Goal: Information Seeking & Learning: Compare options

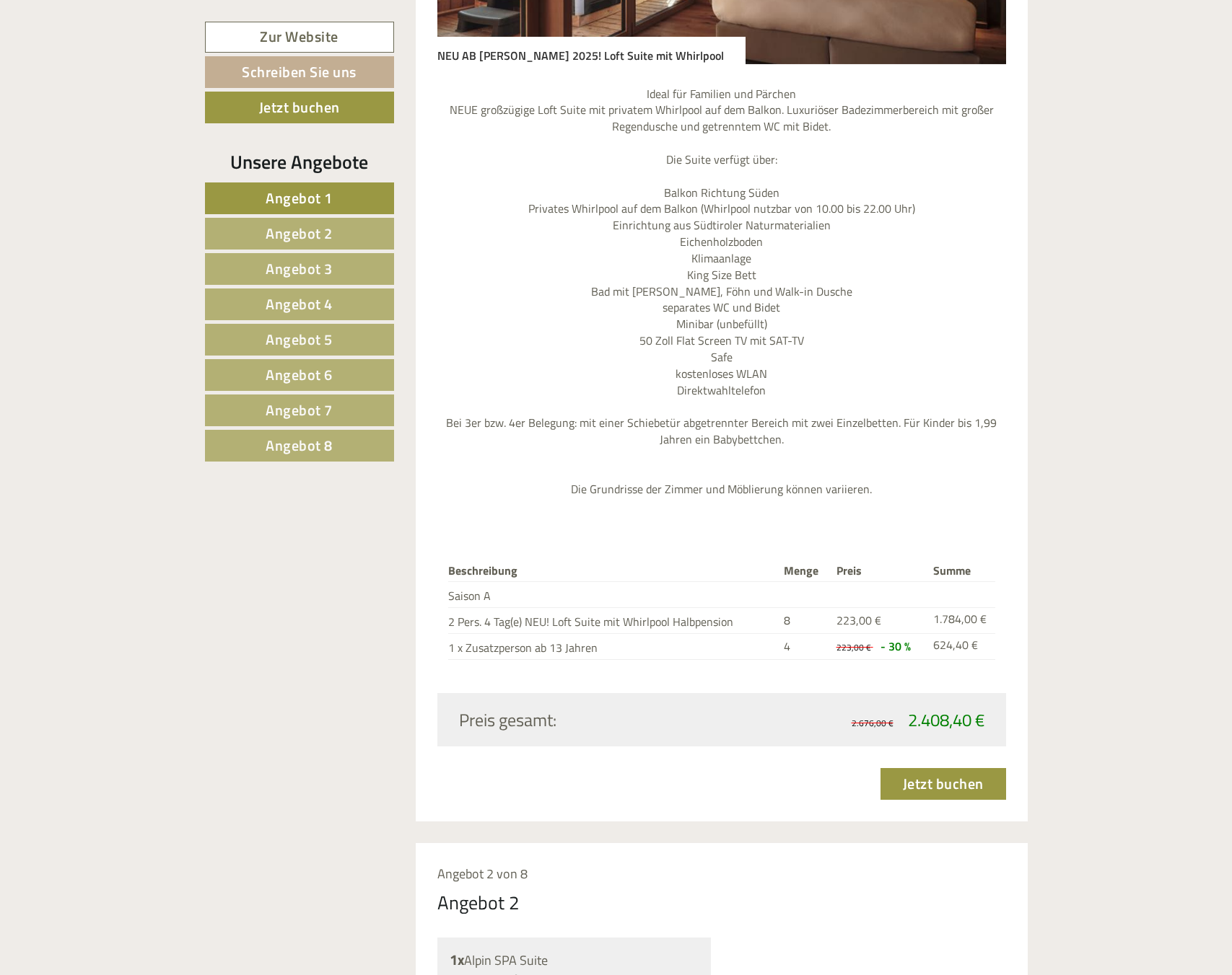
scroll to position [1007, 0]
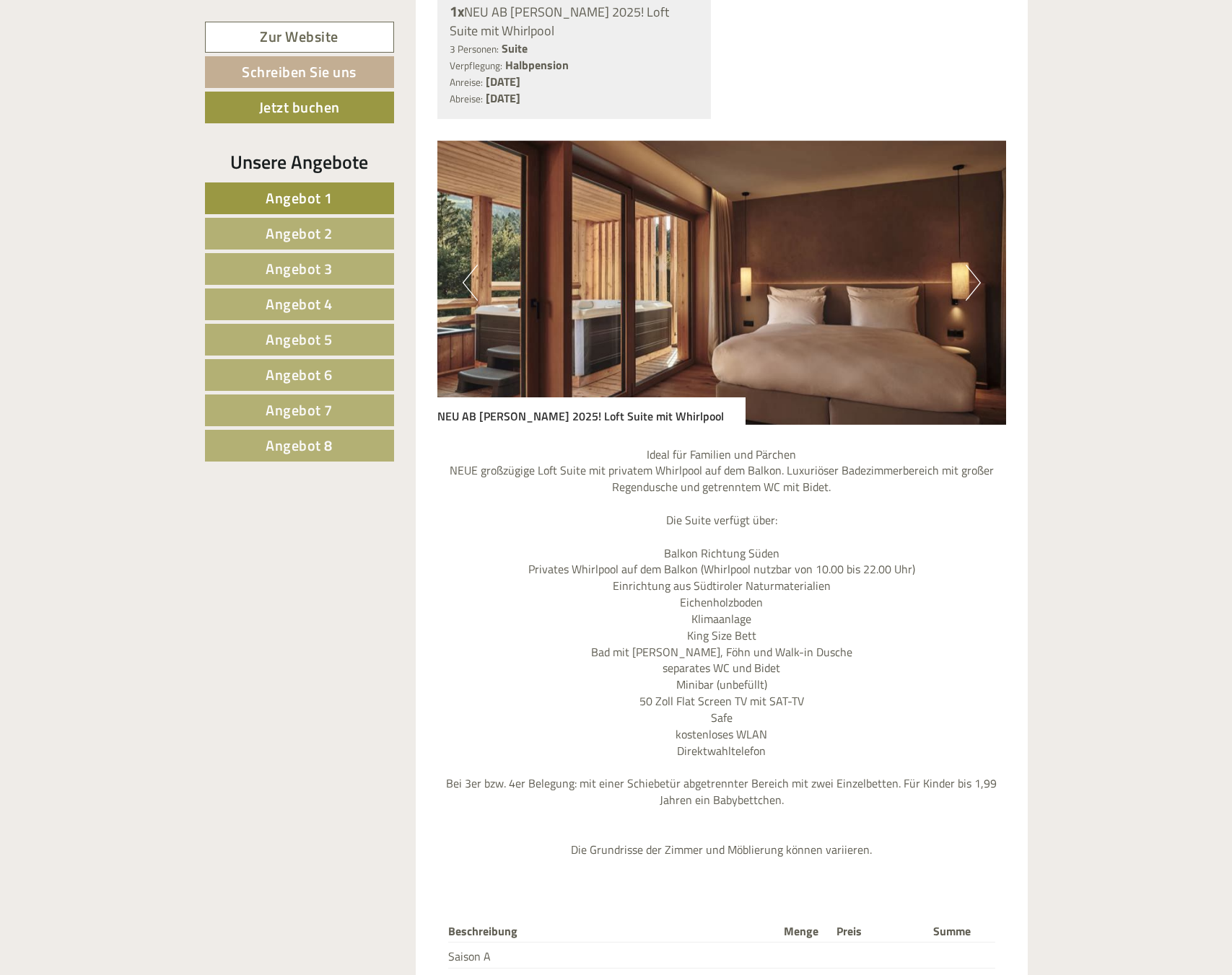
click at [983, 299] on img at bounding box center [722, 282] width 569 height 284
click at [966, 277] on button "Next" at bounding box center [973, 283] width 15 height 37
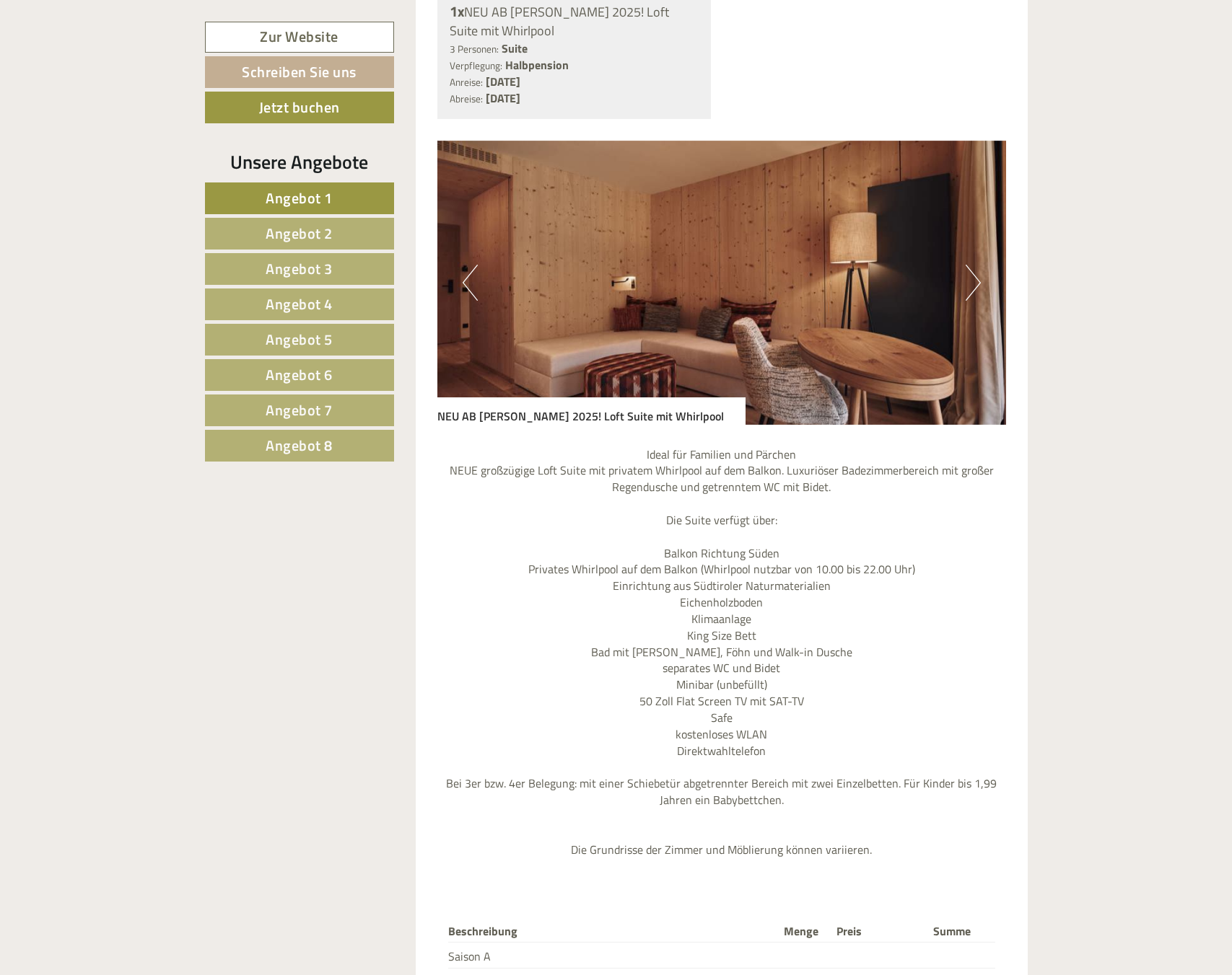
click at [967, 277] on button "Next" at bounding box center [973, 283] width 15 height 37
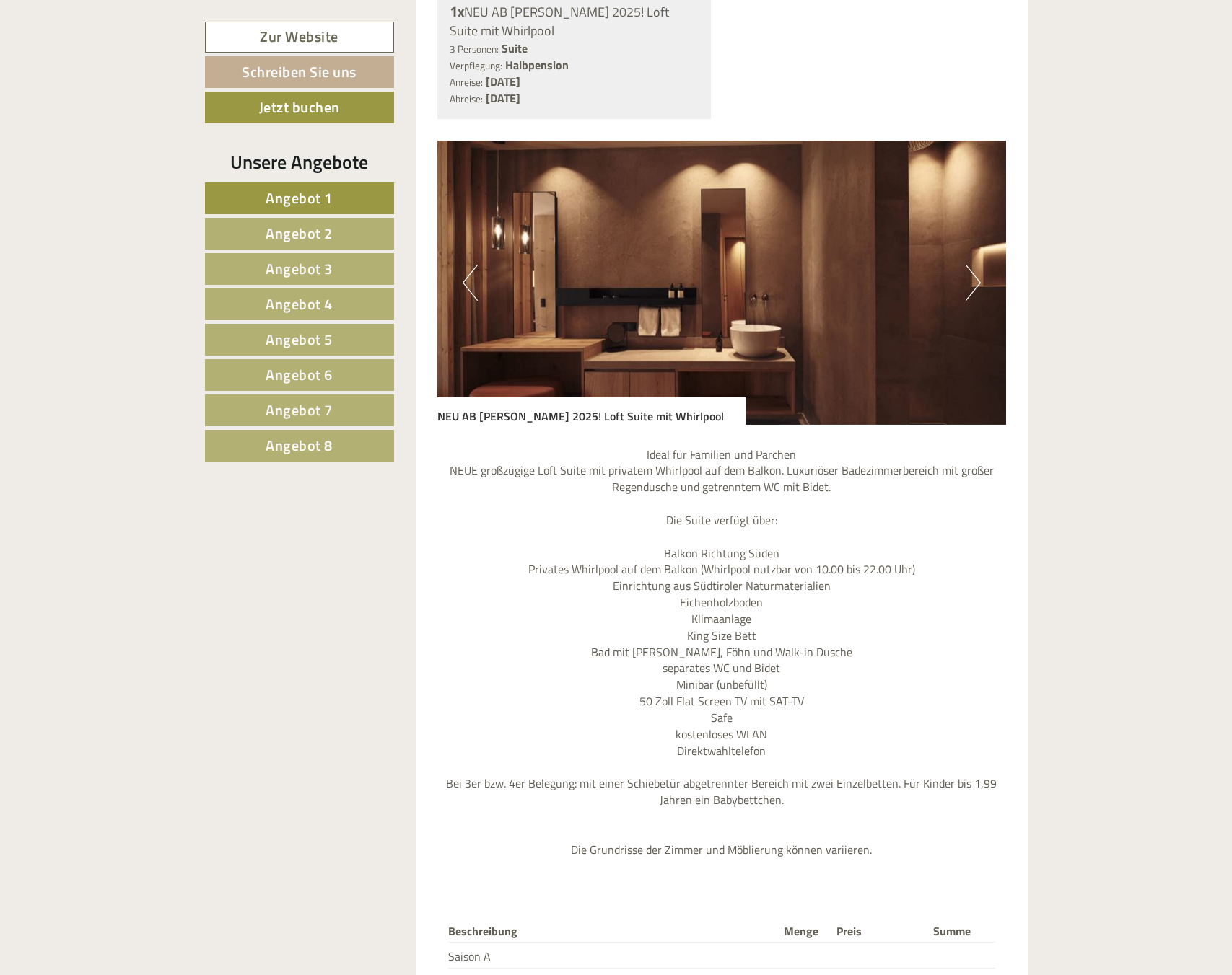
click at [966, 277] on button "Next" at bounding box center [973, 283] width 15 height 37
click at [969, 275] on button "Next" at bounding box center [973, 283] width 15 height 37
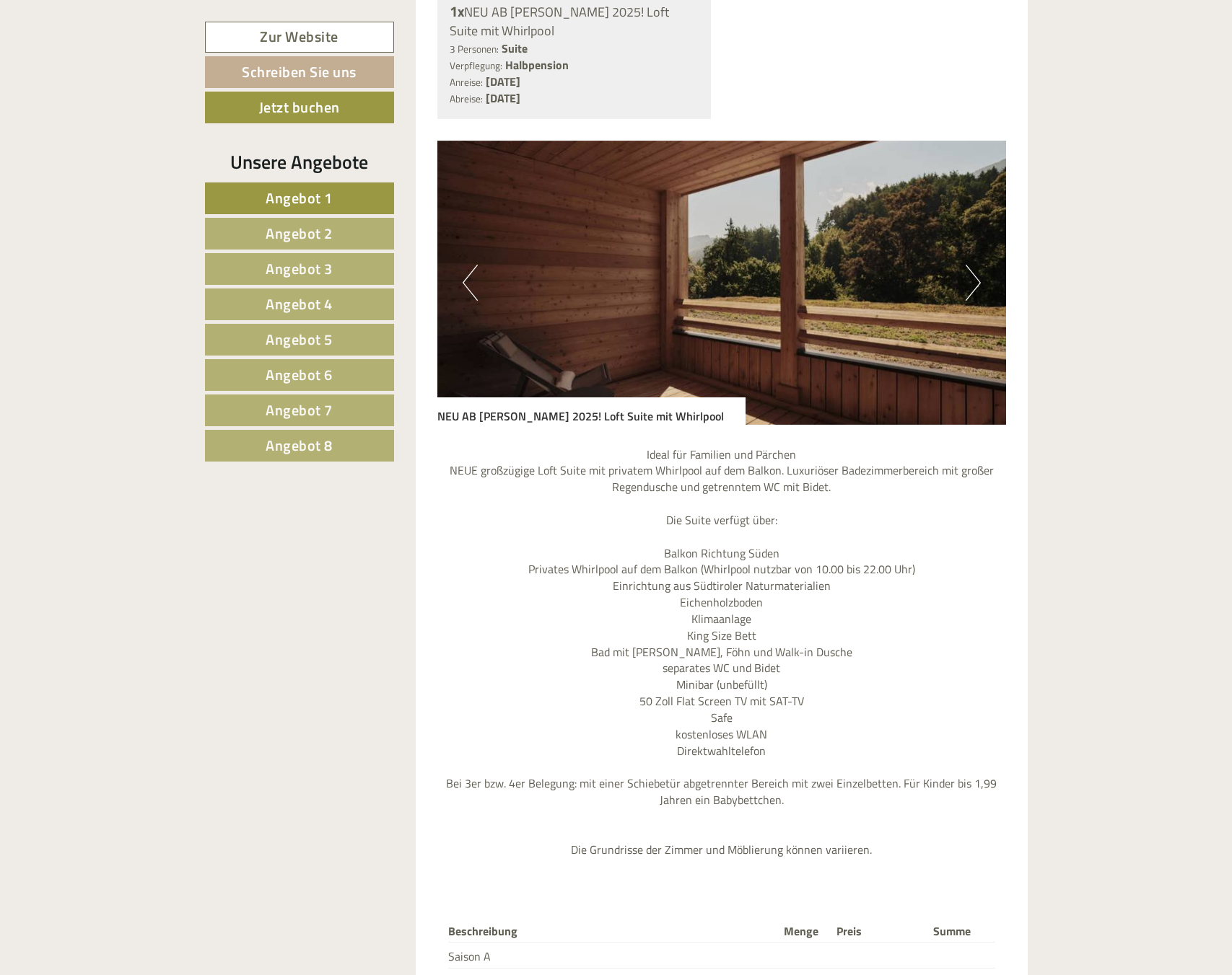
click at [972, 276] on button "Next" at bounding box center [973, 283] width 15 height 37
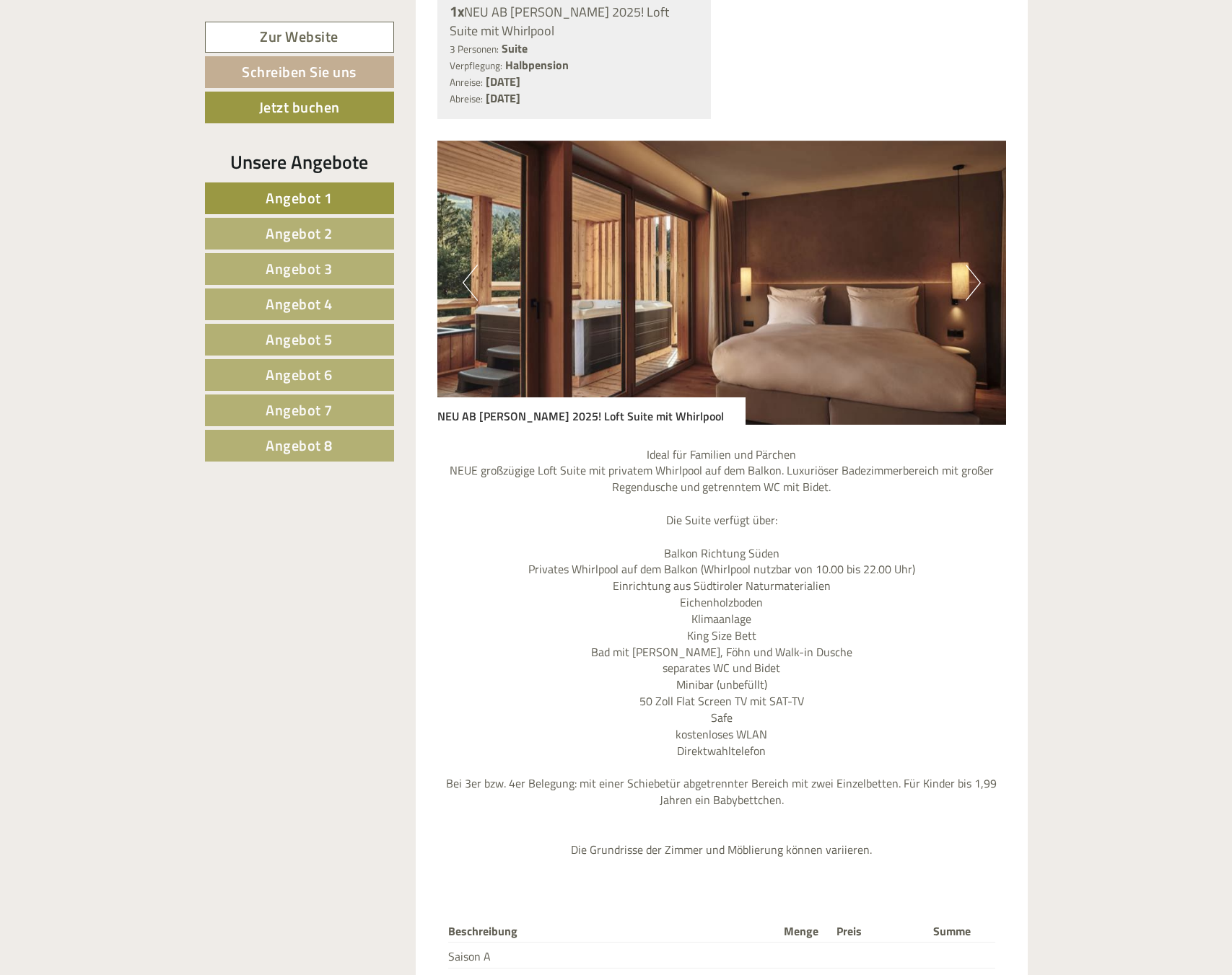
click at [973, 277] on button "Next" at bounding box center [973, 283] width 15 height 37
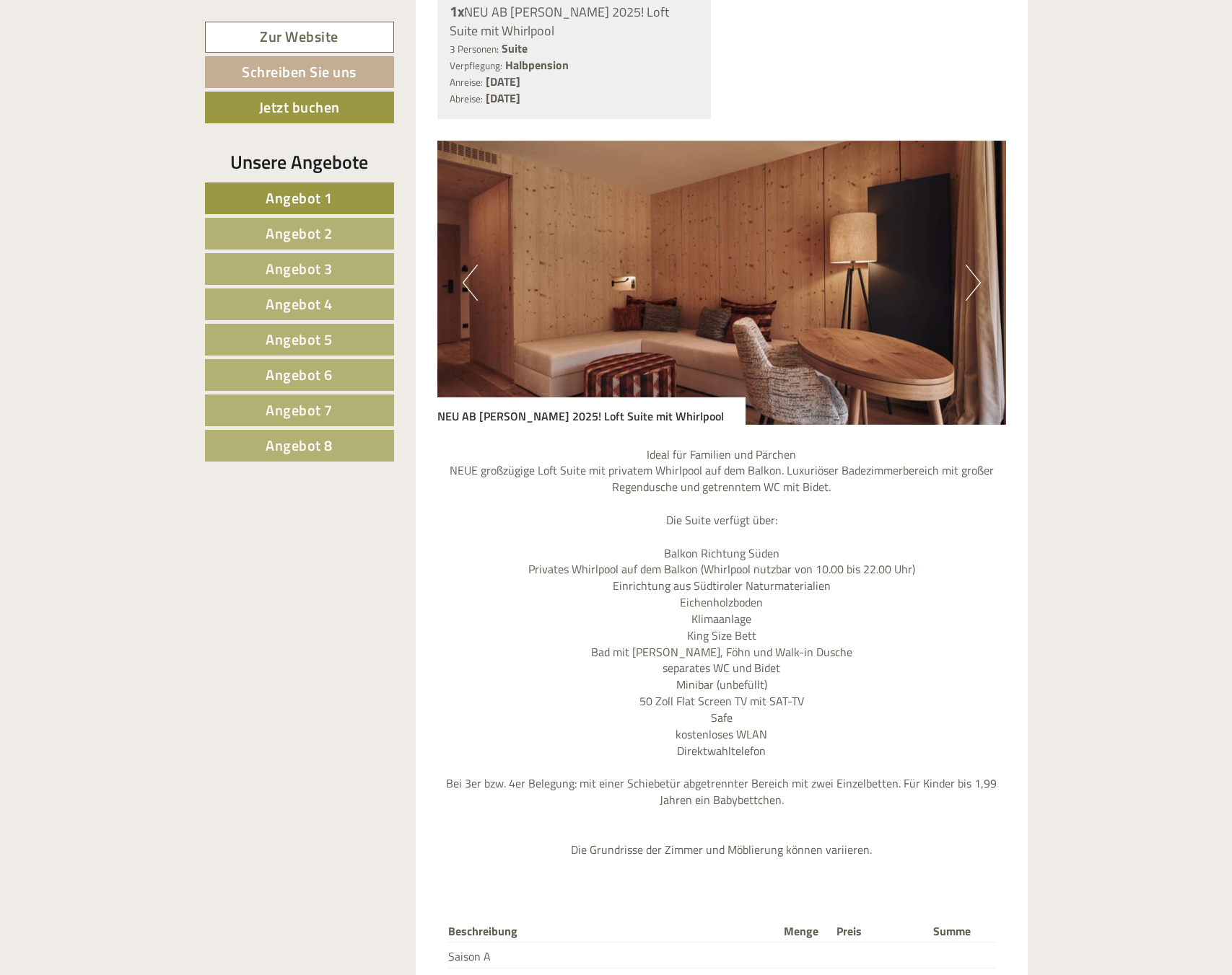
scroll to position [791, 0]
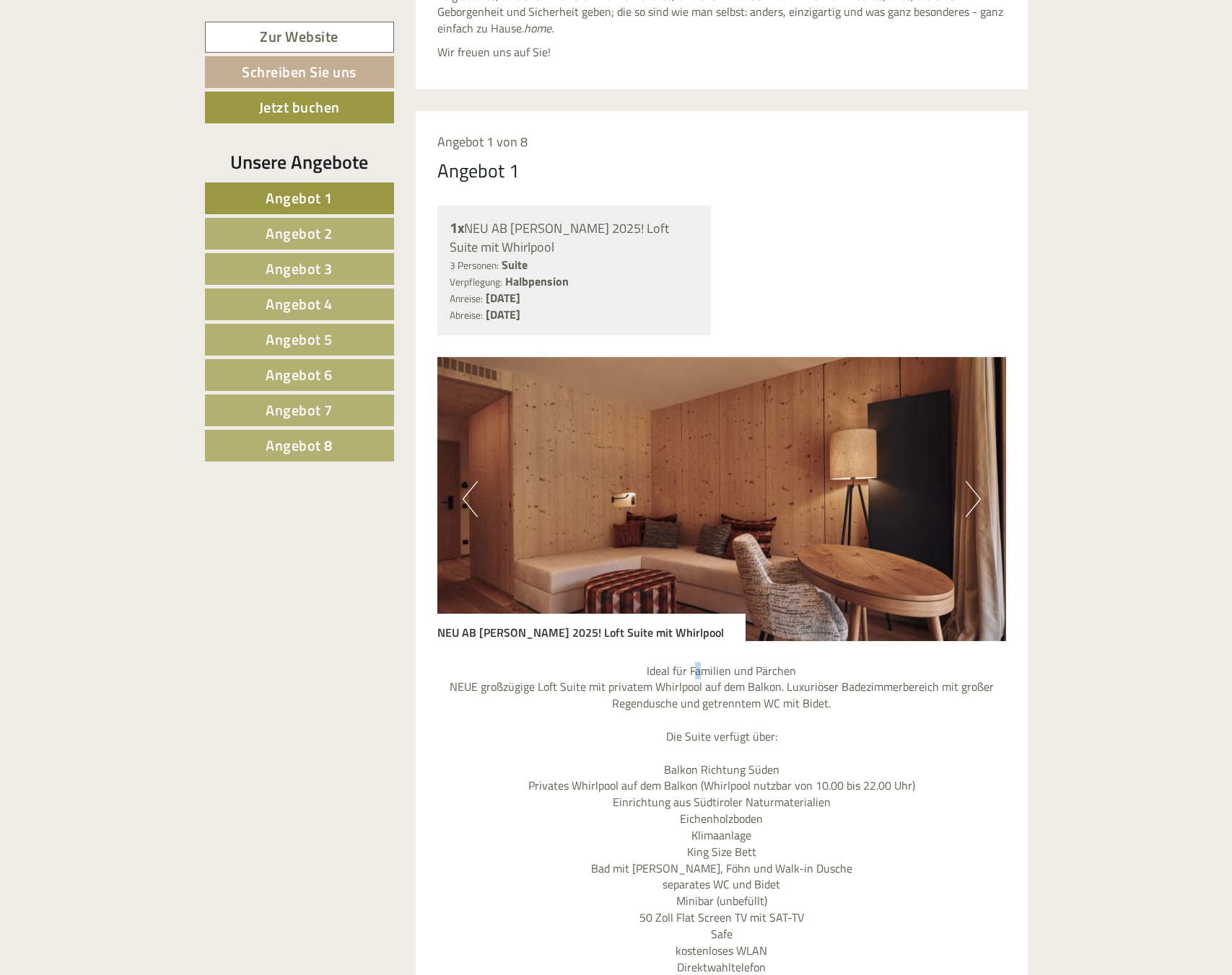
click at [698, 658] on div "Ideal für Familien und Pärchen NEUE großzügige Loft Suite mit privatem Whirlpoo…" at bounding box center [722, 872] width 569 height 462
click at [674, 691] on p "Ideal für Familien und Pärchen NEUE großzügige Loft Suite mit privatem Whirlpoo…" at bounding box center [722, 868] width 569 height 412
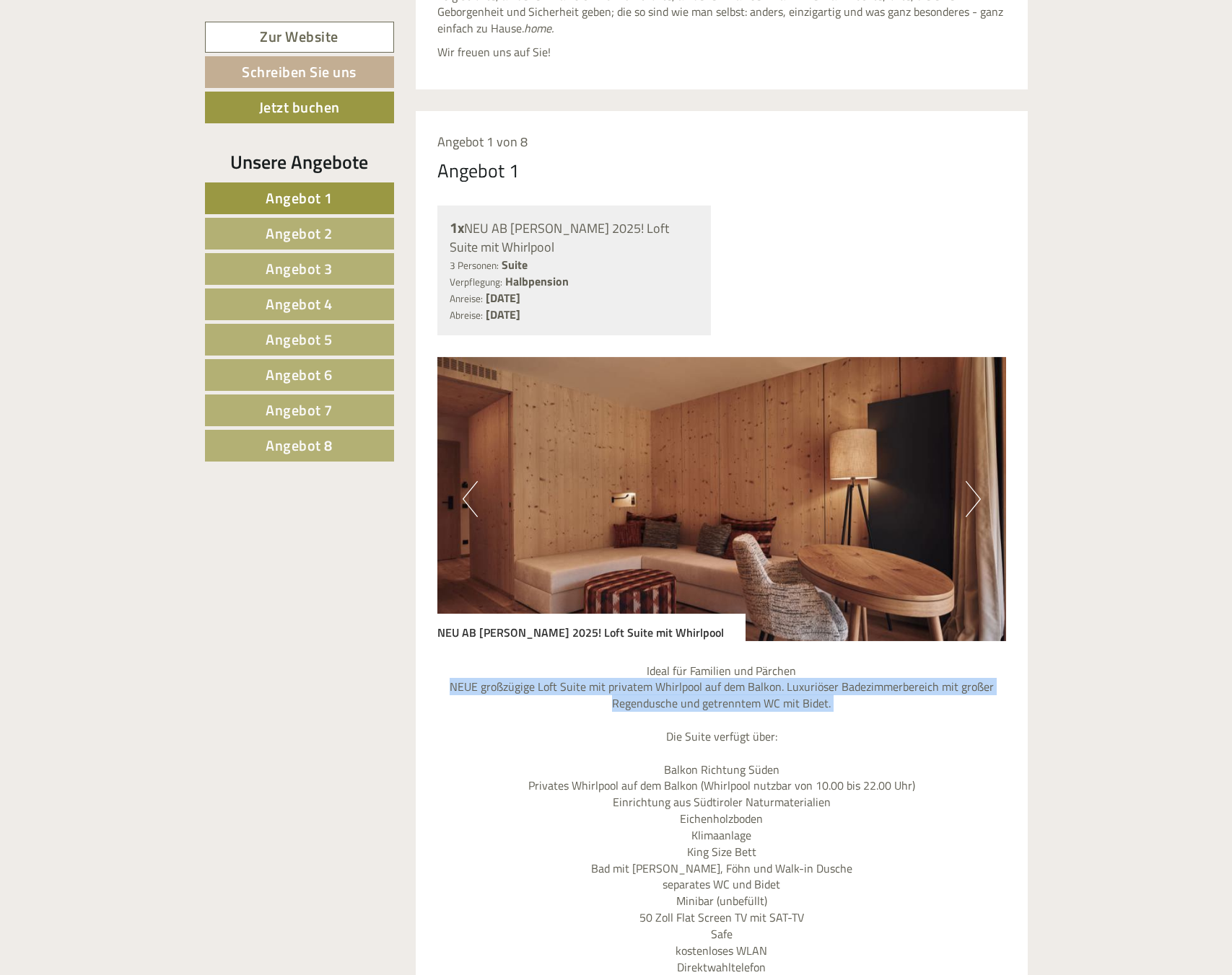
click at [674, 691] on p "Ideal für Familien und Pärchen NEUE großzügige Loft Suite mit privatem Whirlpoo…" at bounding box center [722, 868] width 569 height 412
click at [813, 707] on p "Ideal für Familien und Pärchen NEUE großzügige Loft Suite mit privatem Whirlpoo…" at bounding box center [722, 868] width 569 height 412
click at [813, 706] on p "Ideal für Familien und Pärchen NEUE großzügige Loft Suite mit privatem Whirlpoo…" at bounding box center [722, 868] width 569 height 412
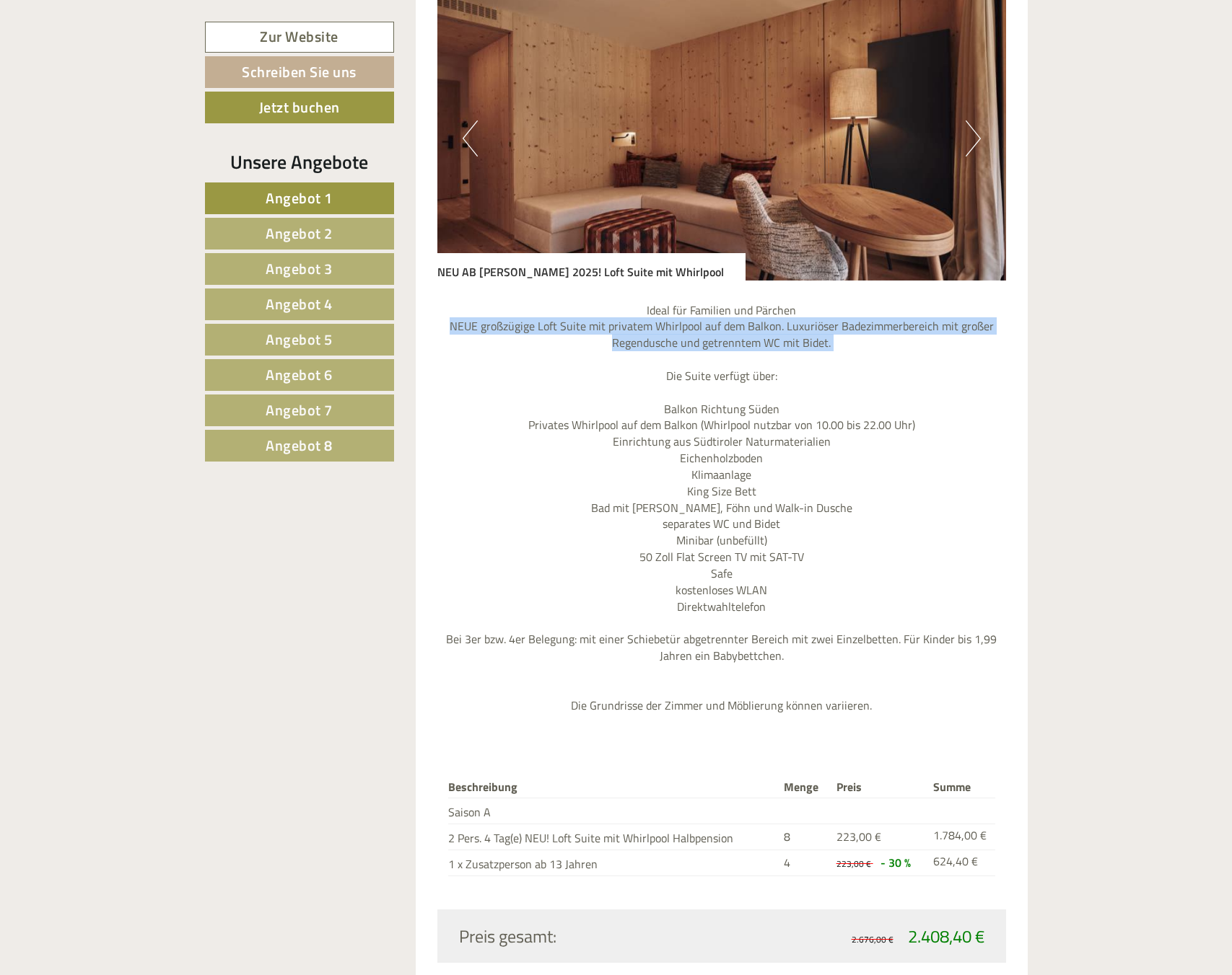
scroll to position [1224, 0]
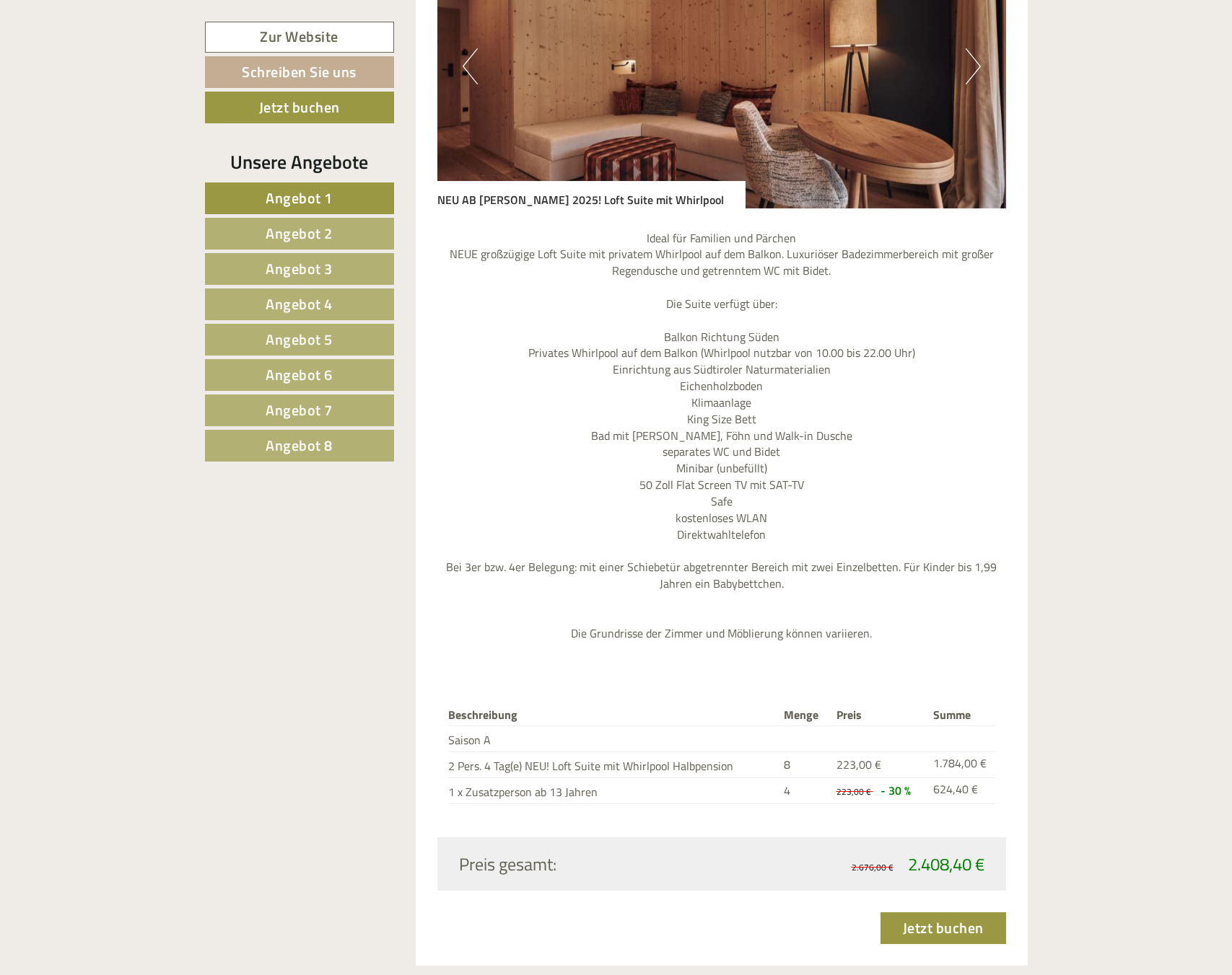
click at [719, 304] on p "Ideal für Familien und Pärchen NEUE großzügige Loft Suite mit privatem Whirlpoo…" at bounding box center [722, 436] width 569 height 412
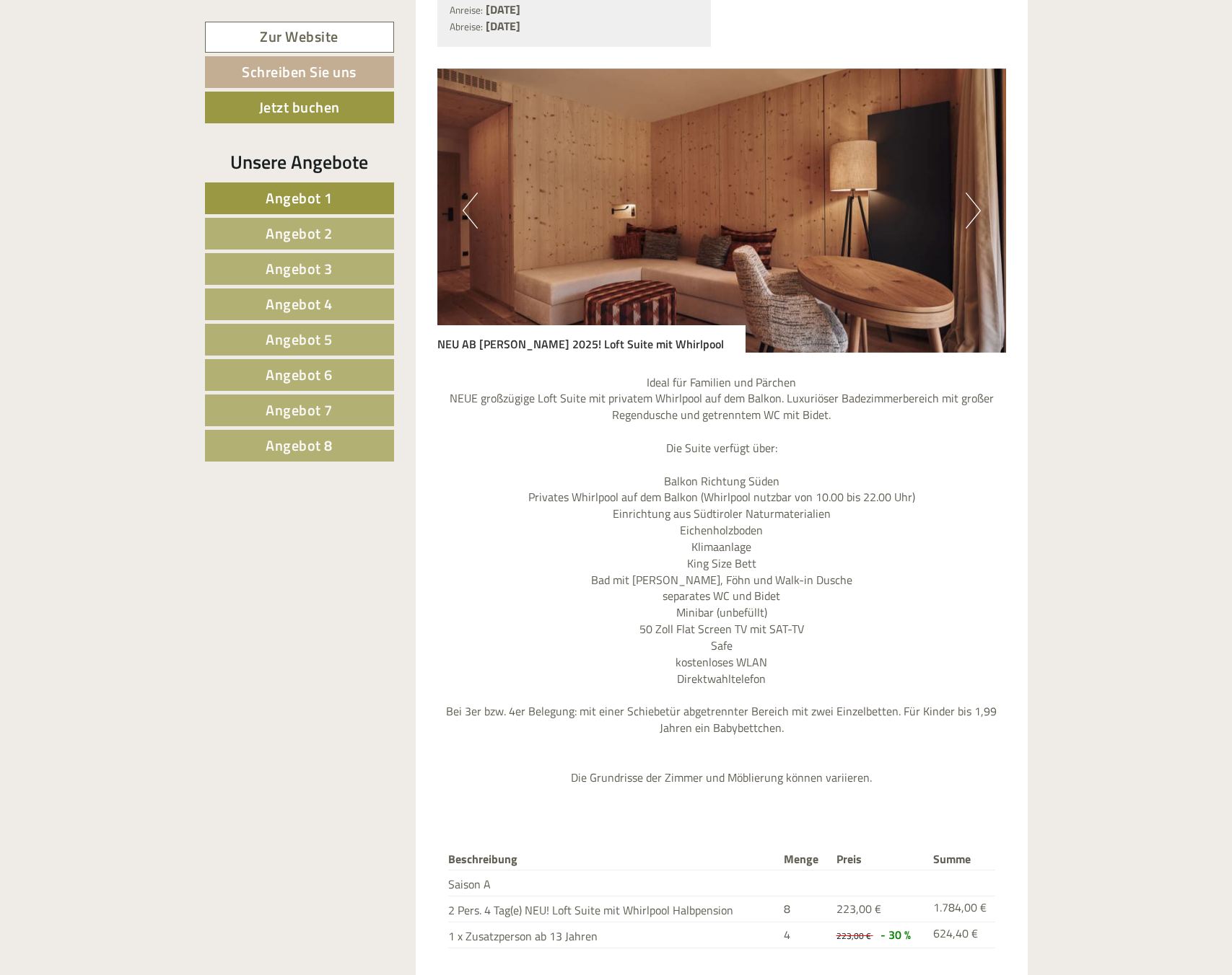
scroll to position [863, 0]
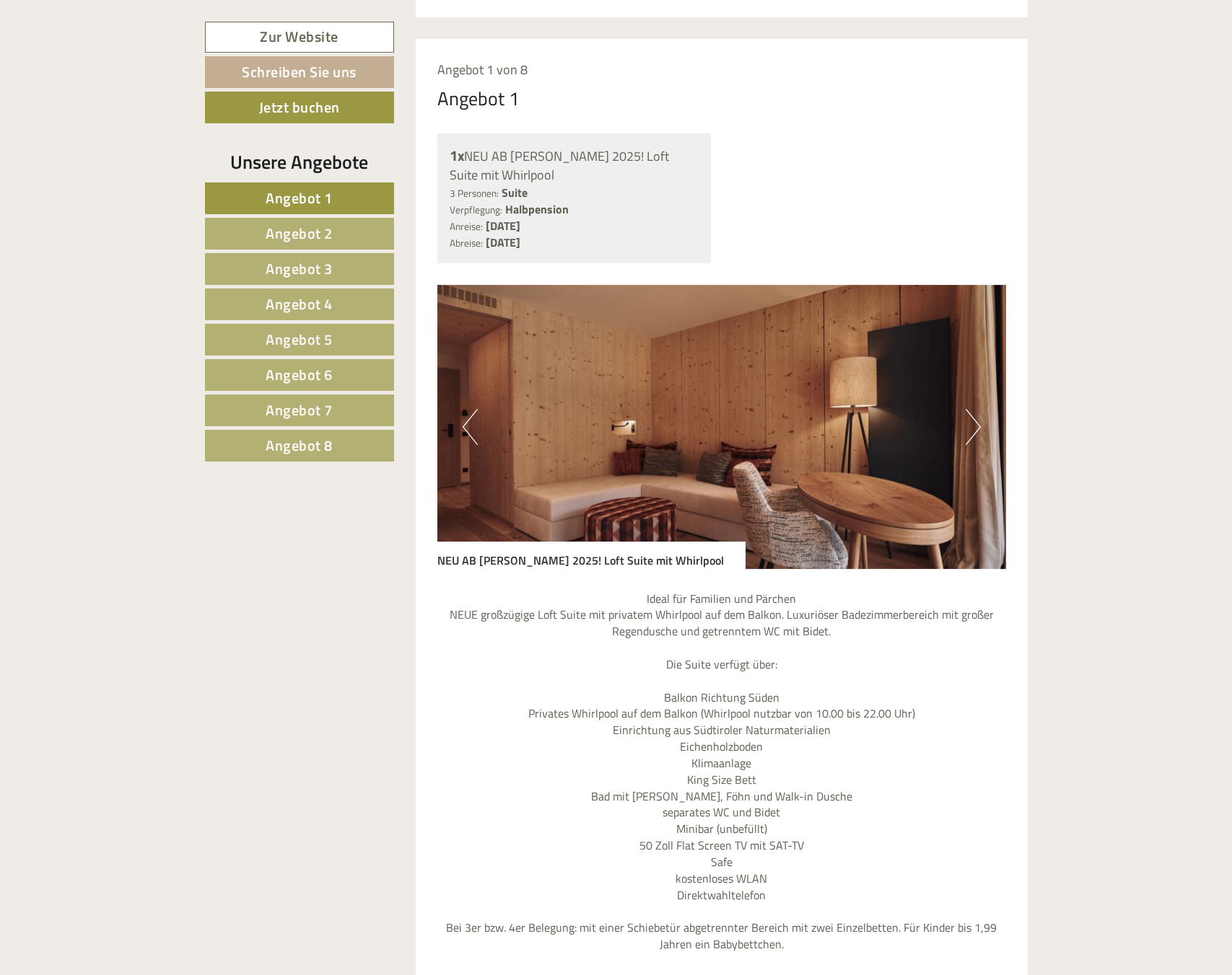
drag, startPoint x: 1016, startPoint y: 456, endPoint x: 987, endPoint y: 442, distance: 32.2
click at [998, 451] on div "Angebot 1 von 8 Angebot 1 1x NEU AB SOMMER 2025! Loft Suite mit Whirlpool 3 Per…" at bounding box center [722, 683] width 612 height 1288
click at [977, 430] on button "Next" at bounding box center [973, 427] width 15 height 37
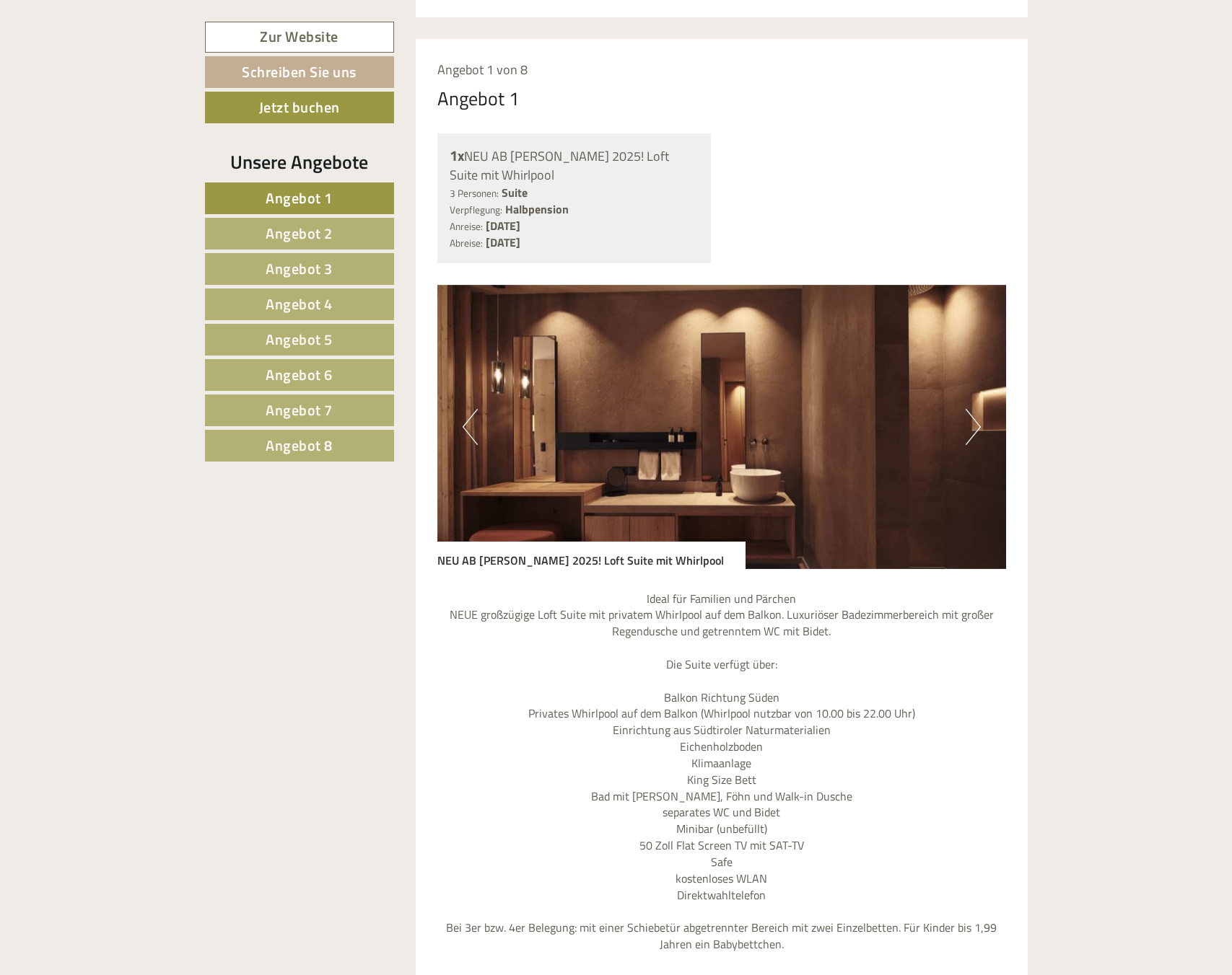
click at [978, 430] on button "Next" at bounding box center [973, 427] width 15 height 37
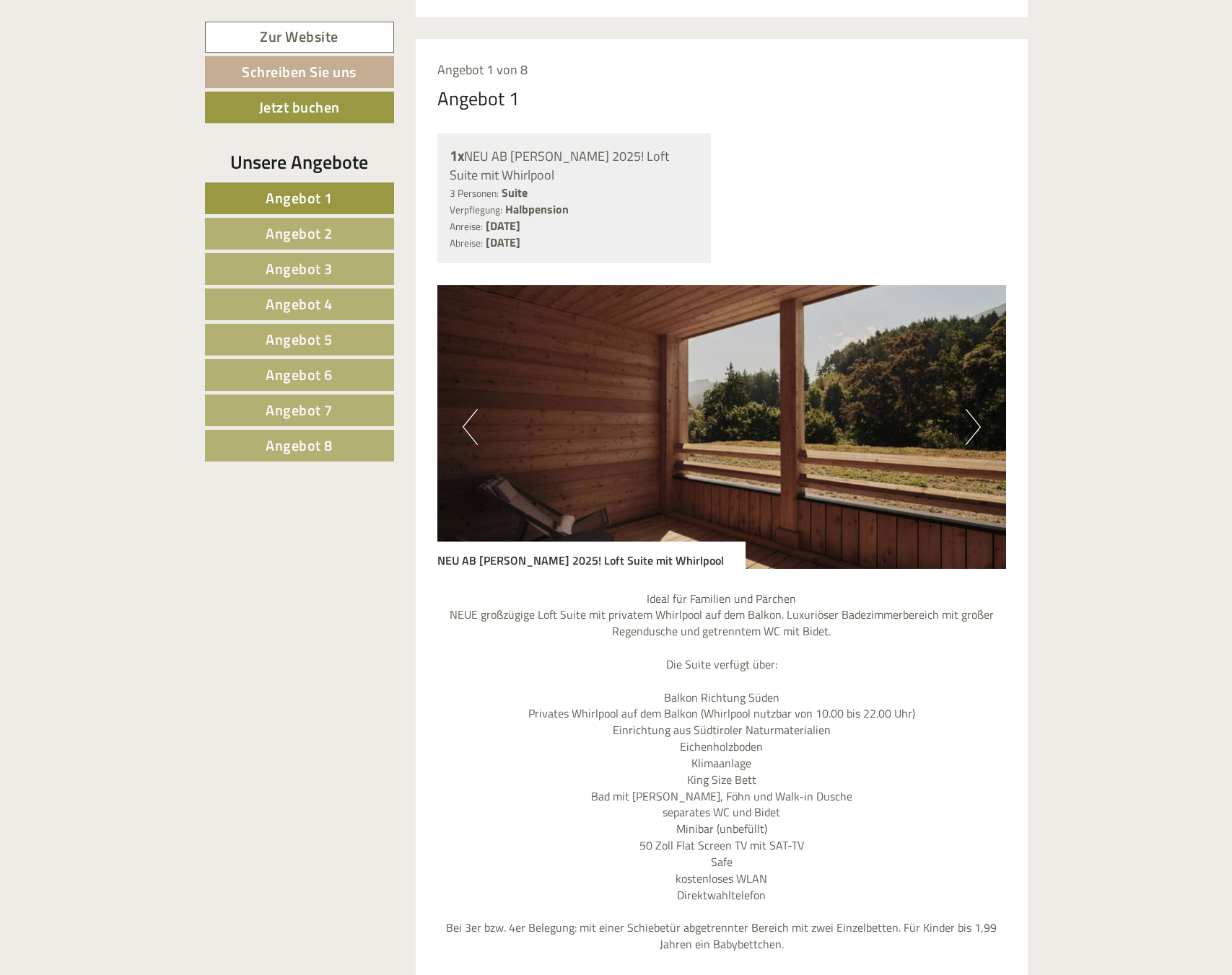
click at [970, 427] on button "Next" at bounding box center [973, 427] width 15 height 37
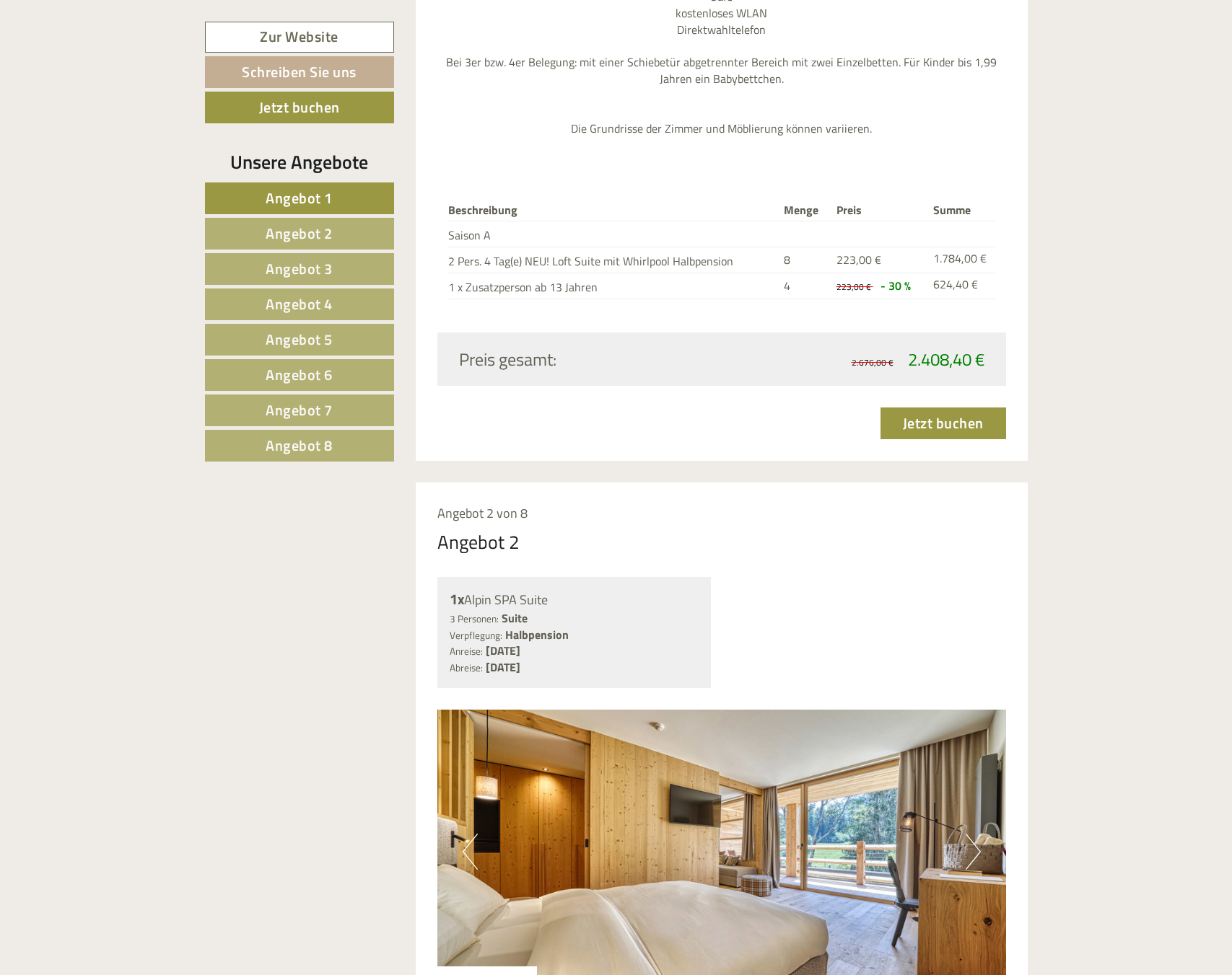
scroll to position [1873, 0]
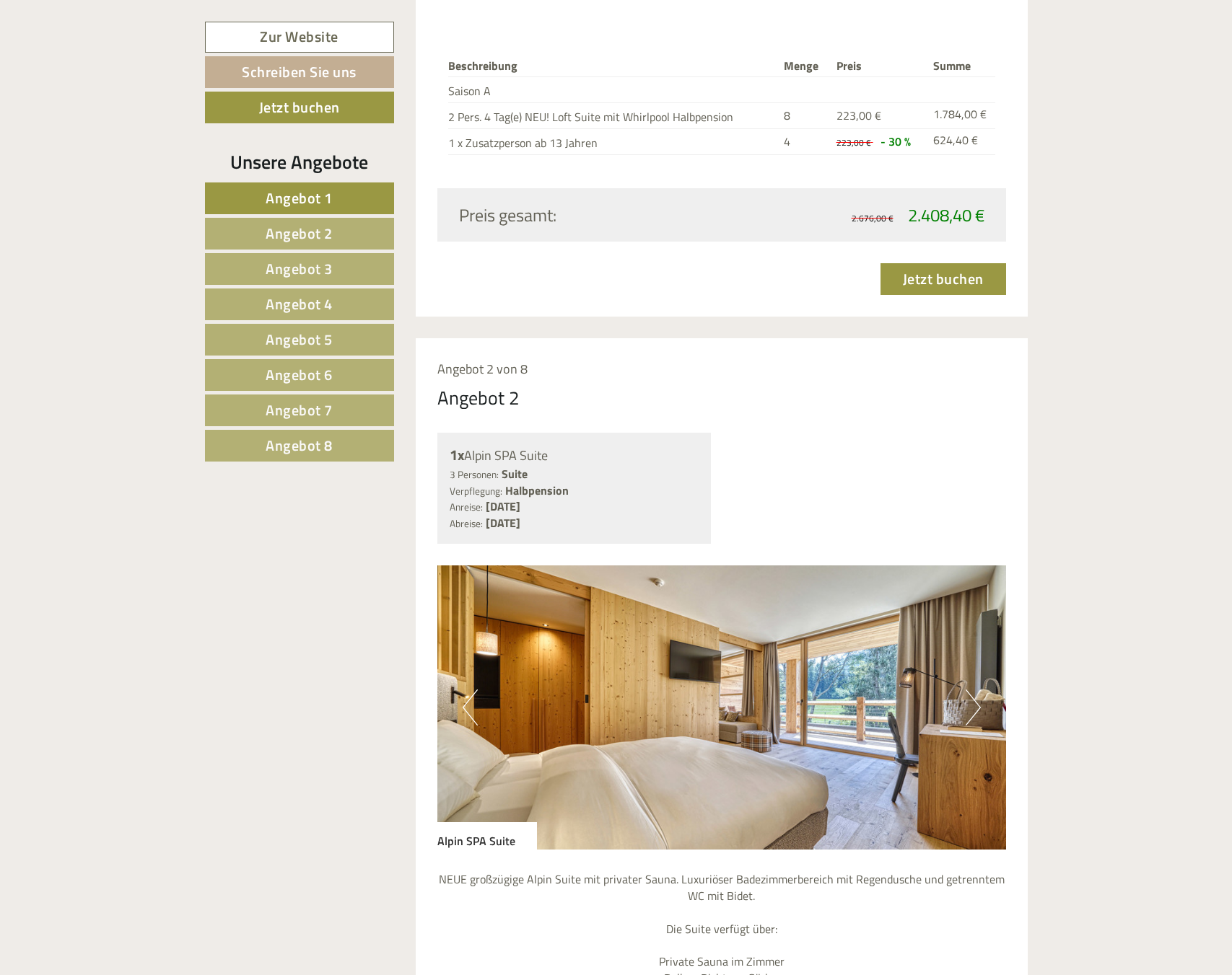
click at [974, 712] on button "Next" at bounding box center [973, 708] width 15 height 37
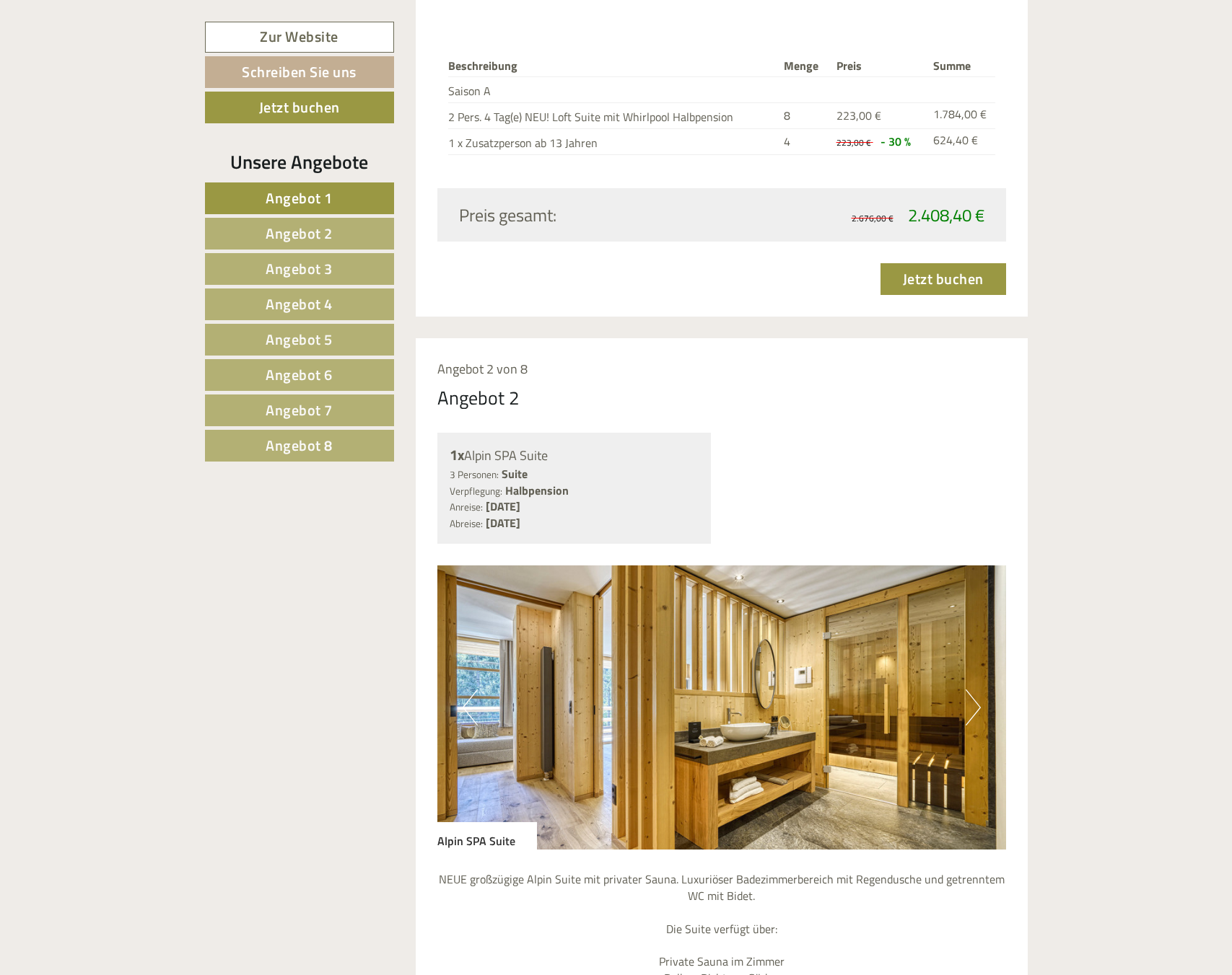
click at [974, 712] on button "Next" at bounding box center [973, 708] width 15 height 37
click at [970, 701] on button "Next" at bounding box center [973, 708] width 15 height 37
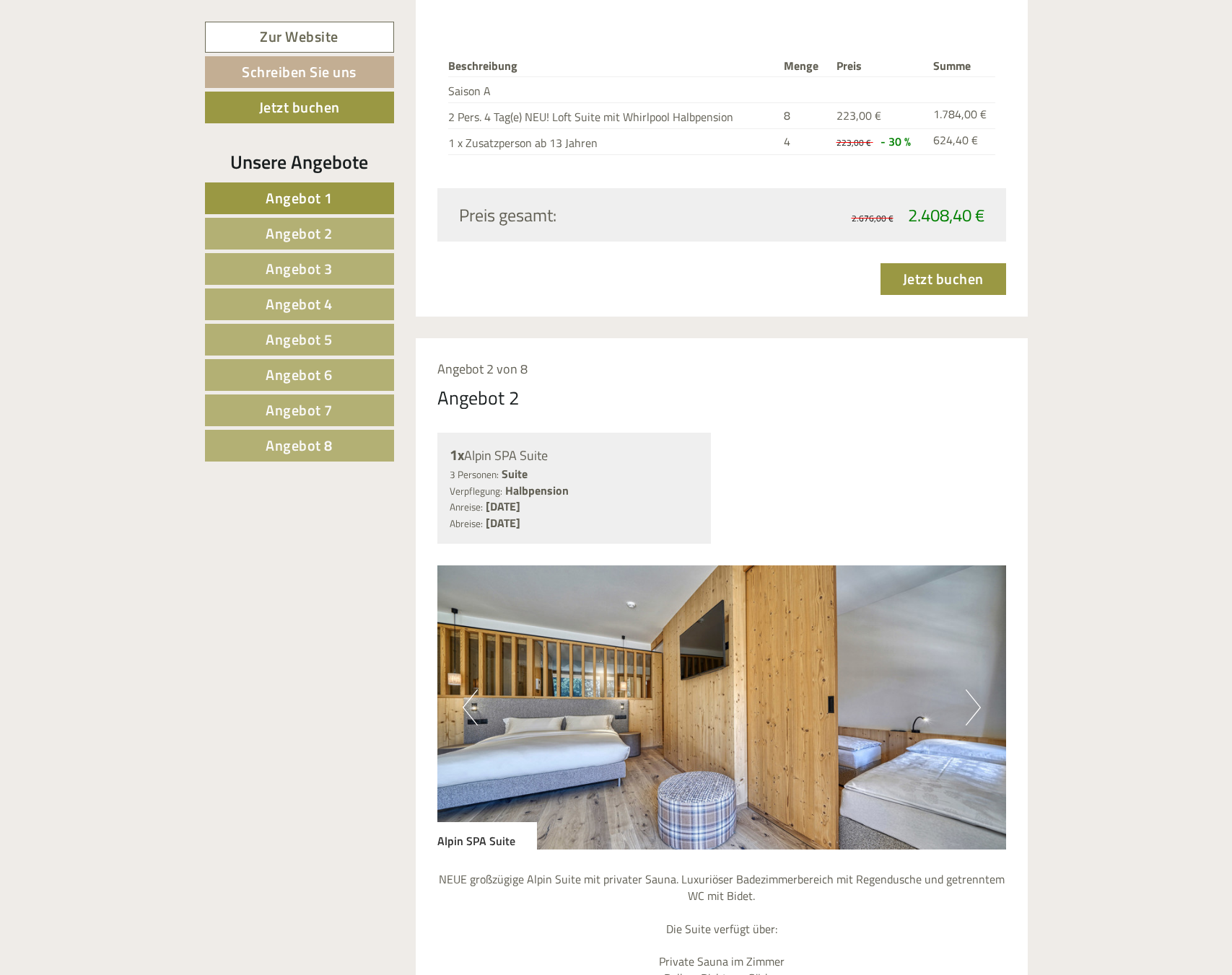
click at [970, 701] on button "Next" at bounding box center [973, 708] width 15 height 37
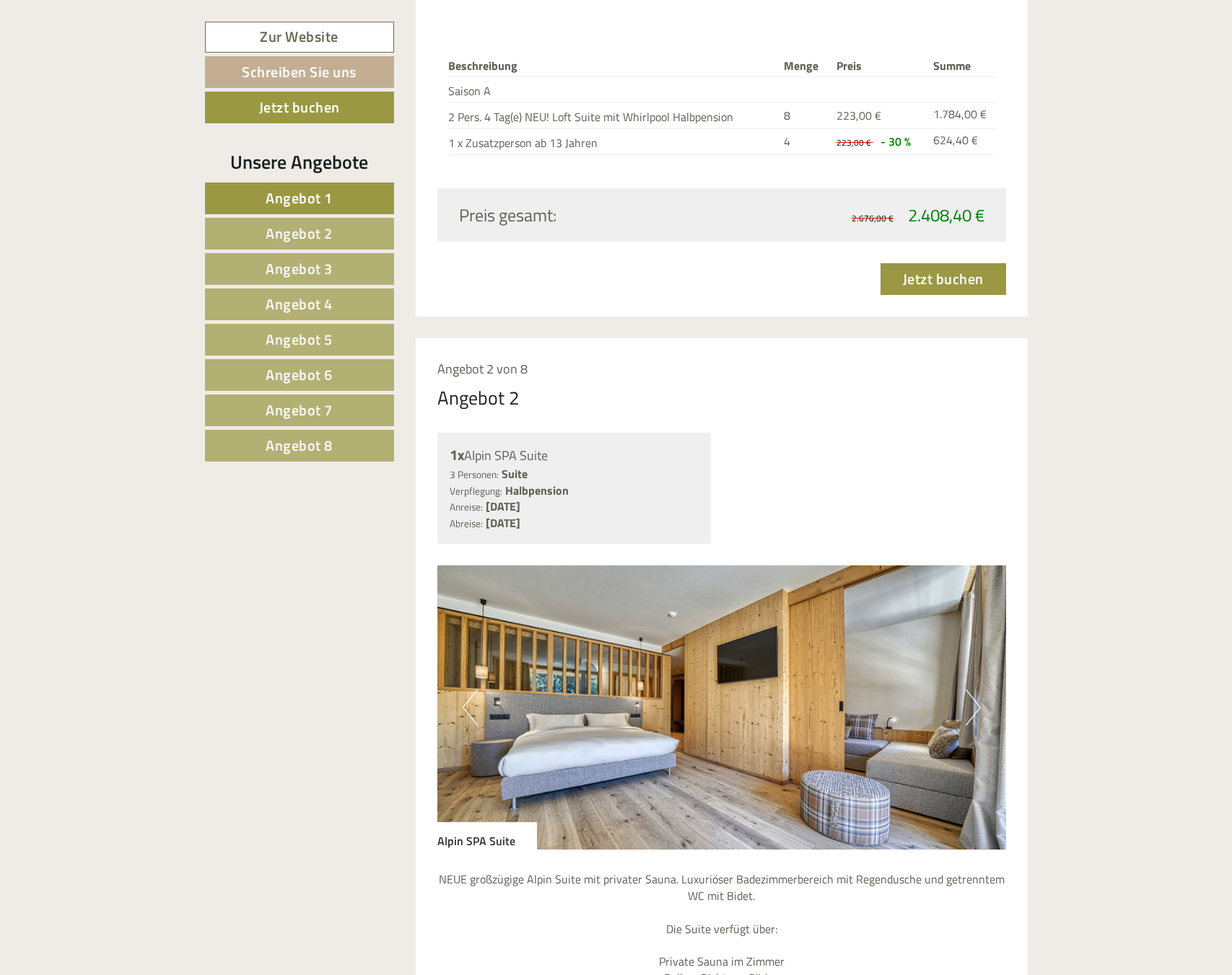
click at [970, 700] on button "Next" at bounding box center [973, 708] width 15 height 37
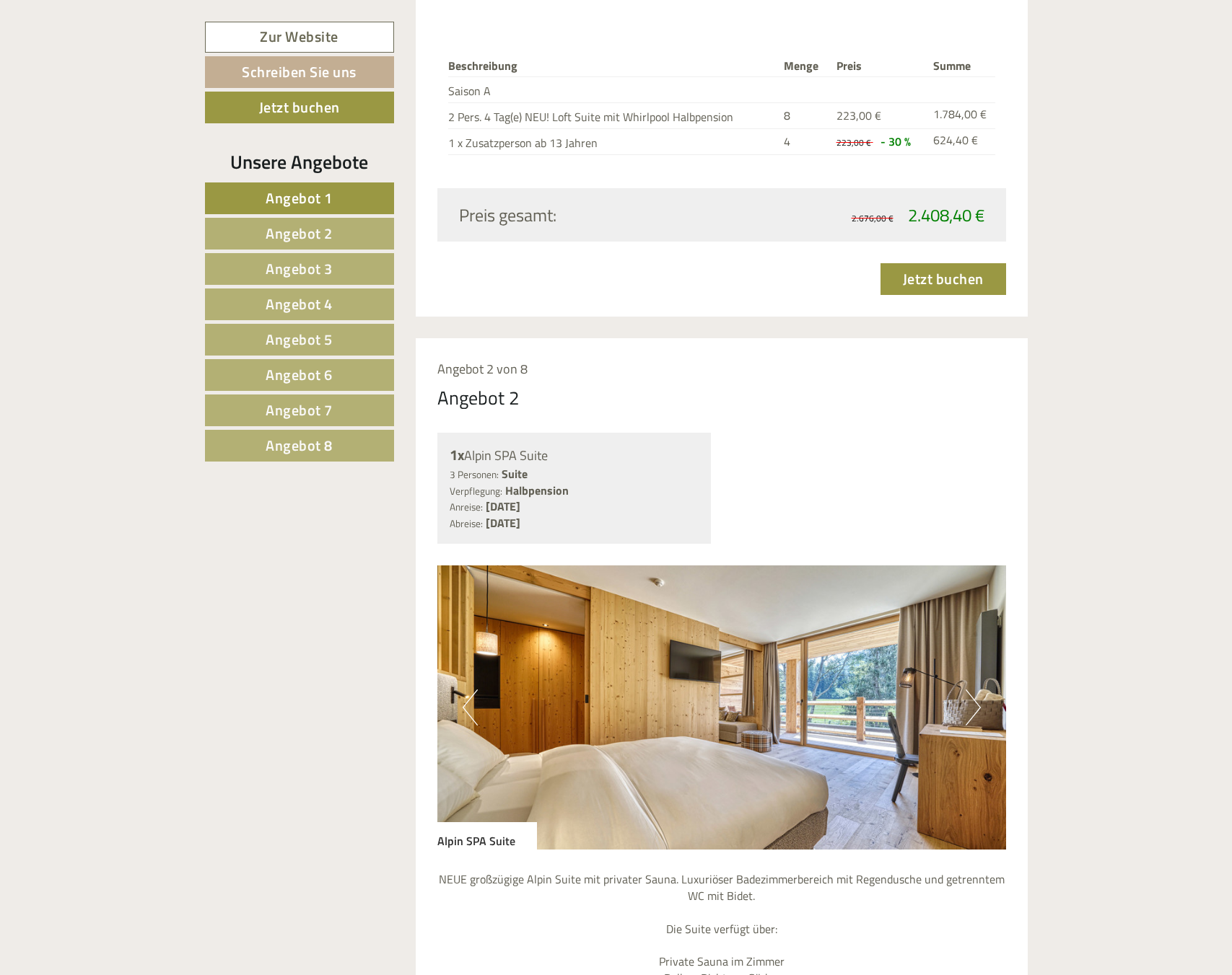
click at [970, 700] on button "Next" at bounding box center [973, 708] width 15 height 37
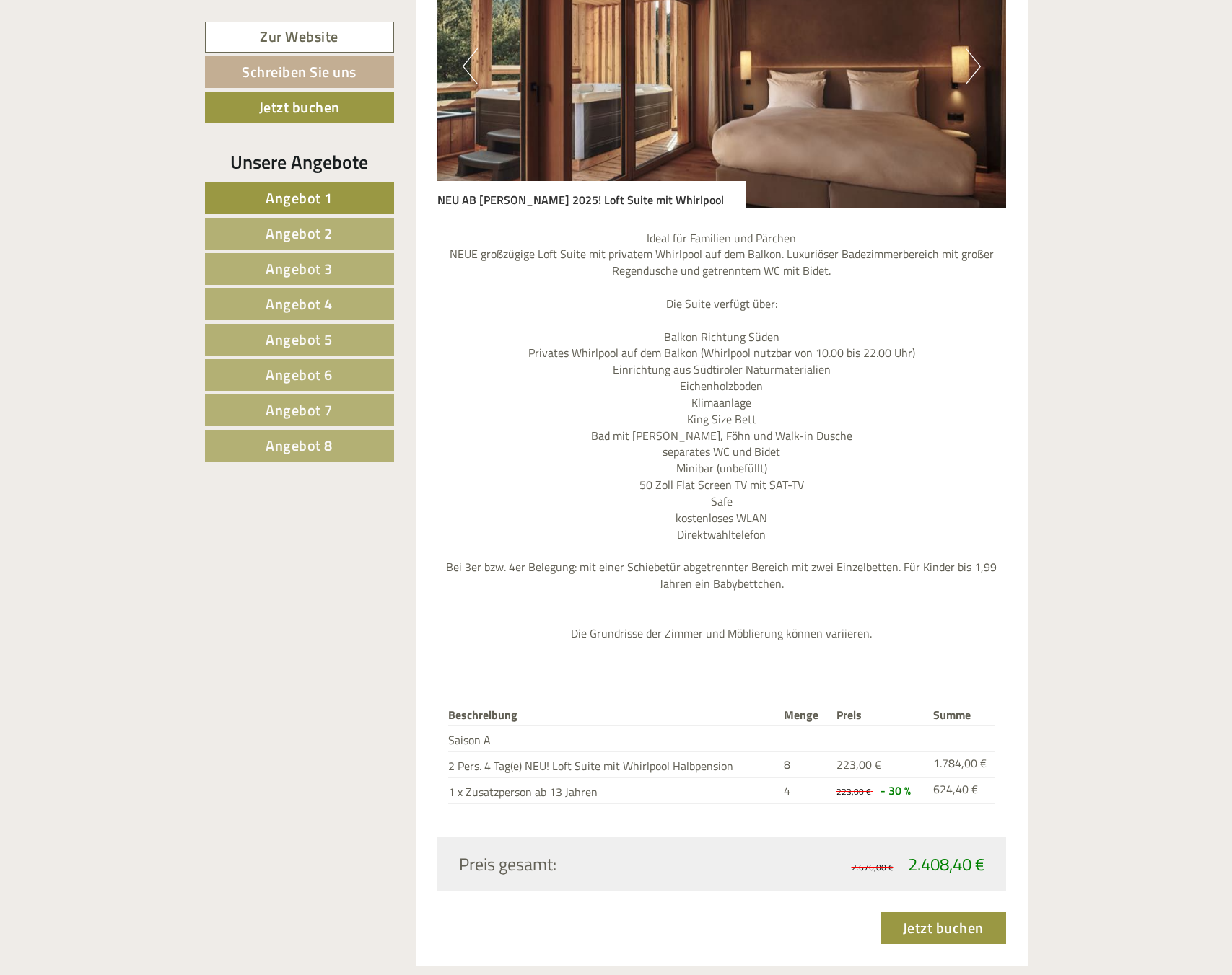
scroll to position [791, 0]
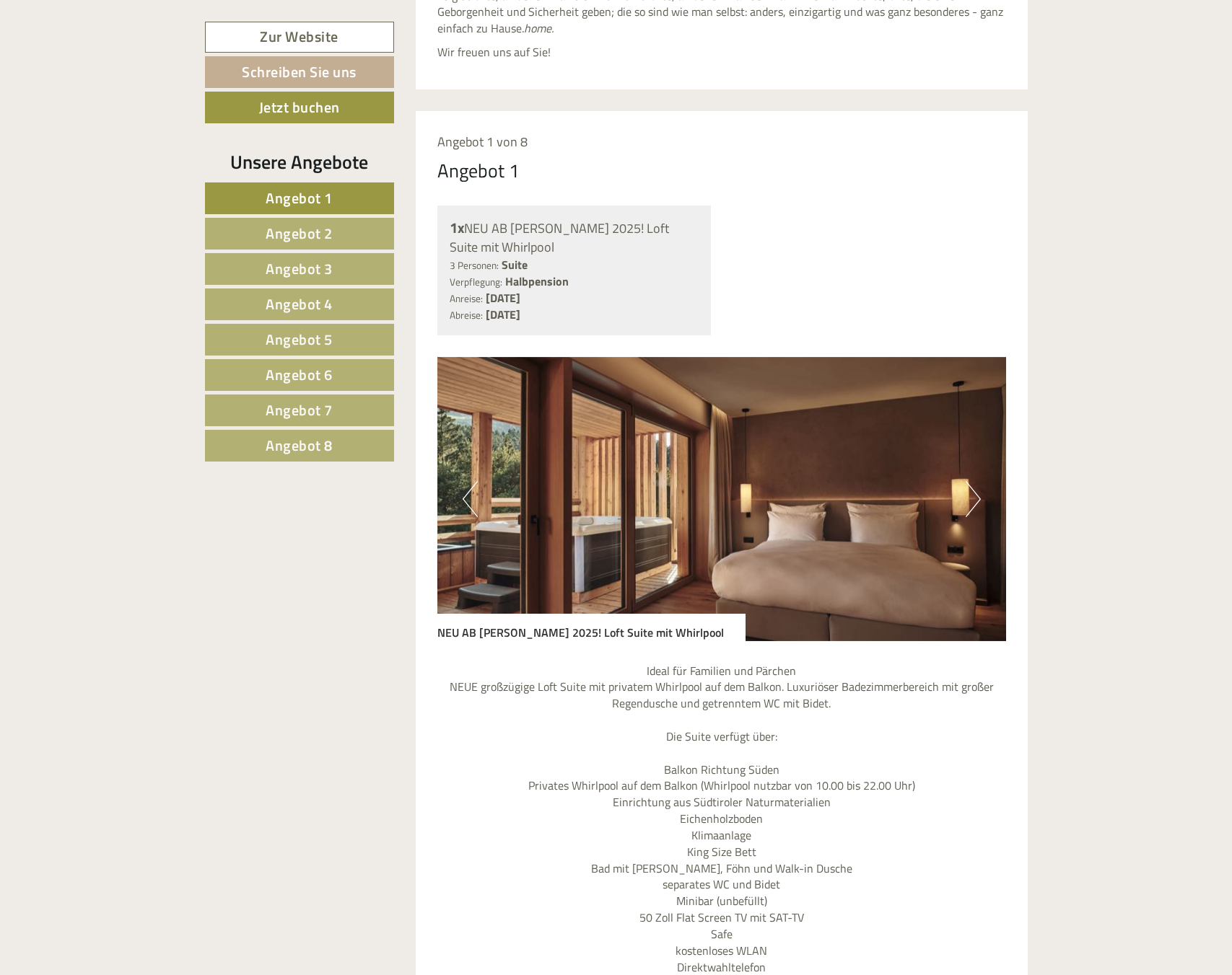
click at [961, 474] on img at bounding box center [722, 500] width 569 height 284
click at [992, 514] on img at bounding box center [722, 500] width 569 height 284
click at [978, 508] on div "Previous Next" at bounding box center [722, 500] width 569 height 284
click at [970, 497] on button "Next" at bounding box center [973, 500] width 15 height 37
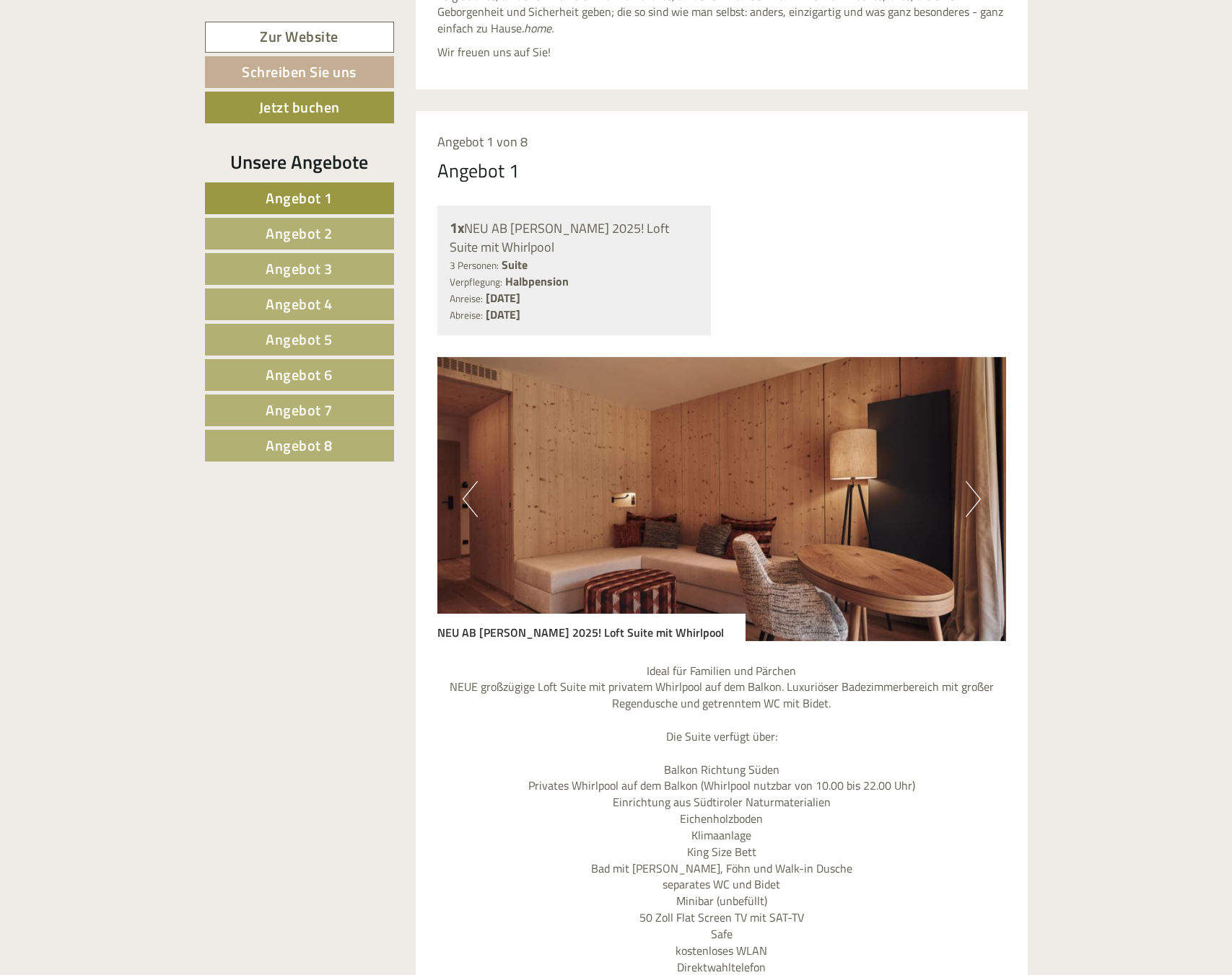
click at [964, 500] on div "Previous Next" at bounding box center [722, 500] width 569 height 284
click at [964, 500] on img at bounding box center [722, 500] width 569 height 284
click at [972, 507] on button "Next" at bounding box center [973, 500] width 15 height 37
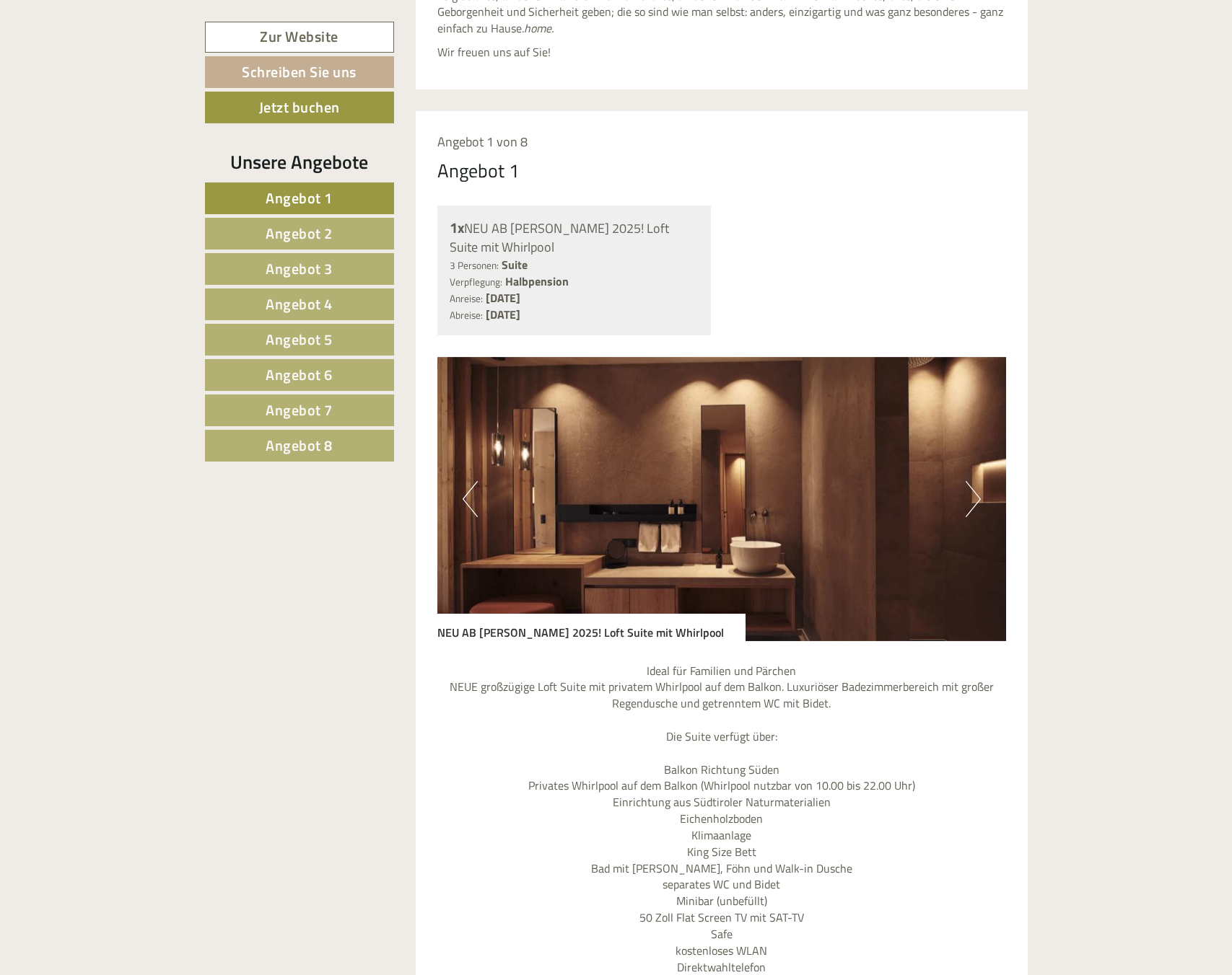
click at [972, 507] on button "Next" at bounding box center [973, 500] width 15 height 37
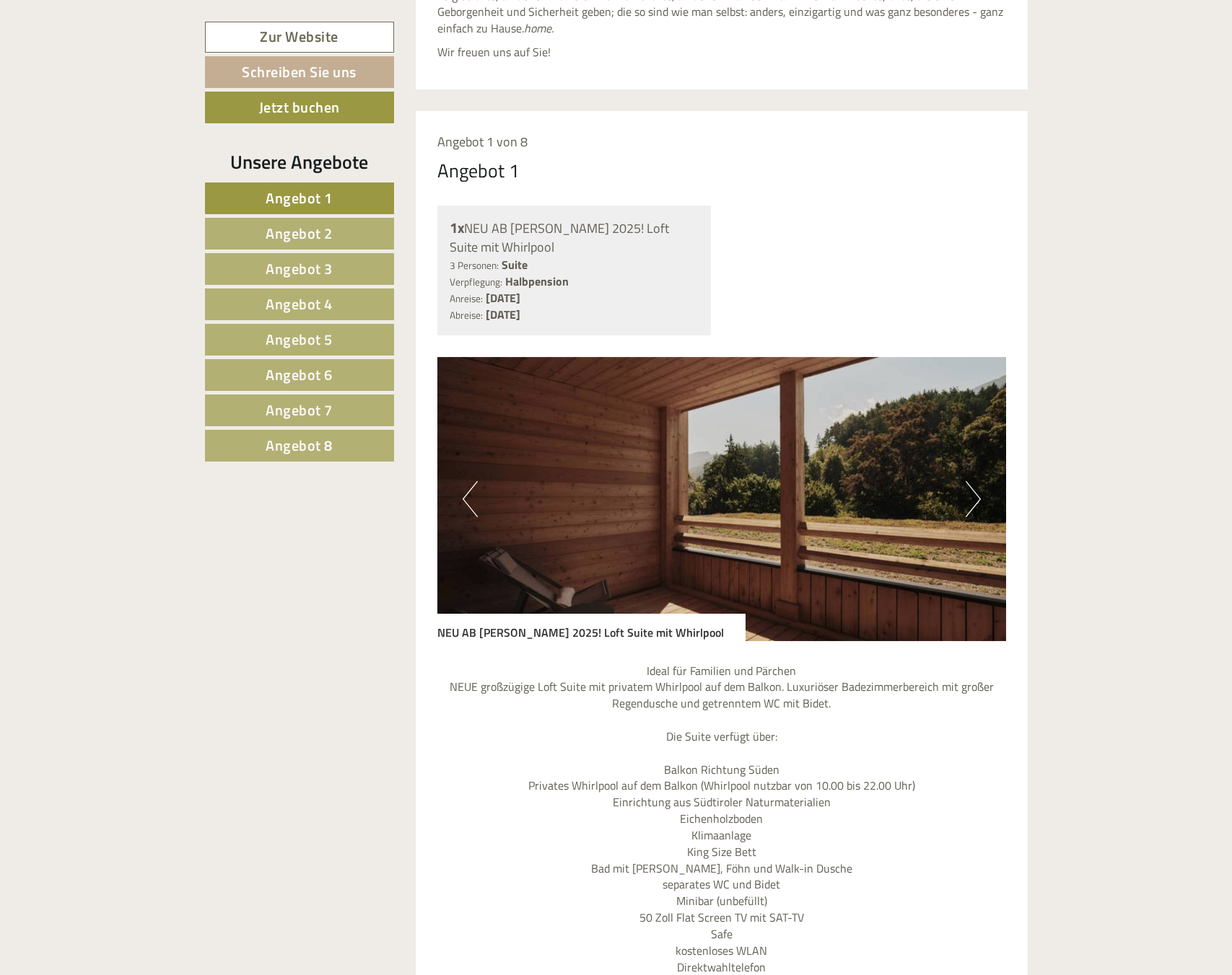
click at [972, 506] on button "Next" at bounding box center [973, 500] width 15 height 37
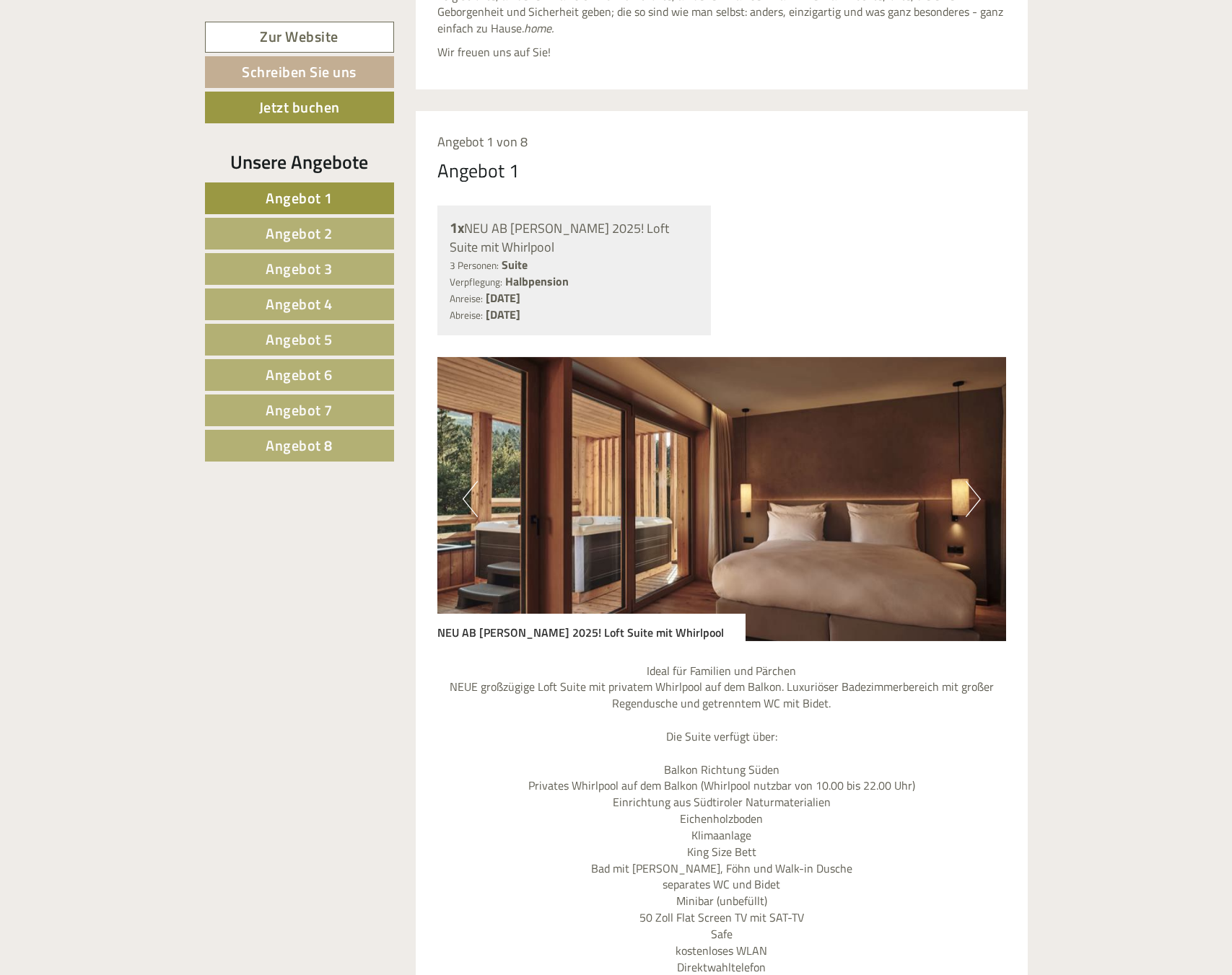
click at [972, 505] on button "Next" at bounding box center [973, 500] width 15 height 37
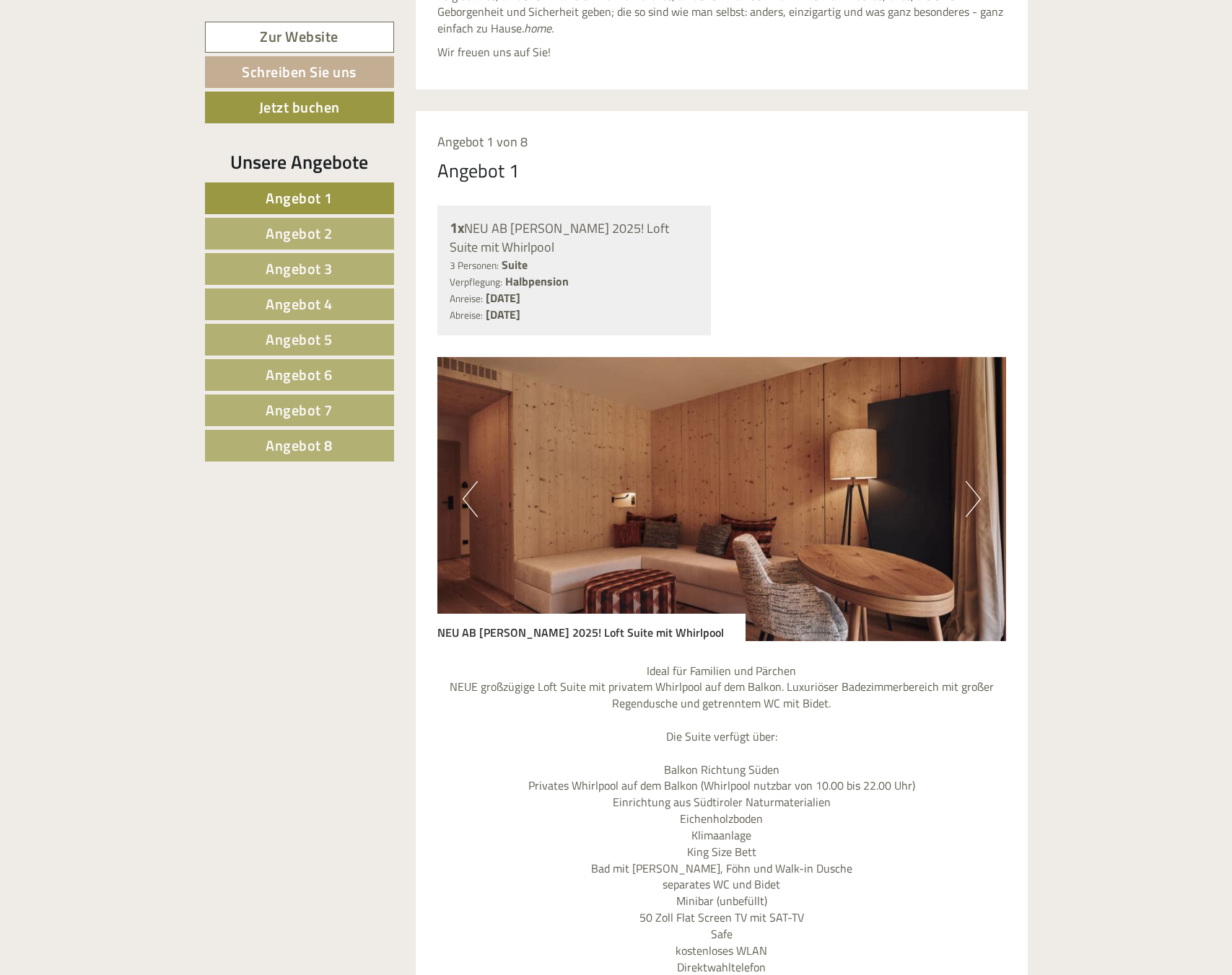
click at [972, 506] on button "Next" at bounding box center [973, 500] width 15 height 37
click at [971, 505] on button "Next" at bounding box center [973, 500] width 15 height 37
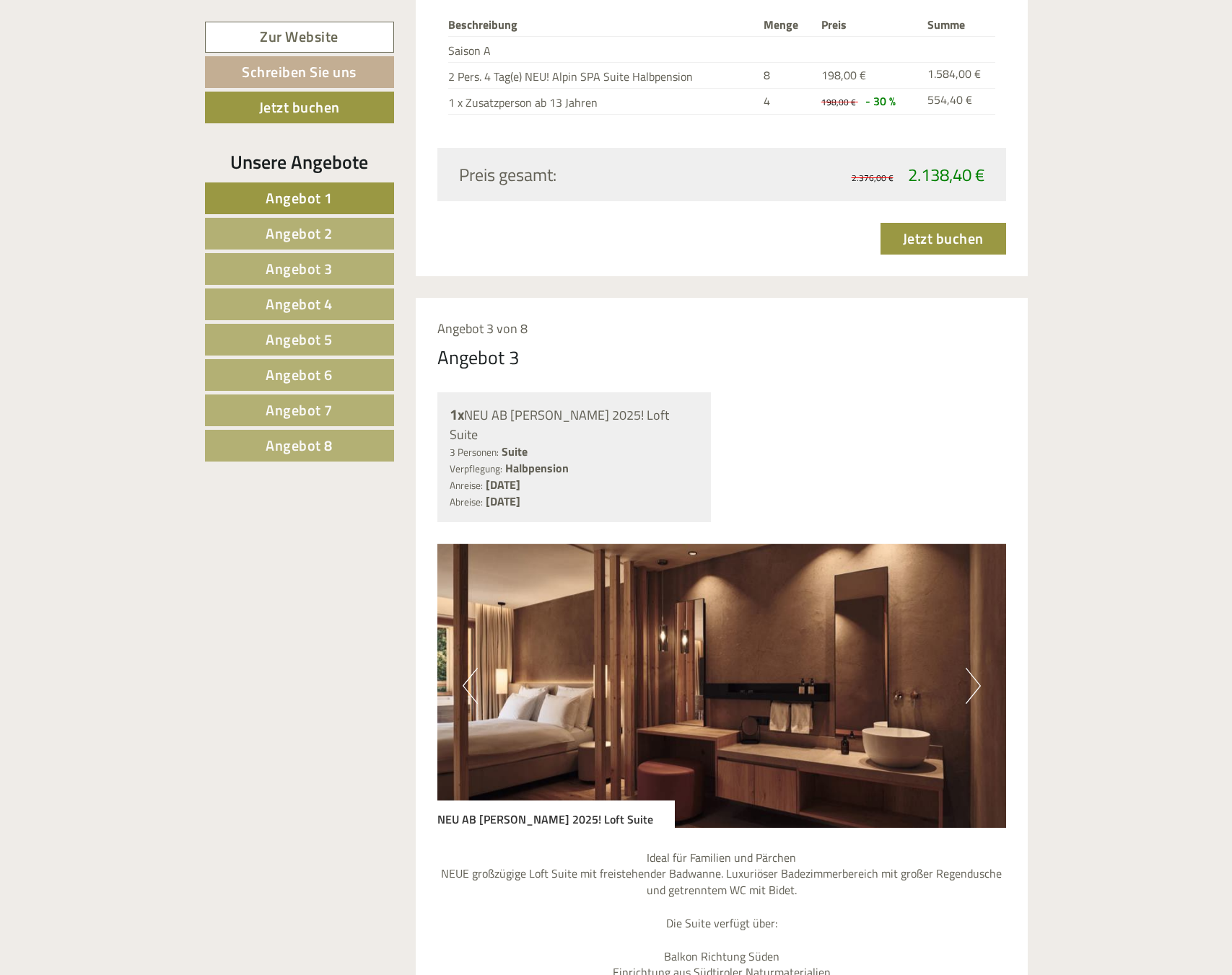
scroll to position [3316, 0]
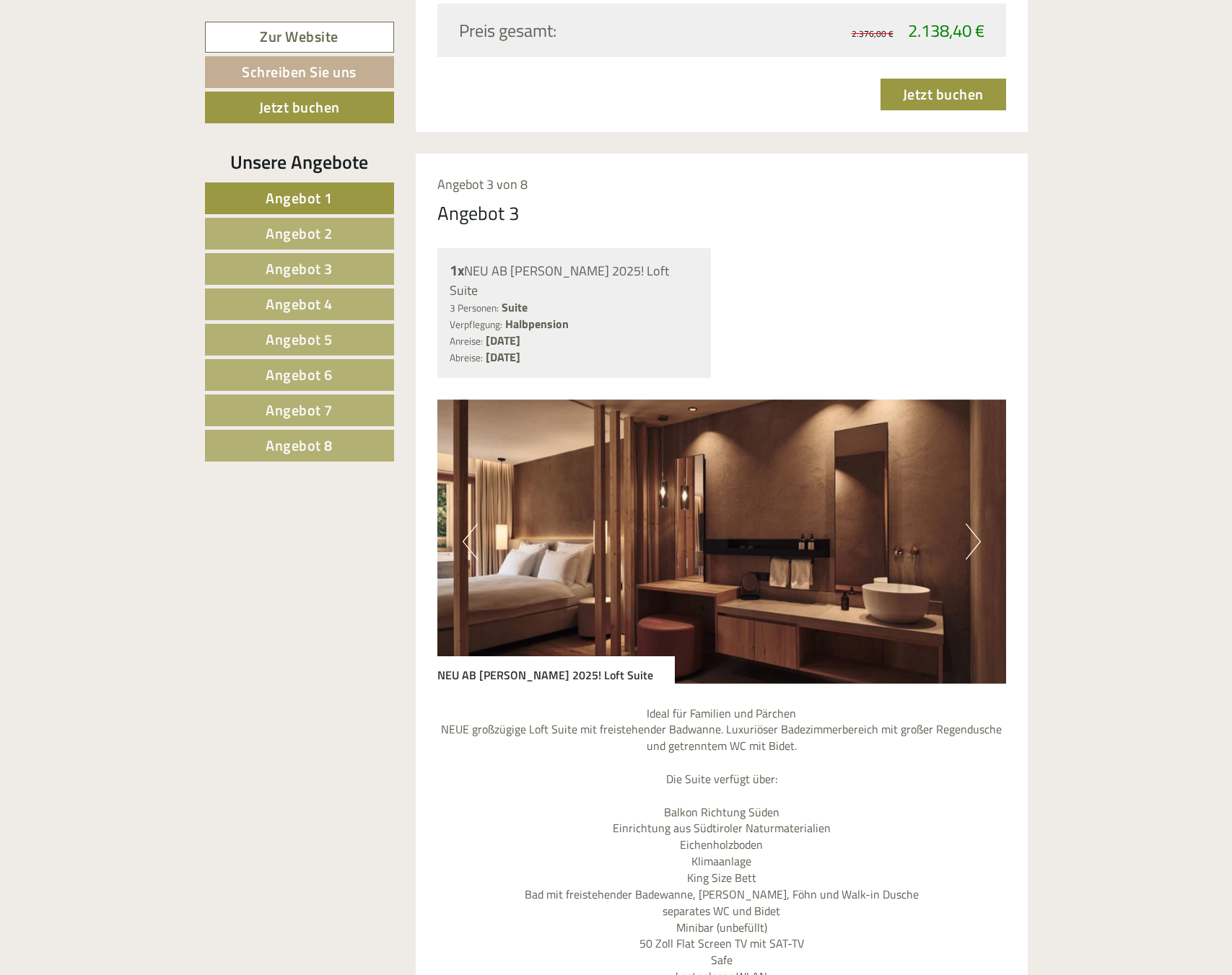
click at [955, 504] on img at bounding box center [722, 542] width 569 height 284
click at [968, 532] on button "Next" at bounding box center [973, 542] width 15 height 37
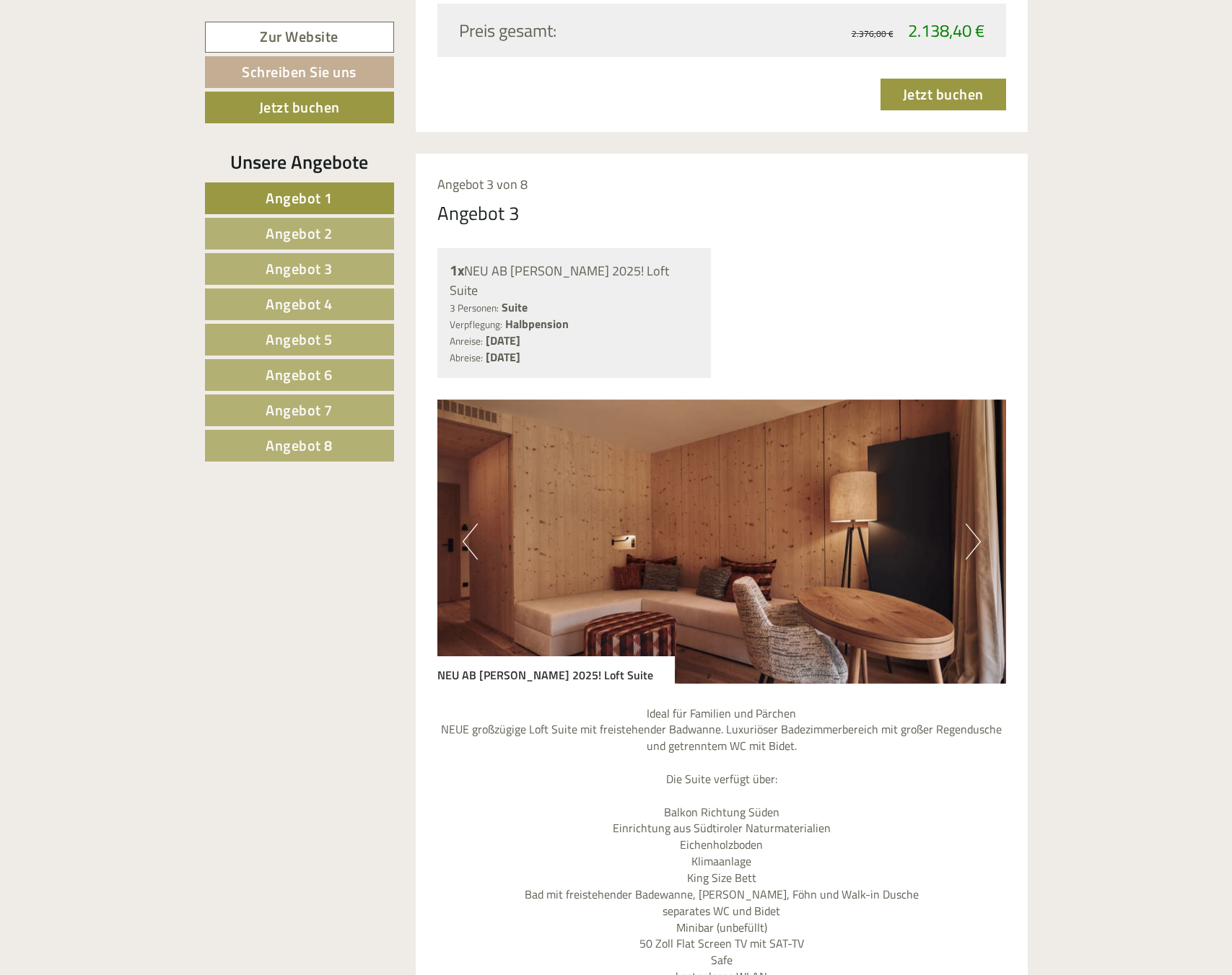
click at [973, 526] on button "Next" at bounding box center [973, 542] width 15 height 37
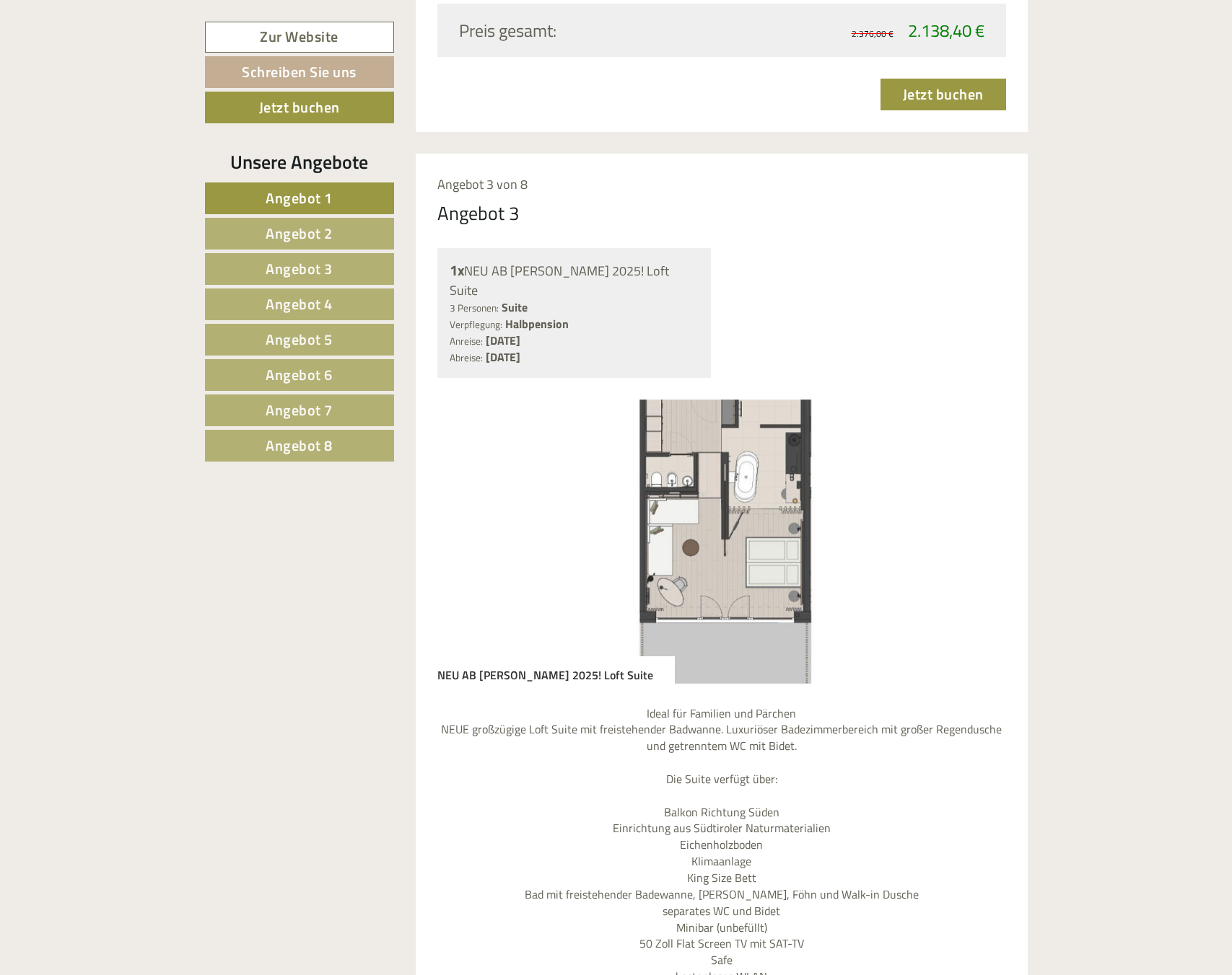
drag, startPoint x: 973, startPoint y: 525, endPoint x: 972, endPoint y: 537, distance: 12.0
click at [972, 537] on button "Next" at bounding box center [973, 542] width 15 height 37
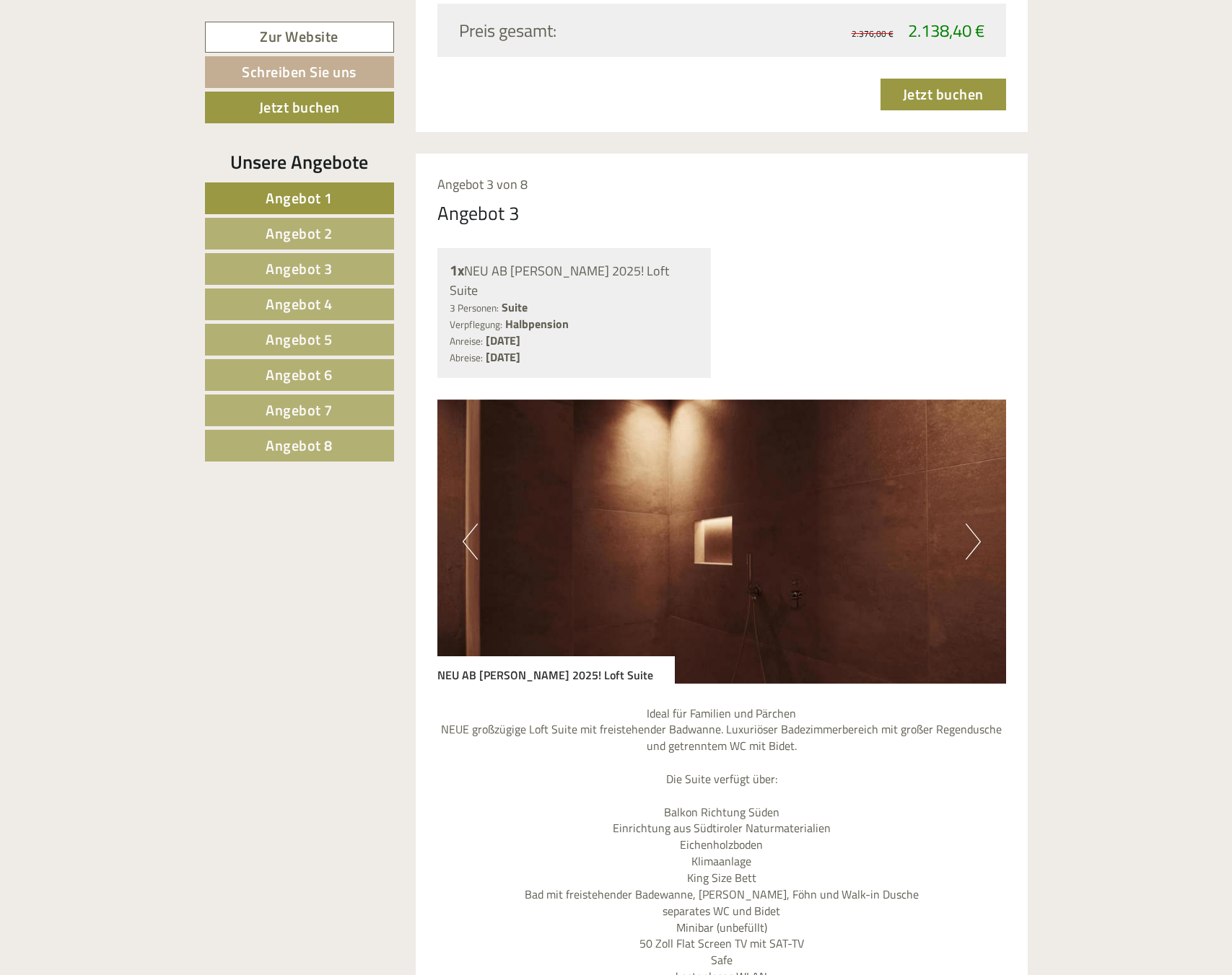
click at [973, 533] on button "Next" at bounding box center [973, 542] width 15 height 37
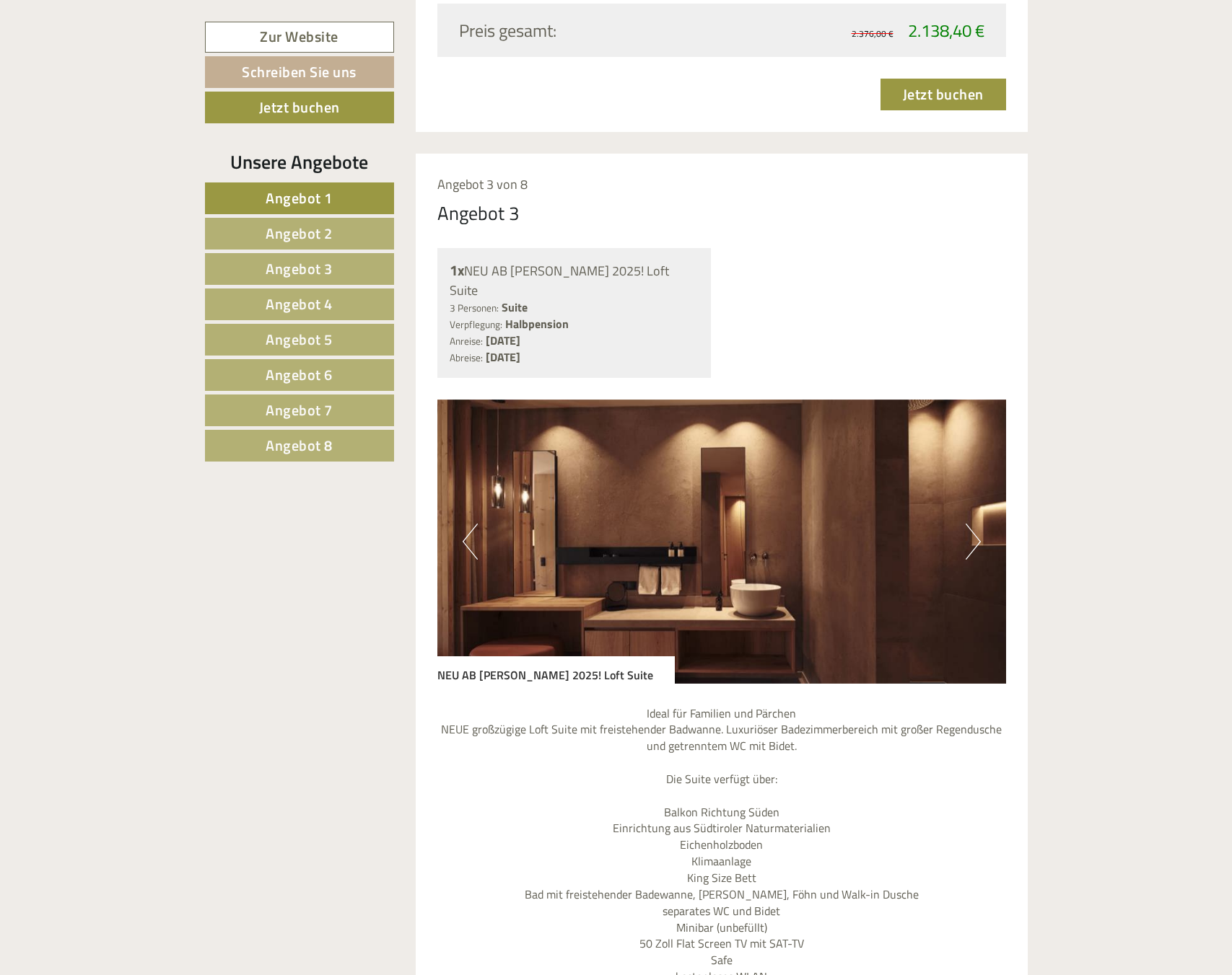
click at [973, 533] on button "Next" at bounding box center [973, 542] width 15 height 37
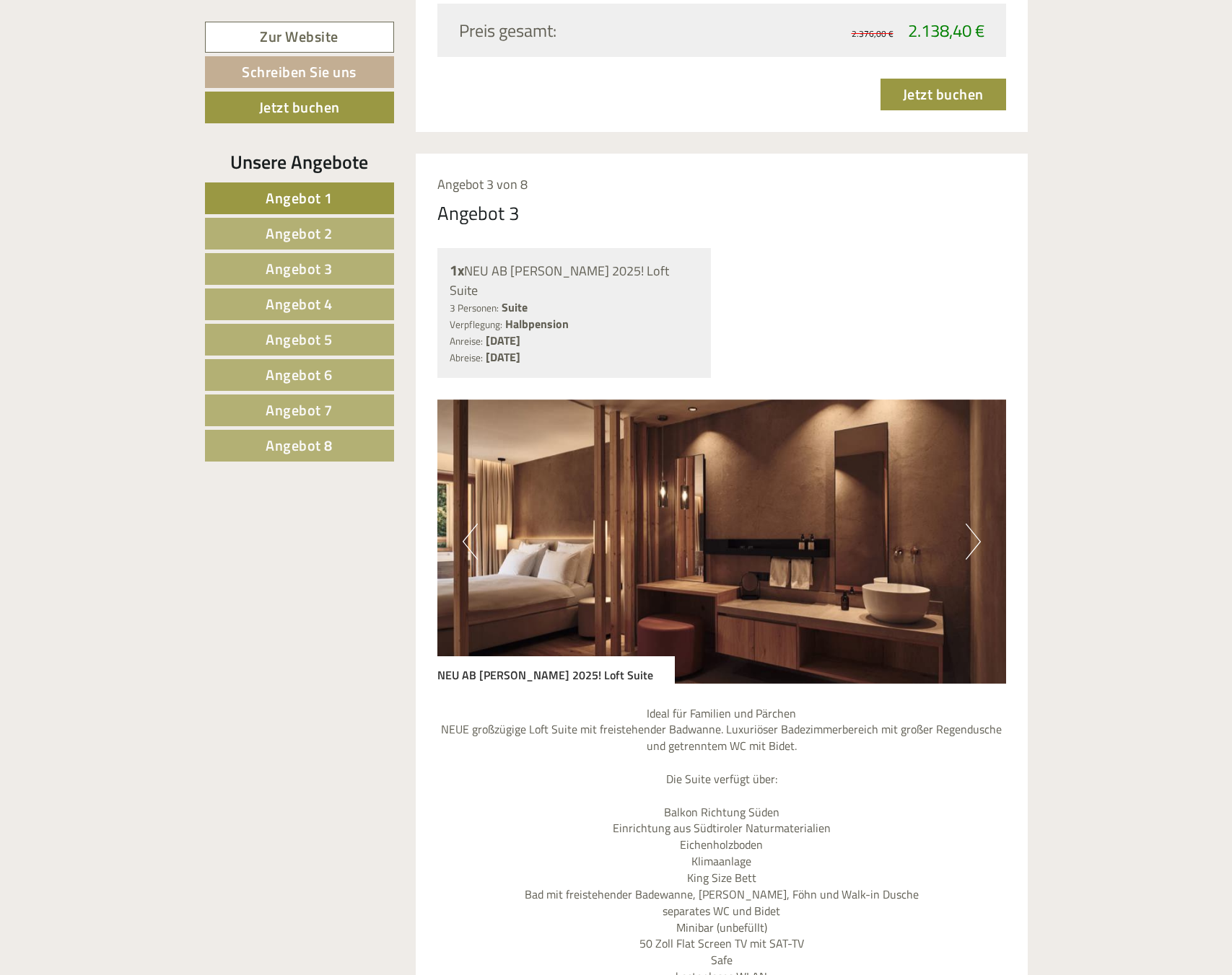
click at [973, 533] on button "Next" at bounding box center [973, 542] width 15 height 37
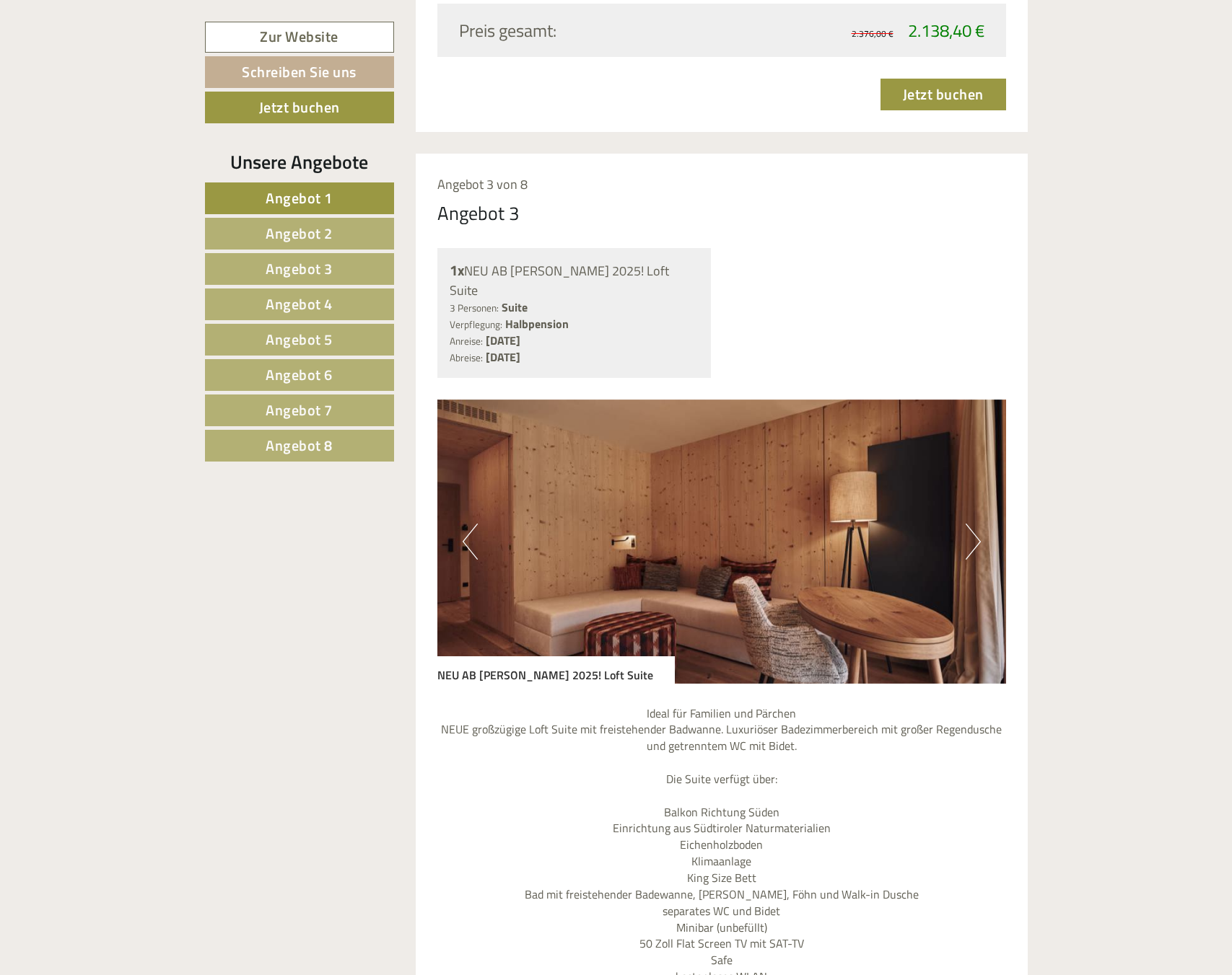
click at [973, 533] on button "Next" at bounding box center [973, 542] width 15 height 37
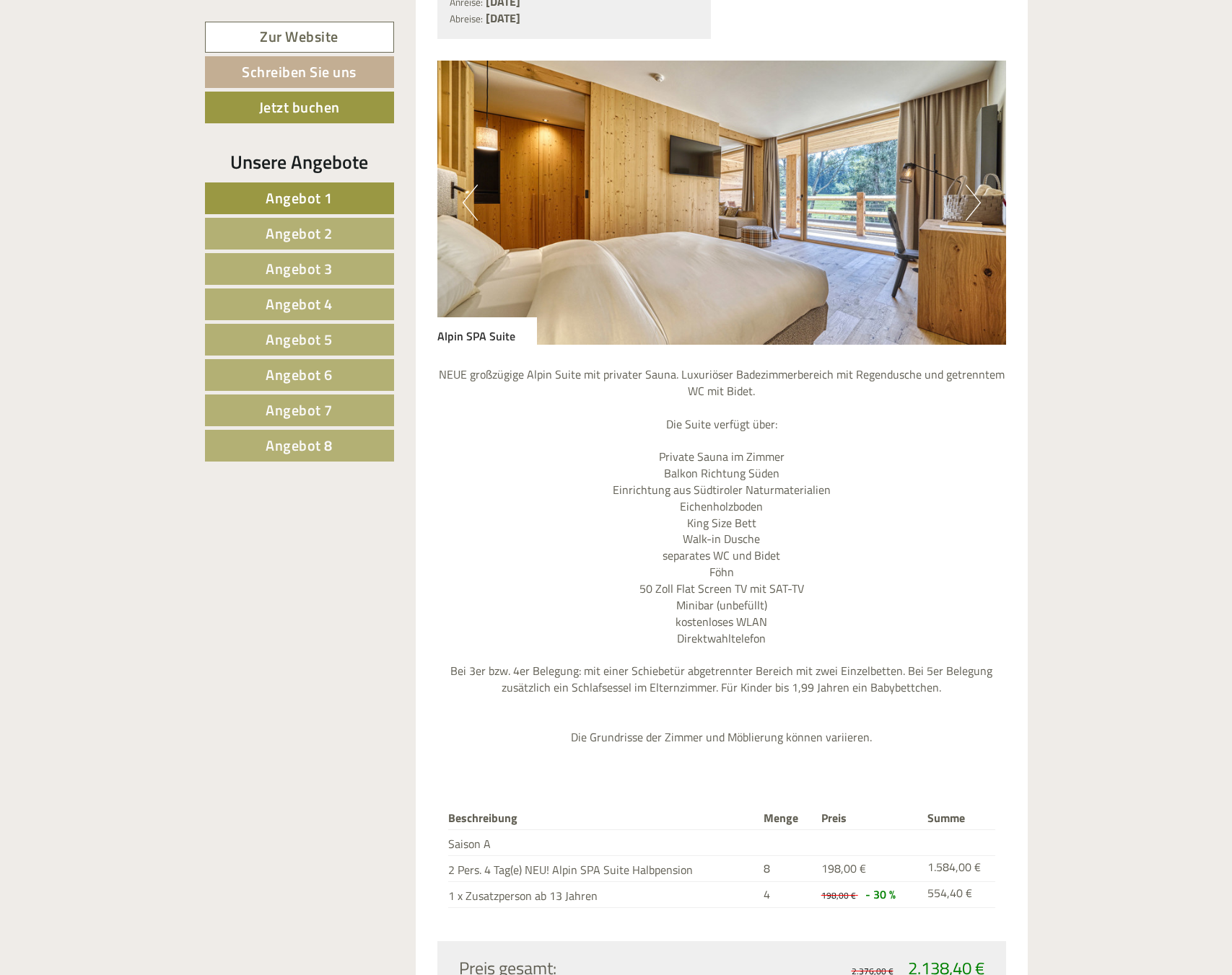
scroll to position [2305, 0]
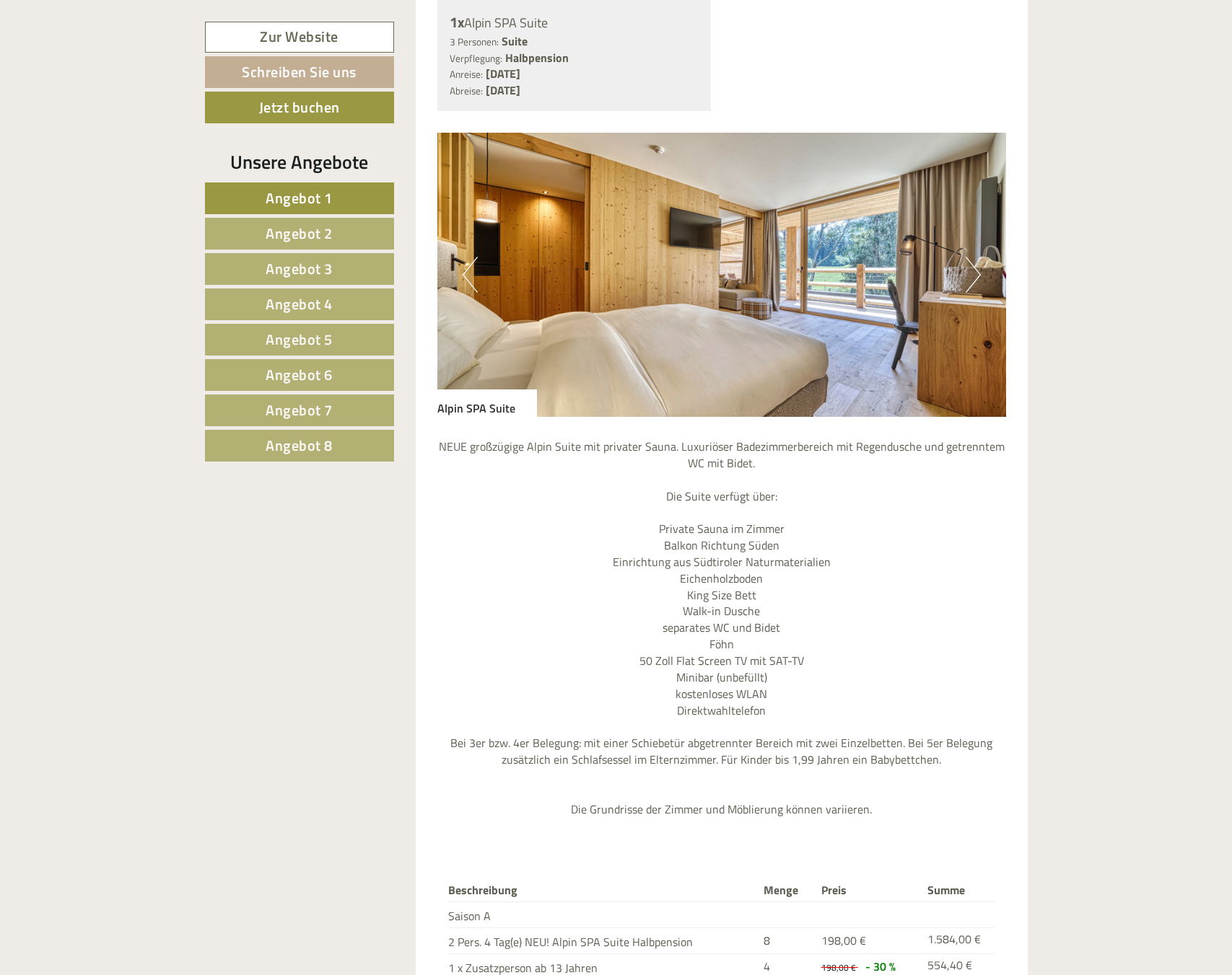
drag, startPoint x: 975, startPoint y: 312, endPoint x: 979, endPoint y: 297, distance: 15.5
click at [976, 311] on img at bounding box center [722, 275] width 569 height 284
click at [980, 279] on div "Previous Next" at bounding box center [722, 275] width 569 height 284
click at [978, 277] on button "Next" at bounding box center [973, 275] width 15 height 37
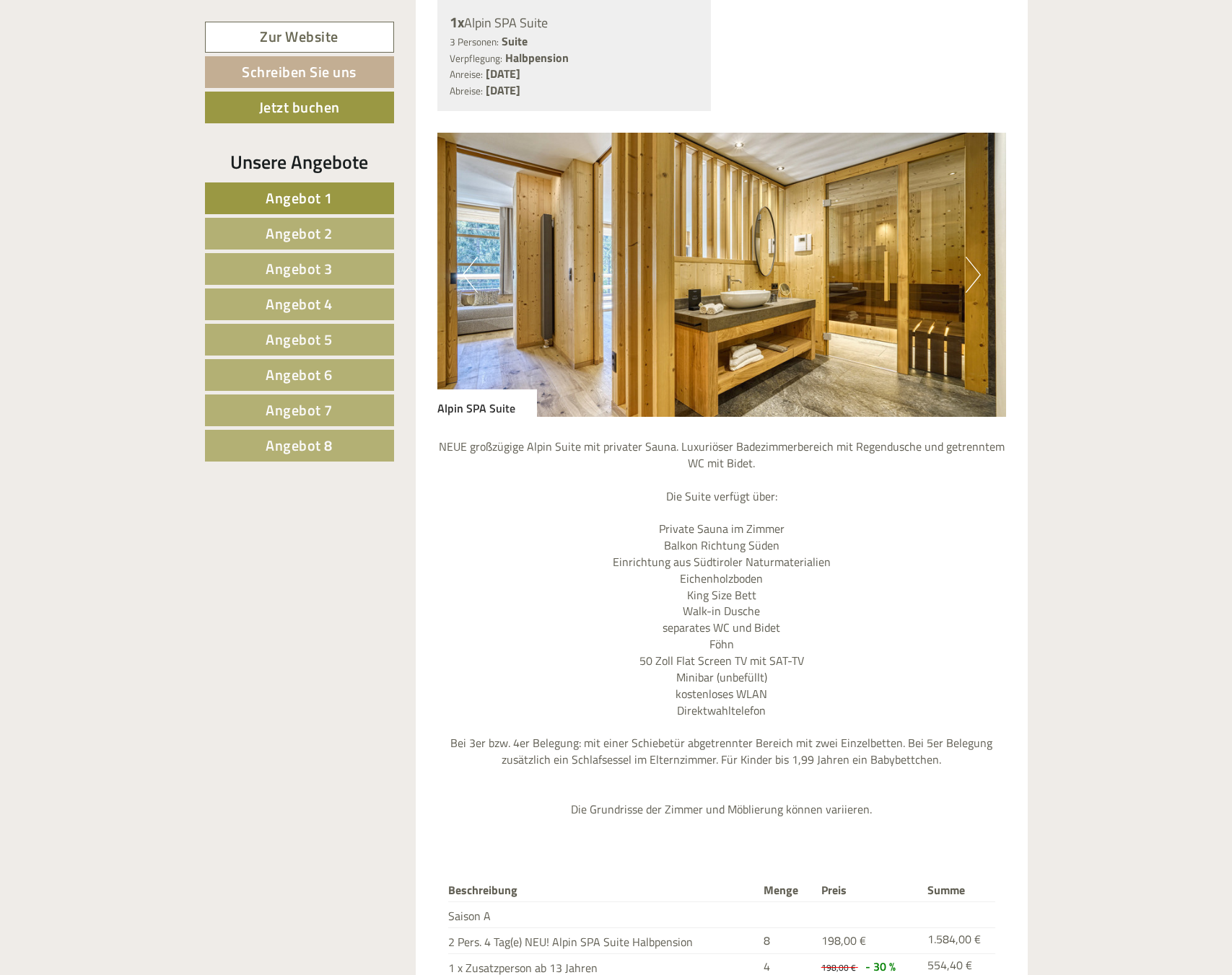
click at [978, 277] on button "Next" at bounding box center [973, 275] width 15 height 37
click at [978, 276] on button "Next" at bounding box center [973, 275] width 15 height 37
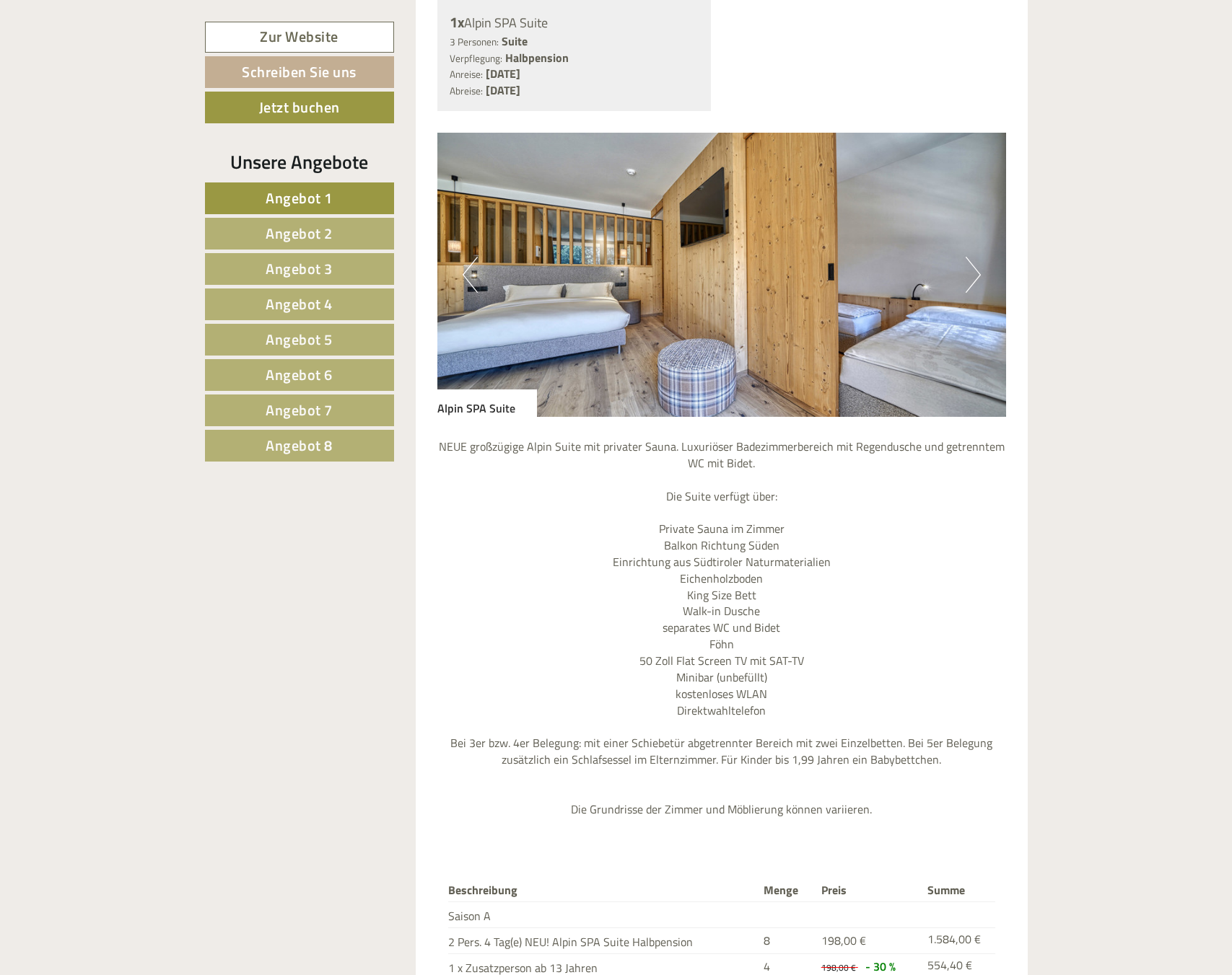
click at [978, 276] on button "Next" at bounding box center [973, 275] width 15 height 37
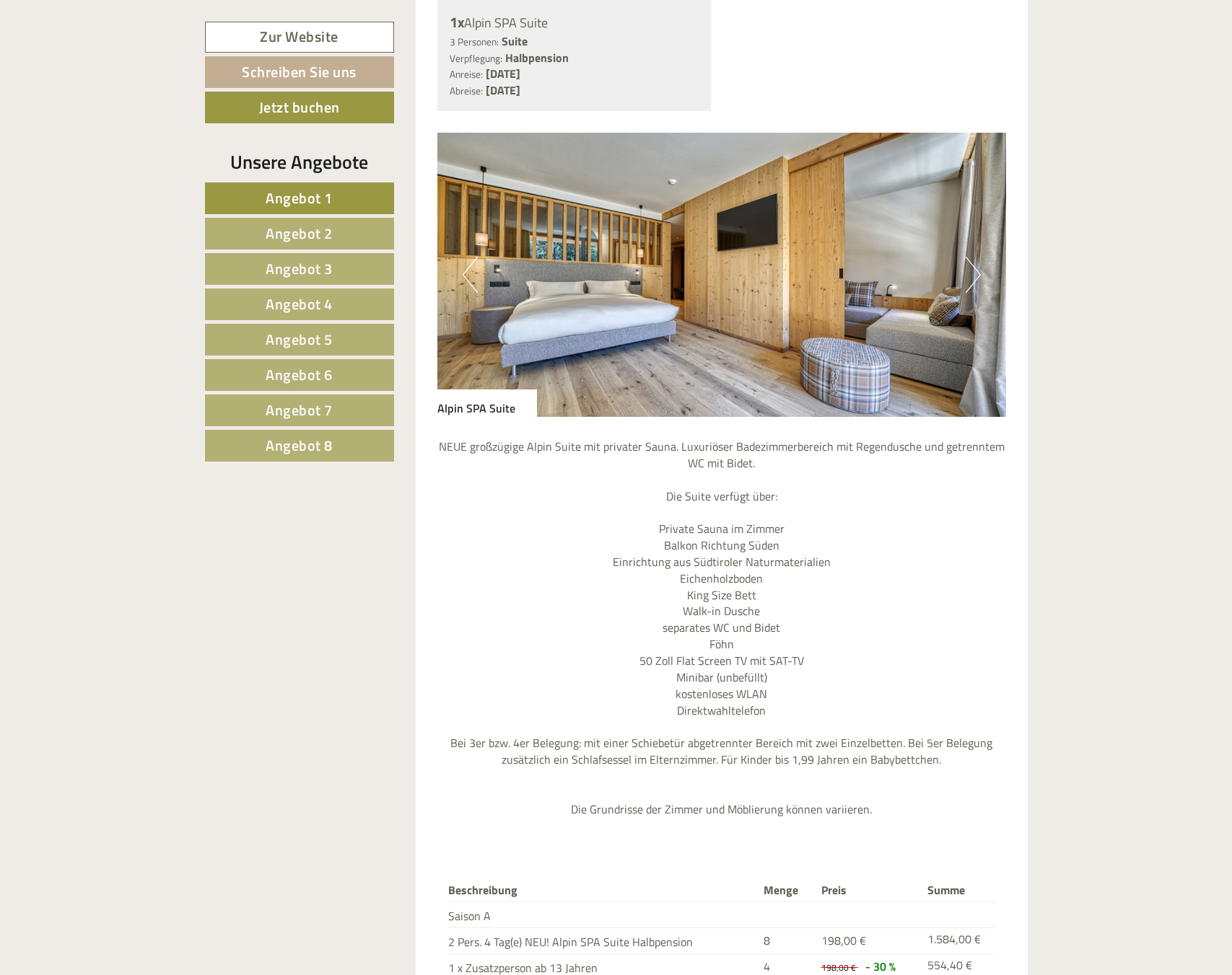
click at [978, 276] on button "Next" at bounding box center [973, 275] width 15 height 37
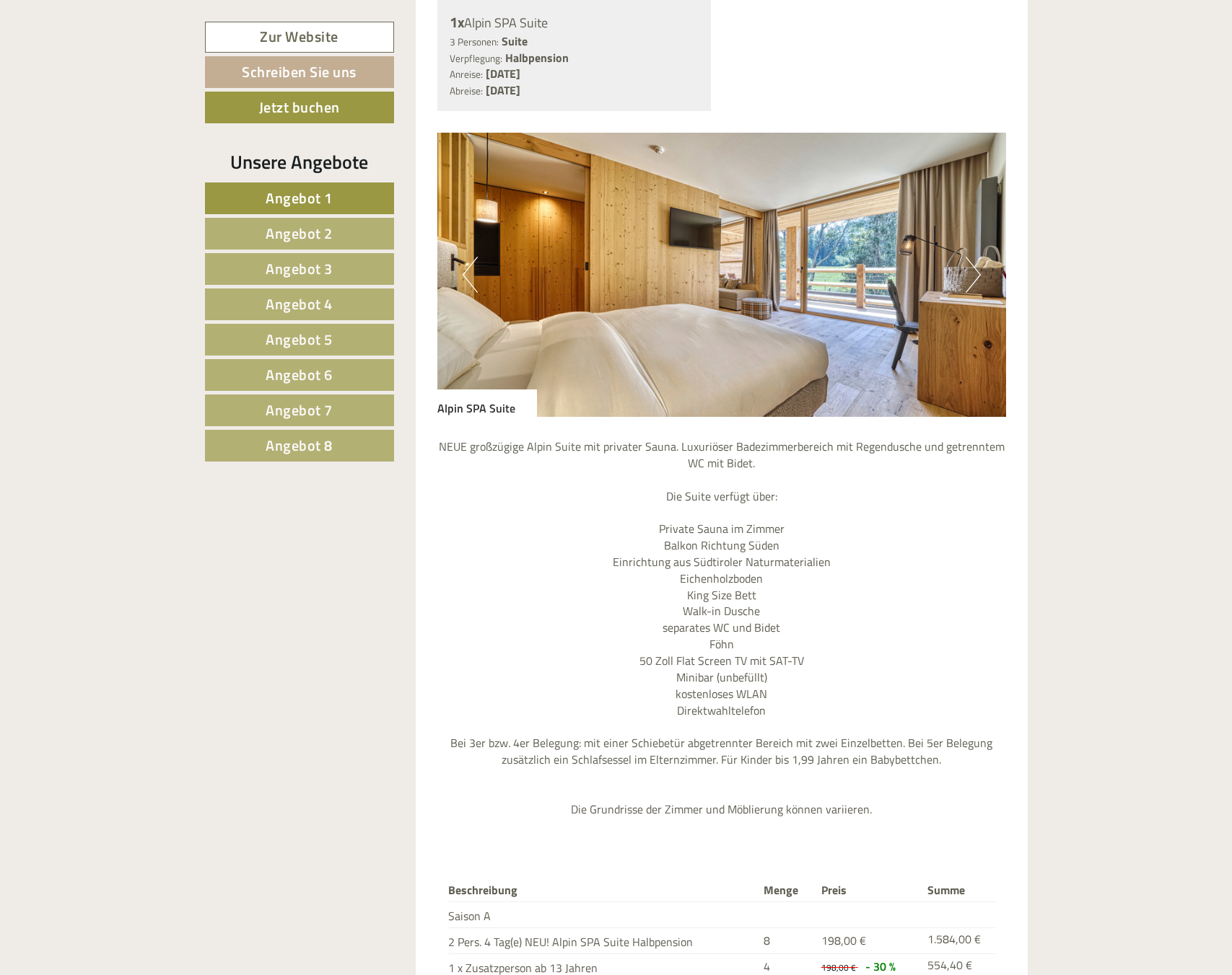
click at [978, 276] on button "Next" at bounding box center [973, 275] width 15 height 37
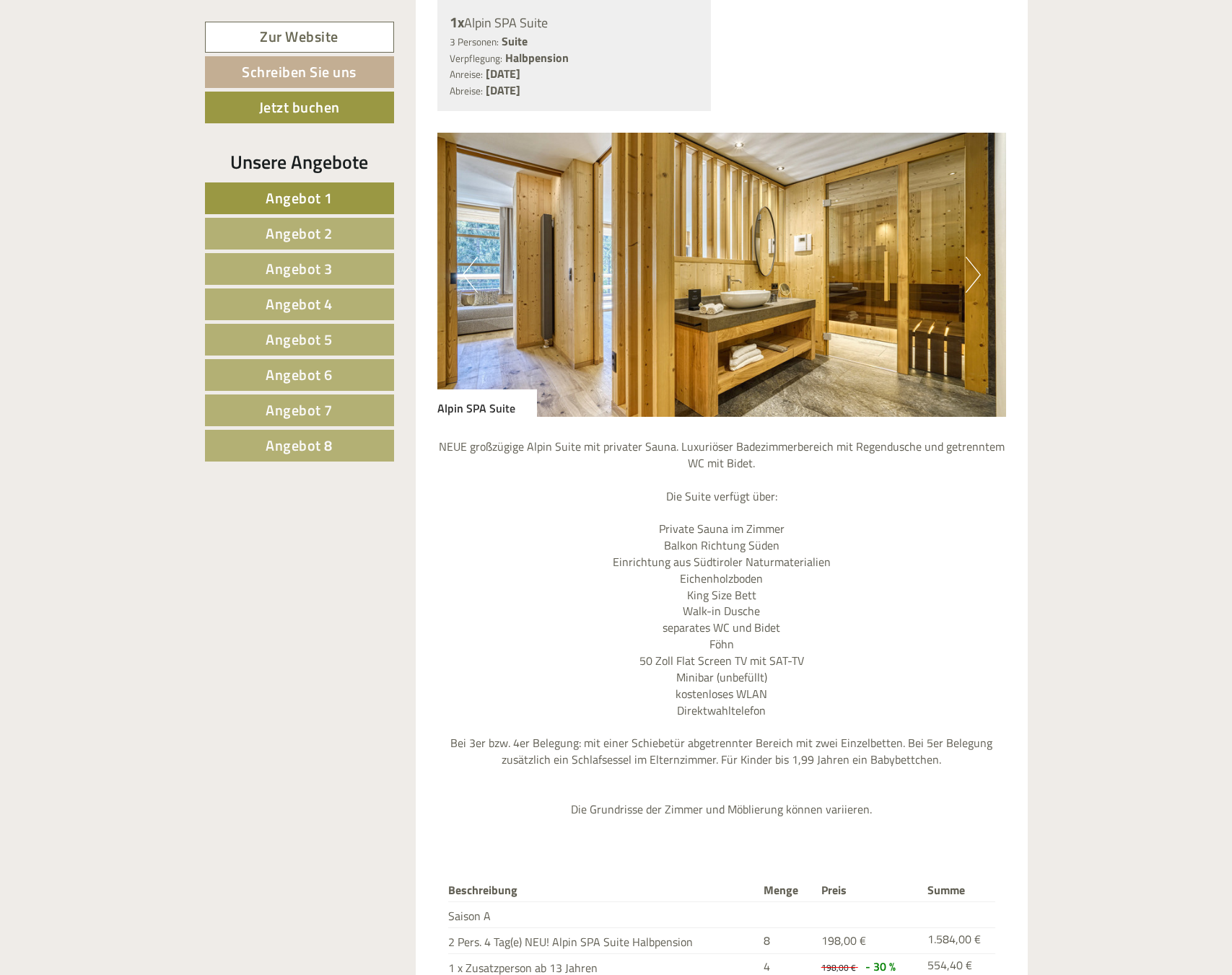
click at [978, 276] on button "Next" at bounding box center [973, 275] width 15 height 37
click at [978, 277] on button "Next" at bounding box center [973, 275] width 15 height 37
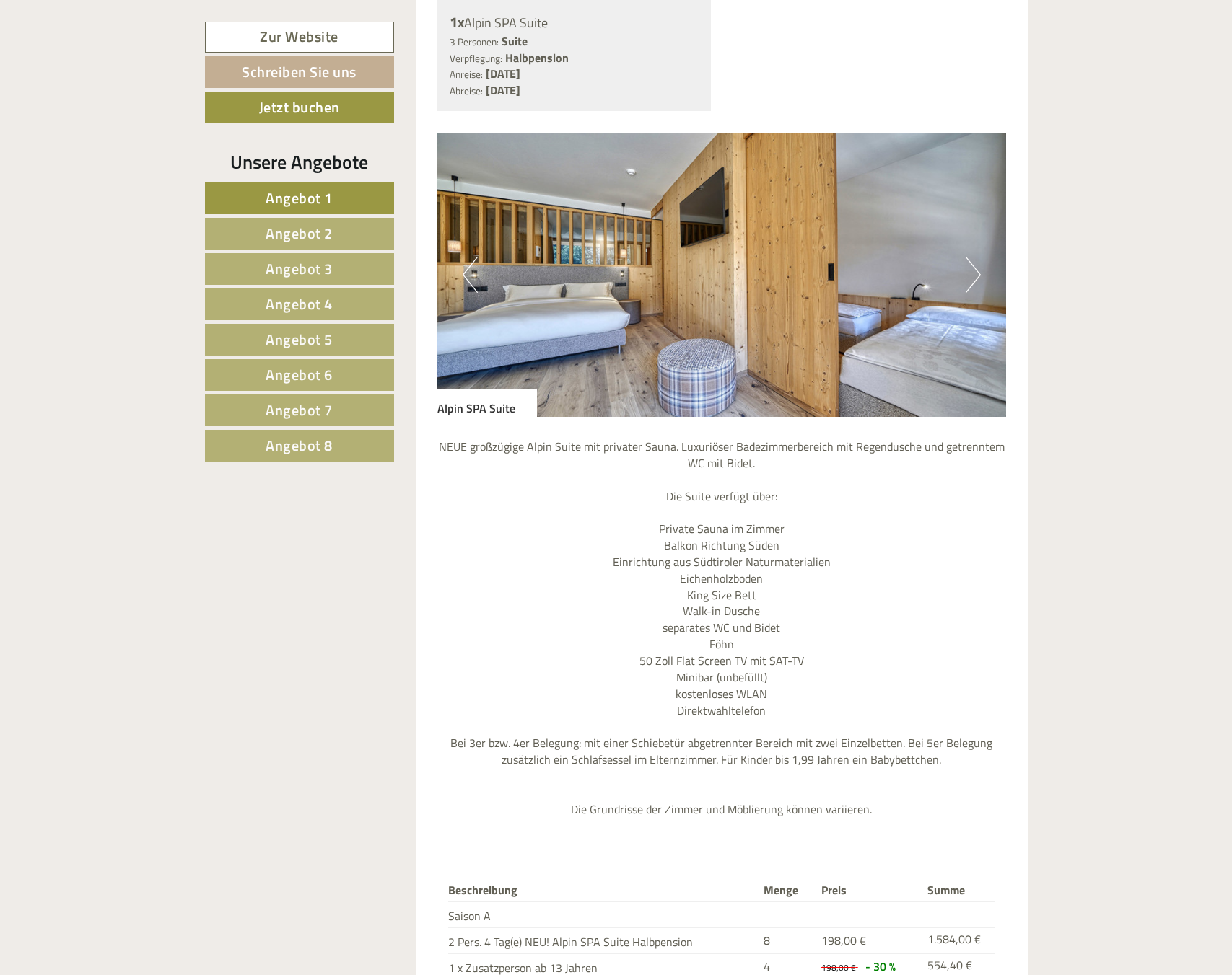
click at [978, 277] on button "Next" at bounding box center [973, 275] width 15 height 37
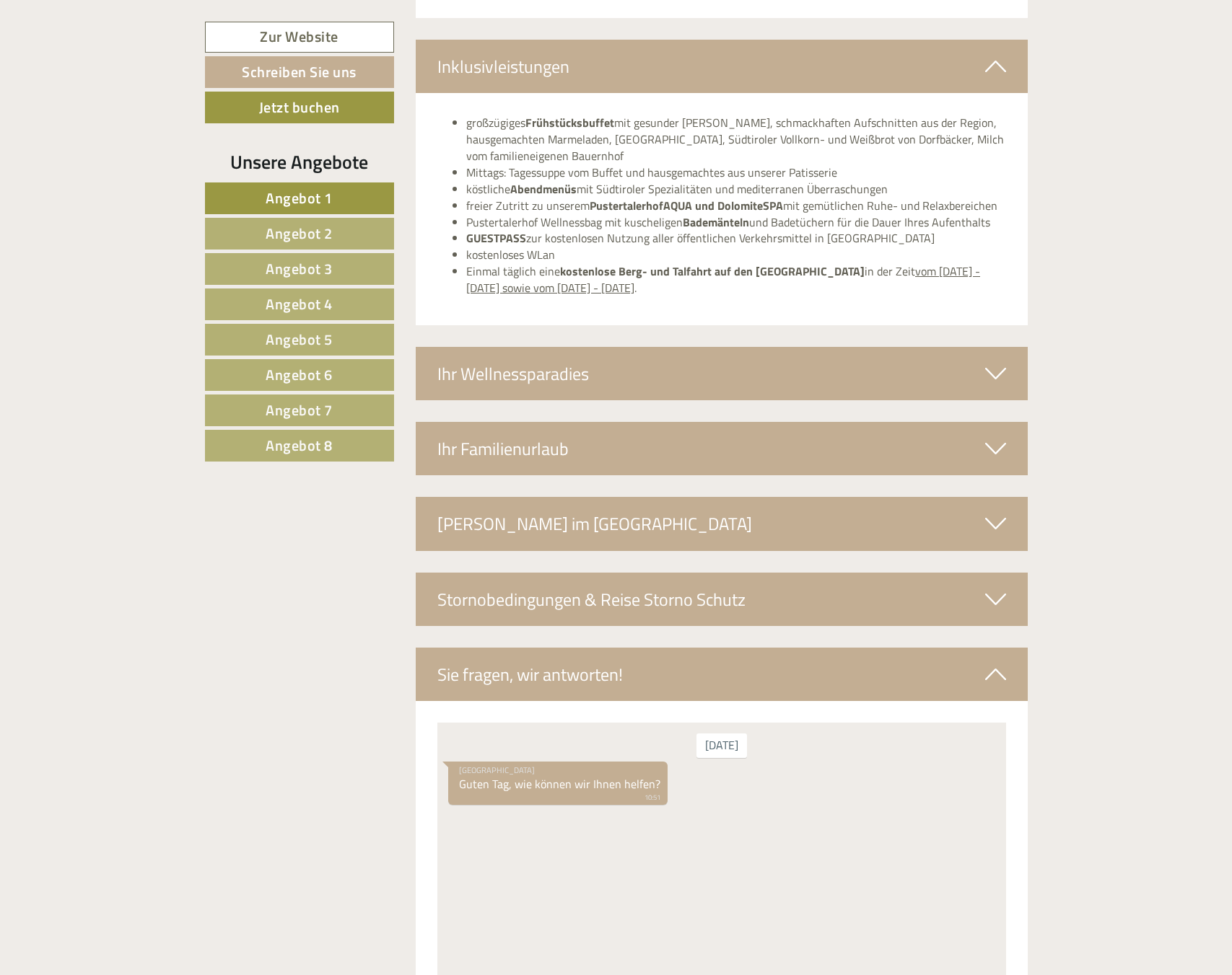
scroll to position [5260, 0]
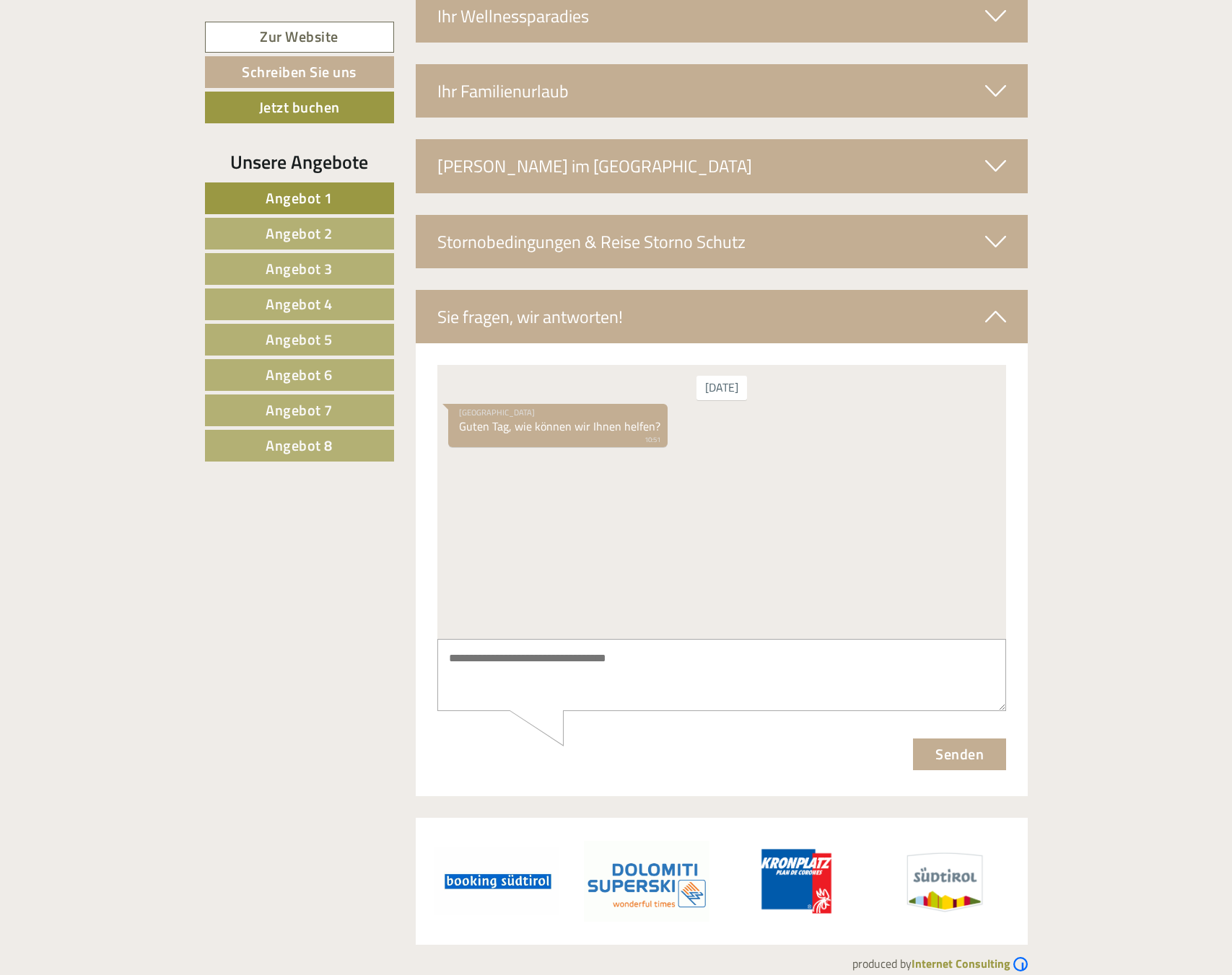
click at [303, 231] on span "Angebot 2" at bounding box center [299, 232] width 67 height 22
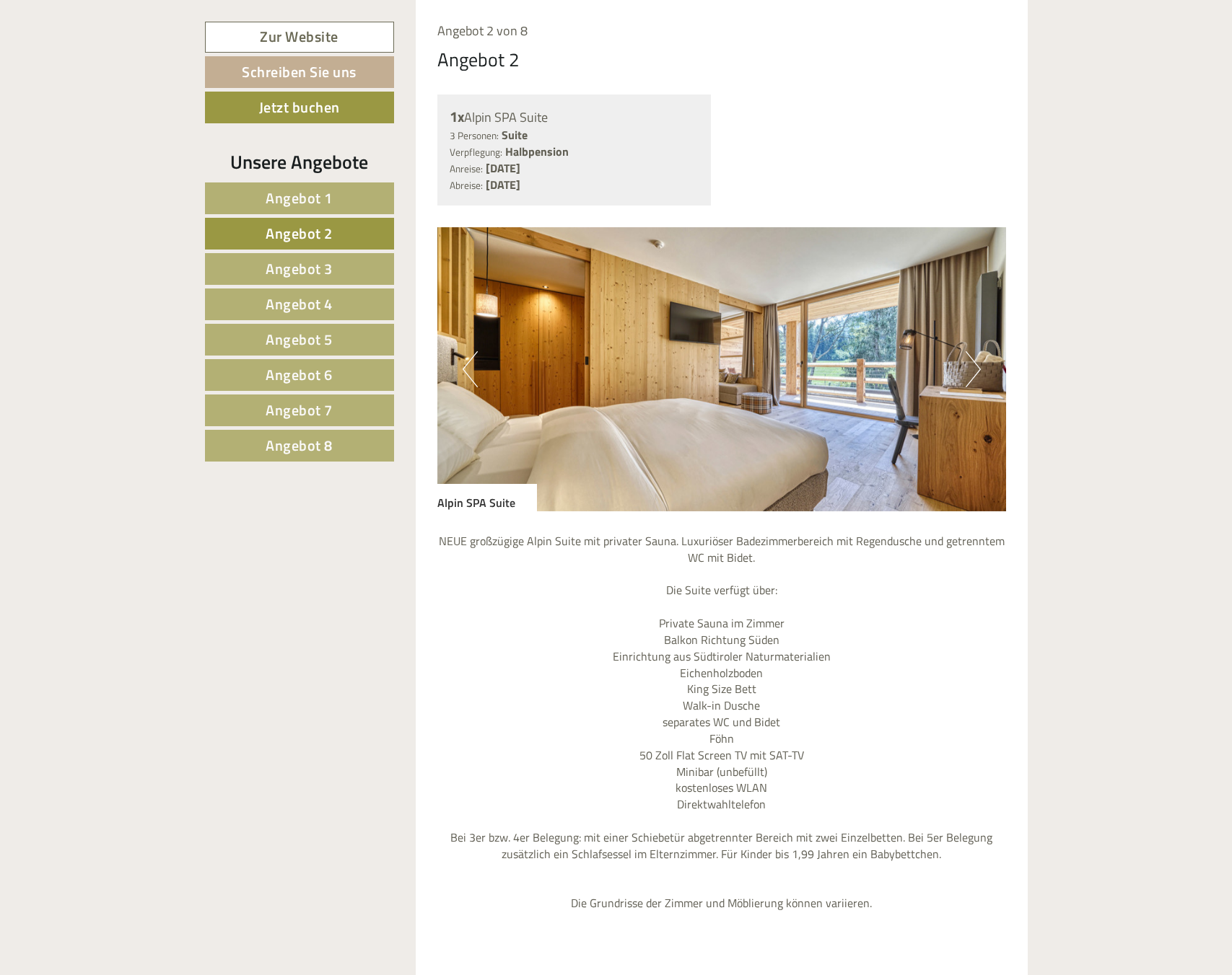
click at [328, 270] on span "Angebot 3" at bounding box center [299, 268] width 67 height 22
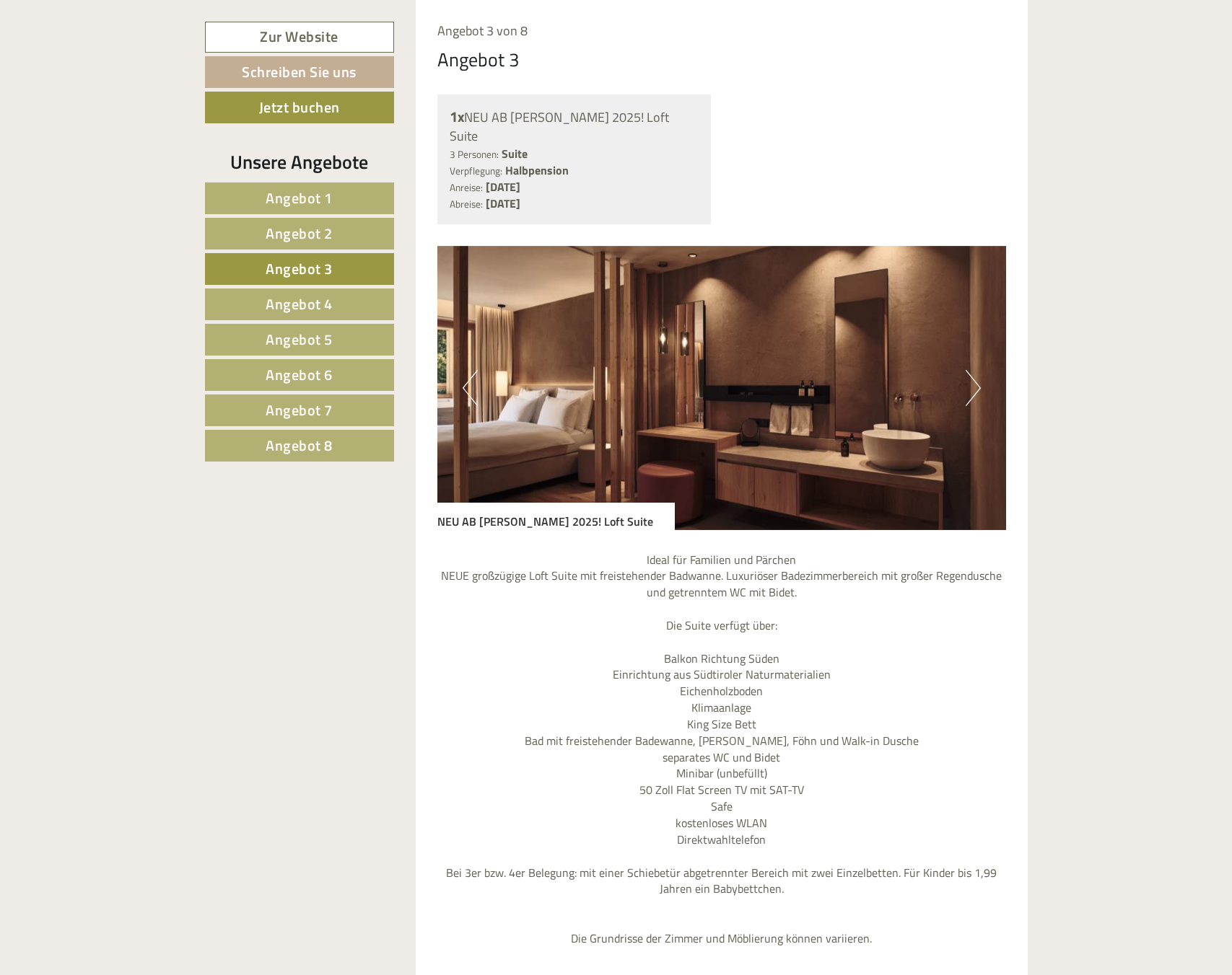
click at [322, 286] on nav "Angebot 1 Angebot 2 Angebot 3 Angebot 4 Angebot 5 Angebot 6 Angebot 7" at bounding box center [301, 322] width 193 height 280
click at [320, 294] on span "Angebot 4" at bounding box center [299, 304] width 67 height 22
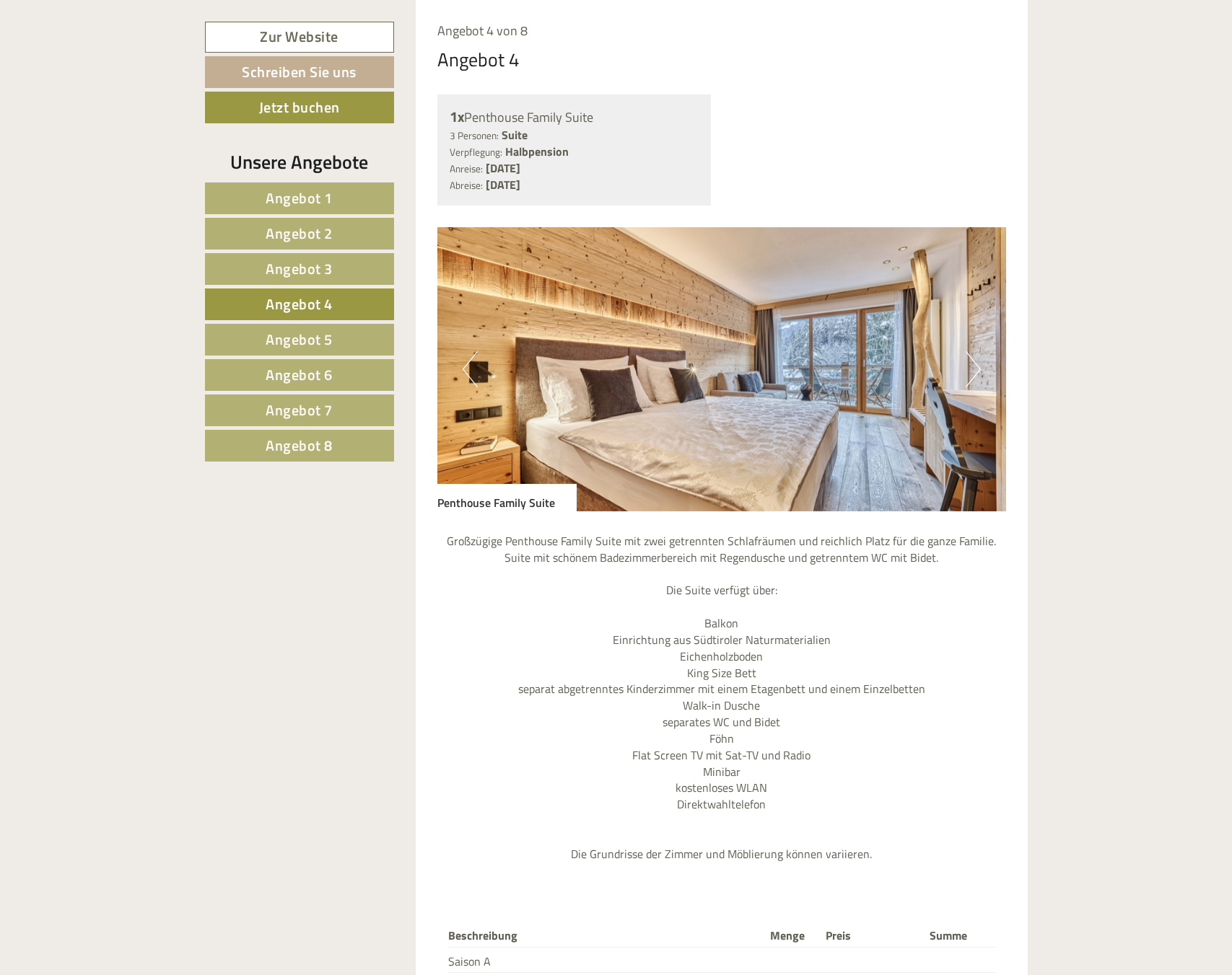
click at [326, 285] on nav "Angebot 1 Angebot 2 Angebot 3 Angebot 4 Angebot 5 Angebot 6 Angebot 7" at bounding box center [301, 322] width 193 height 280
click at [327, 273] on span "Angebot 3" at bounding box center [299, 268] width 67 height 22
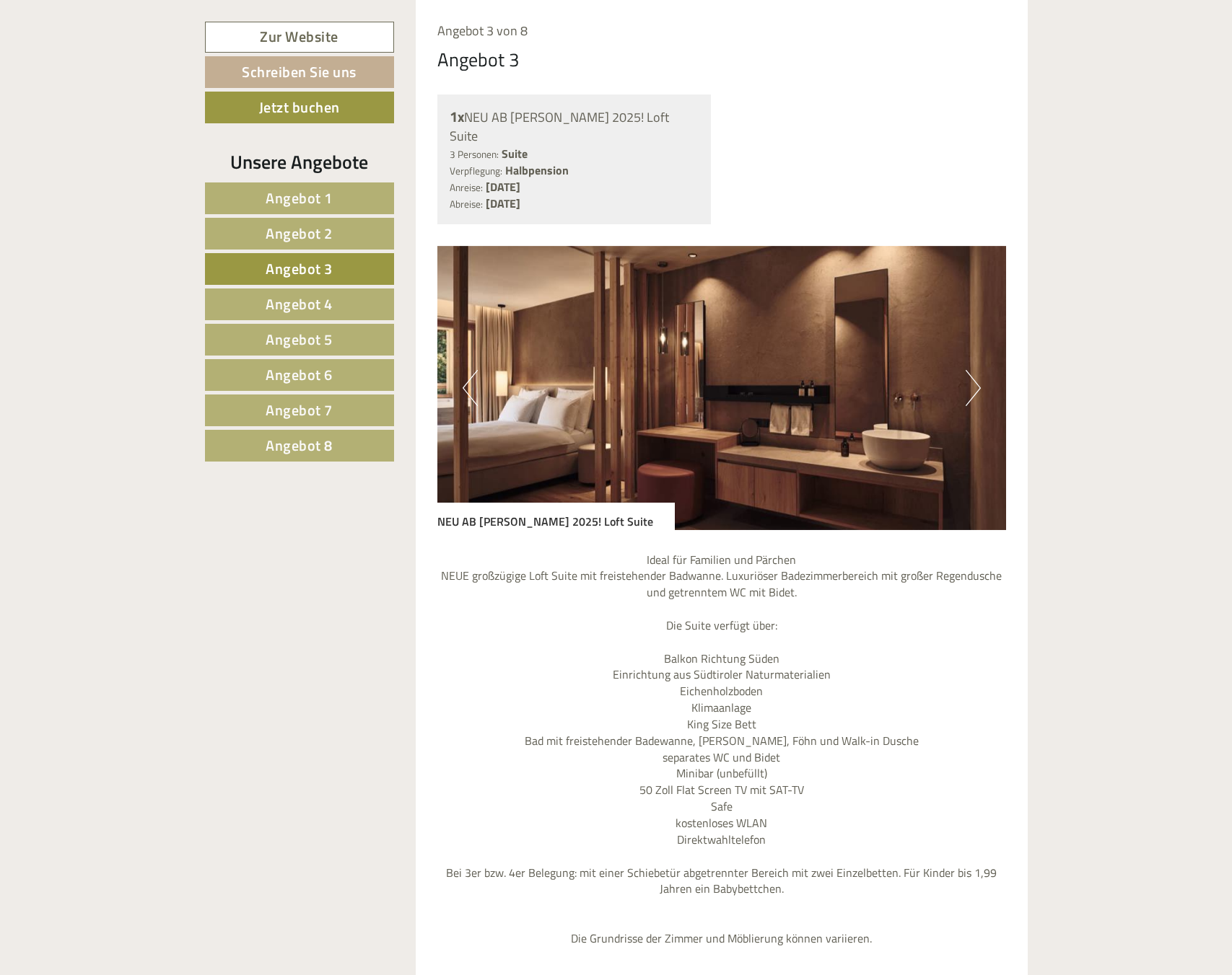
click at [312, 293] on span "Angebot 4" at bounding box center [299, 304] width 67 height 22
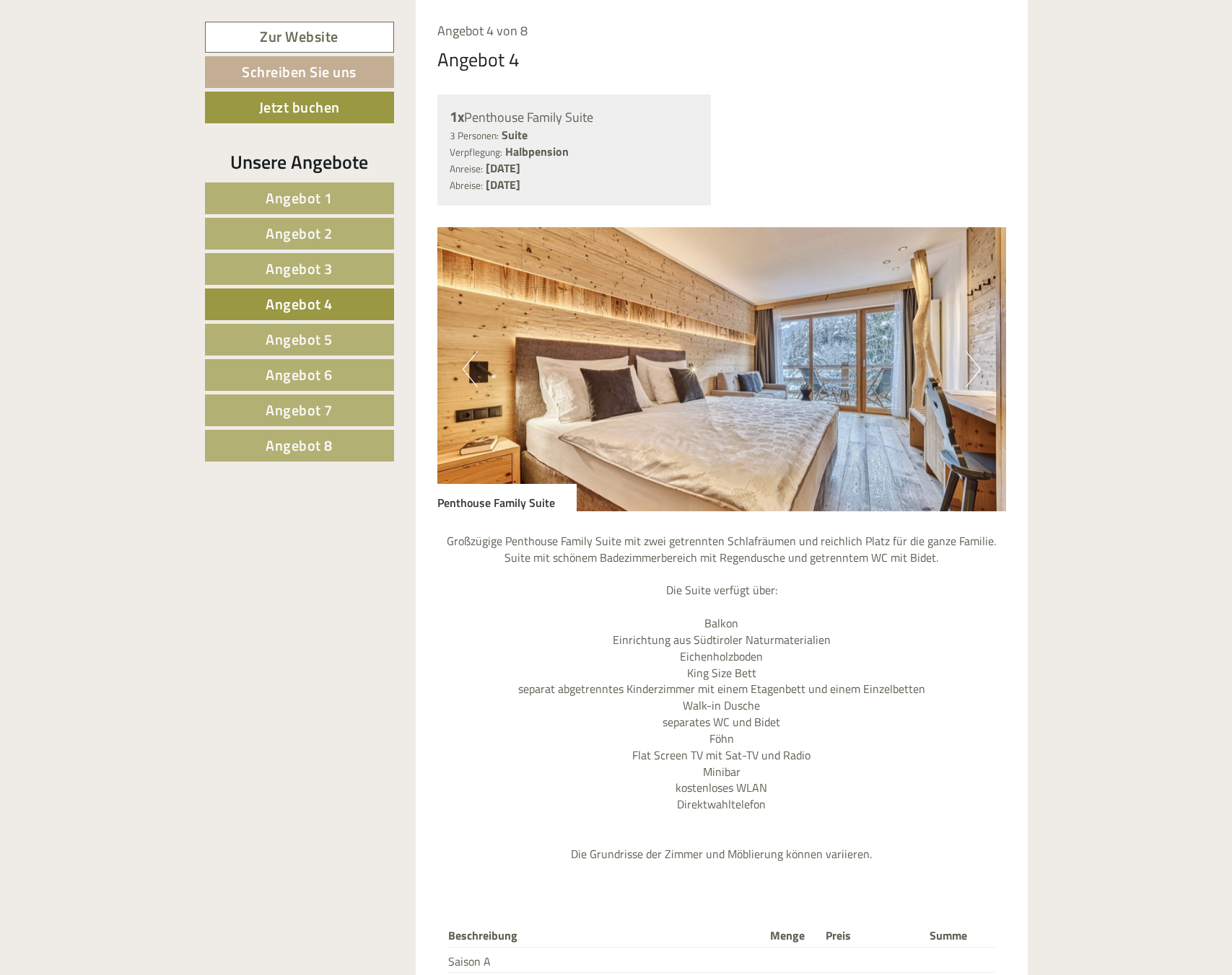
click at [972, 372] on button "Next" at bounding box center [973, 370] width 15 height 37
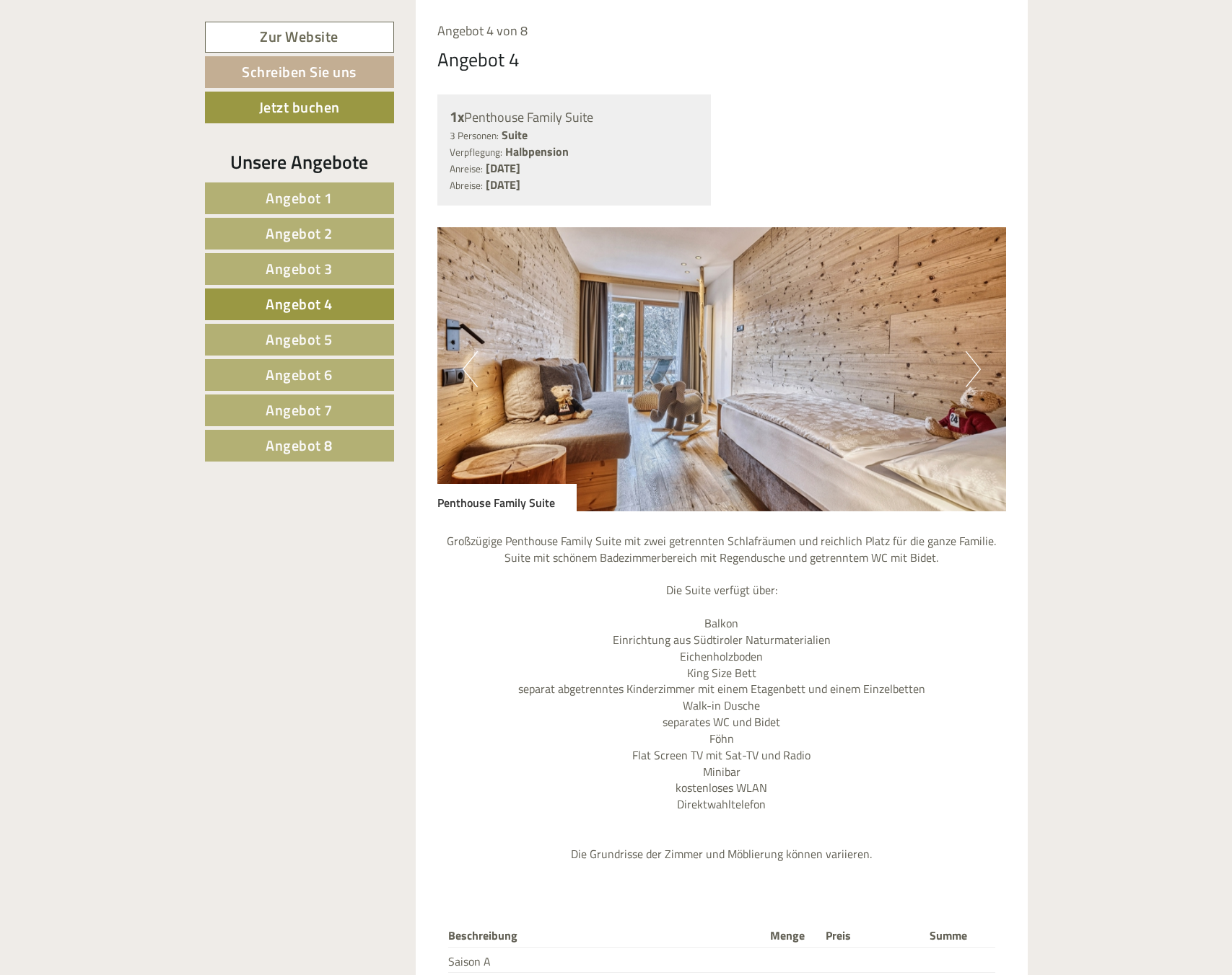
click at [972, 372] on button "Next" at bounding box center [973, 370] width 15 height 37
click at [971, 372] on button "Next" at bounding box center [973, 370] width 15 height 37
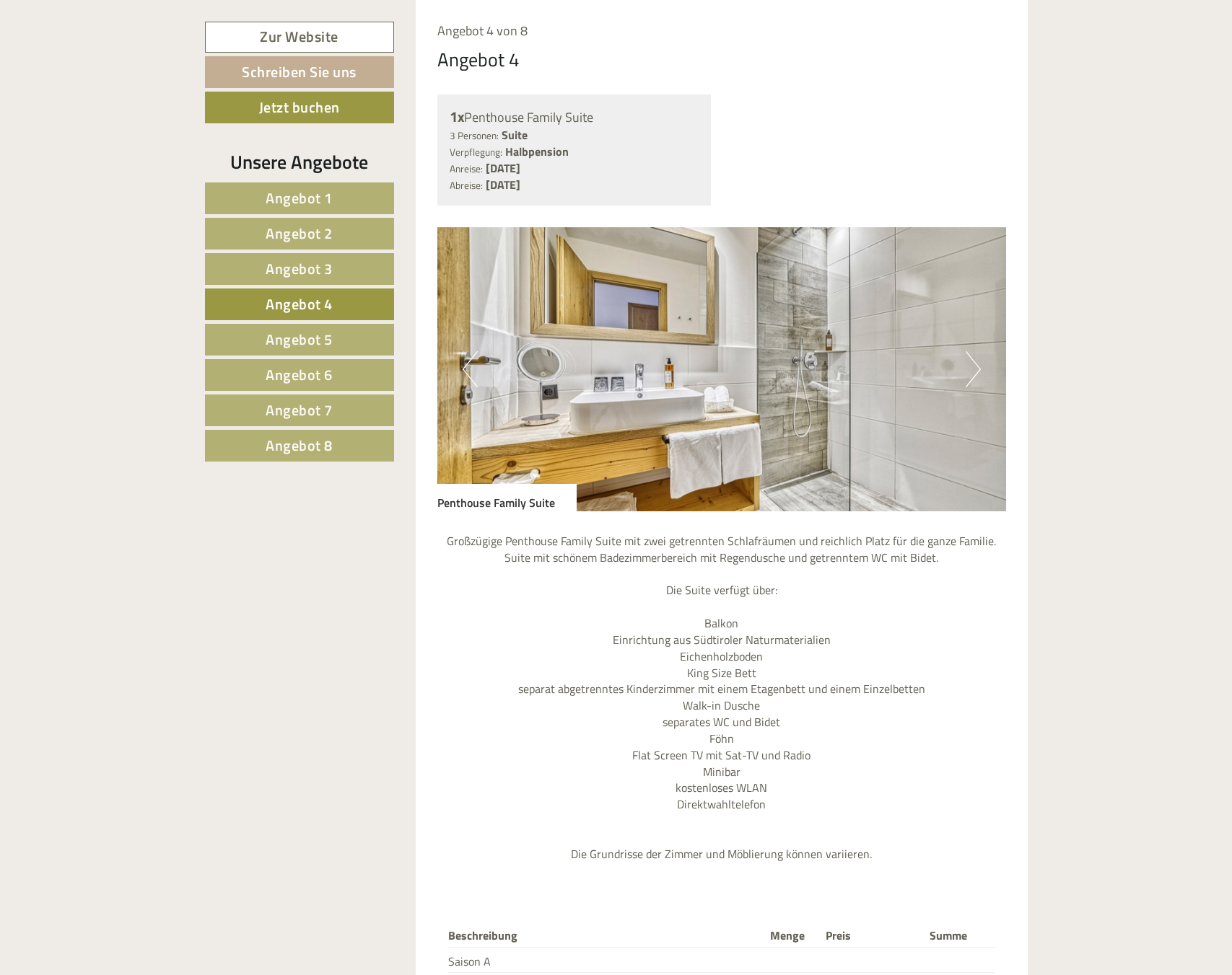
click at [970, 371] on button "Next" at bounding box center [973, 370] width 15 height 37
click at [969, 371] on button "Next" at bounding box center [973, 370] width 15 height 37
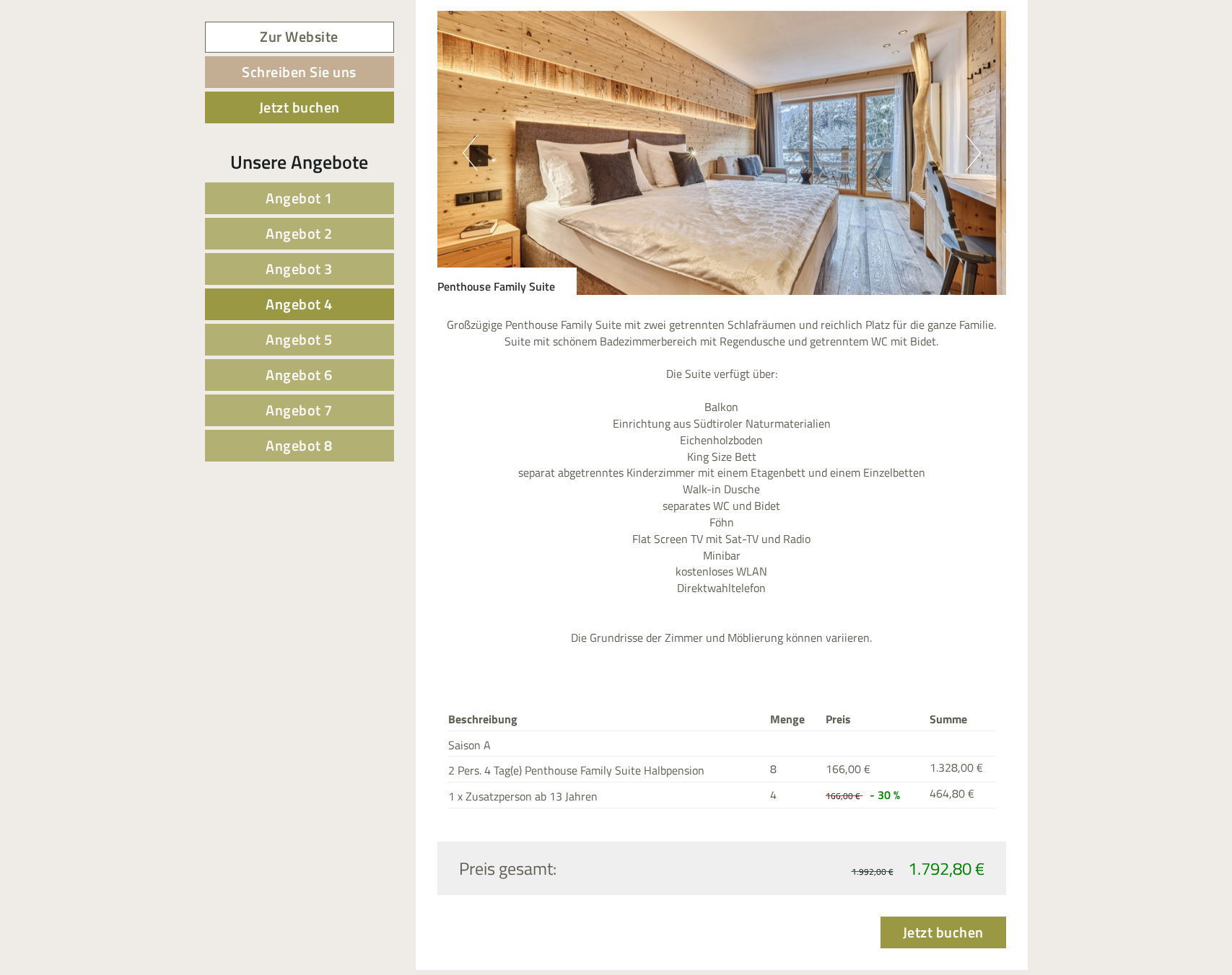
scroll to position [1262, 0]
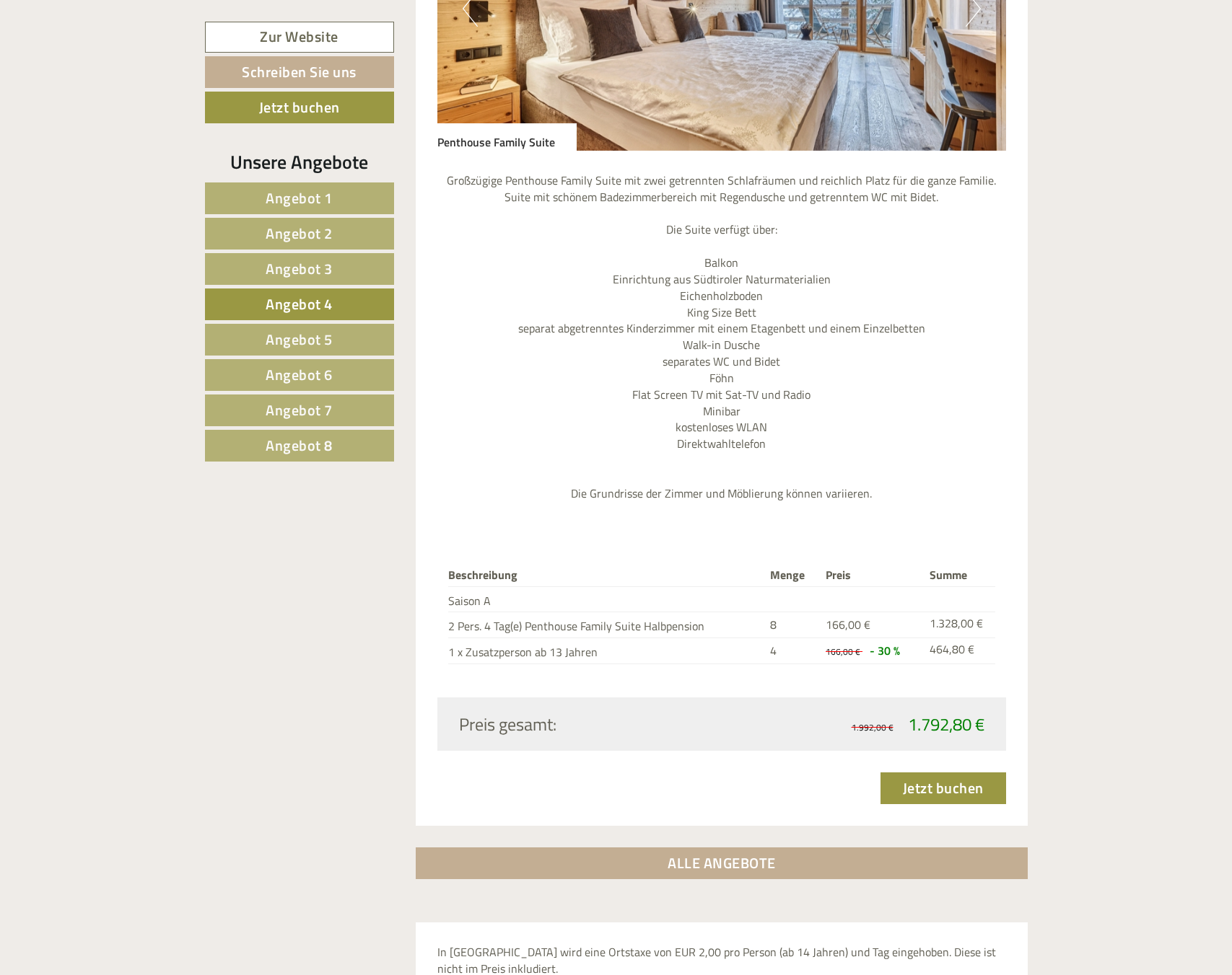
click at [287, 331] on span "Angebot 5" at bounding box center [299, 339] width 67 height 22
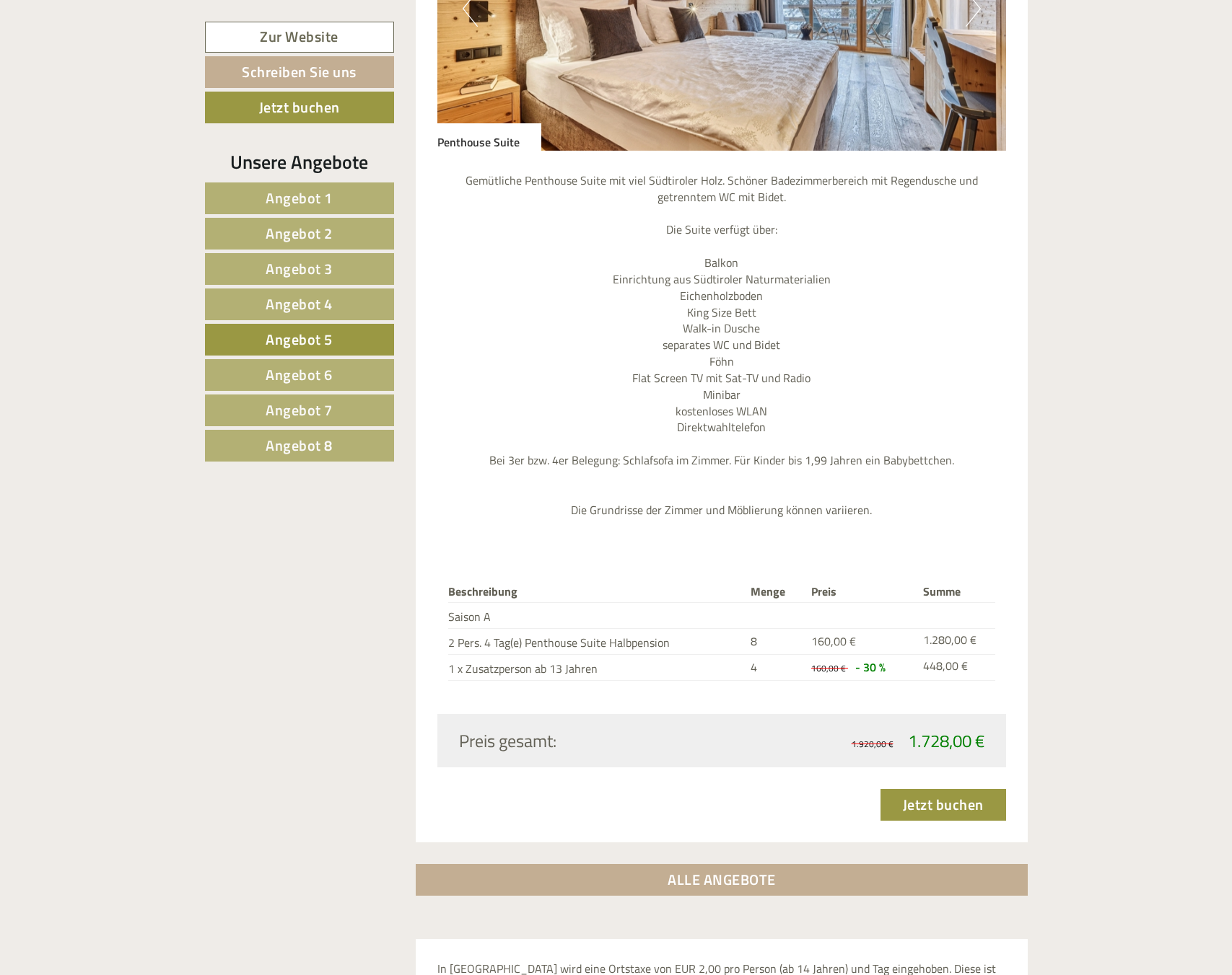
scroll to position [1406, 0]
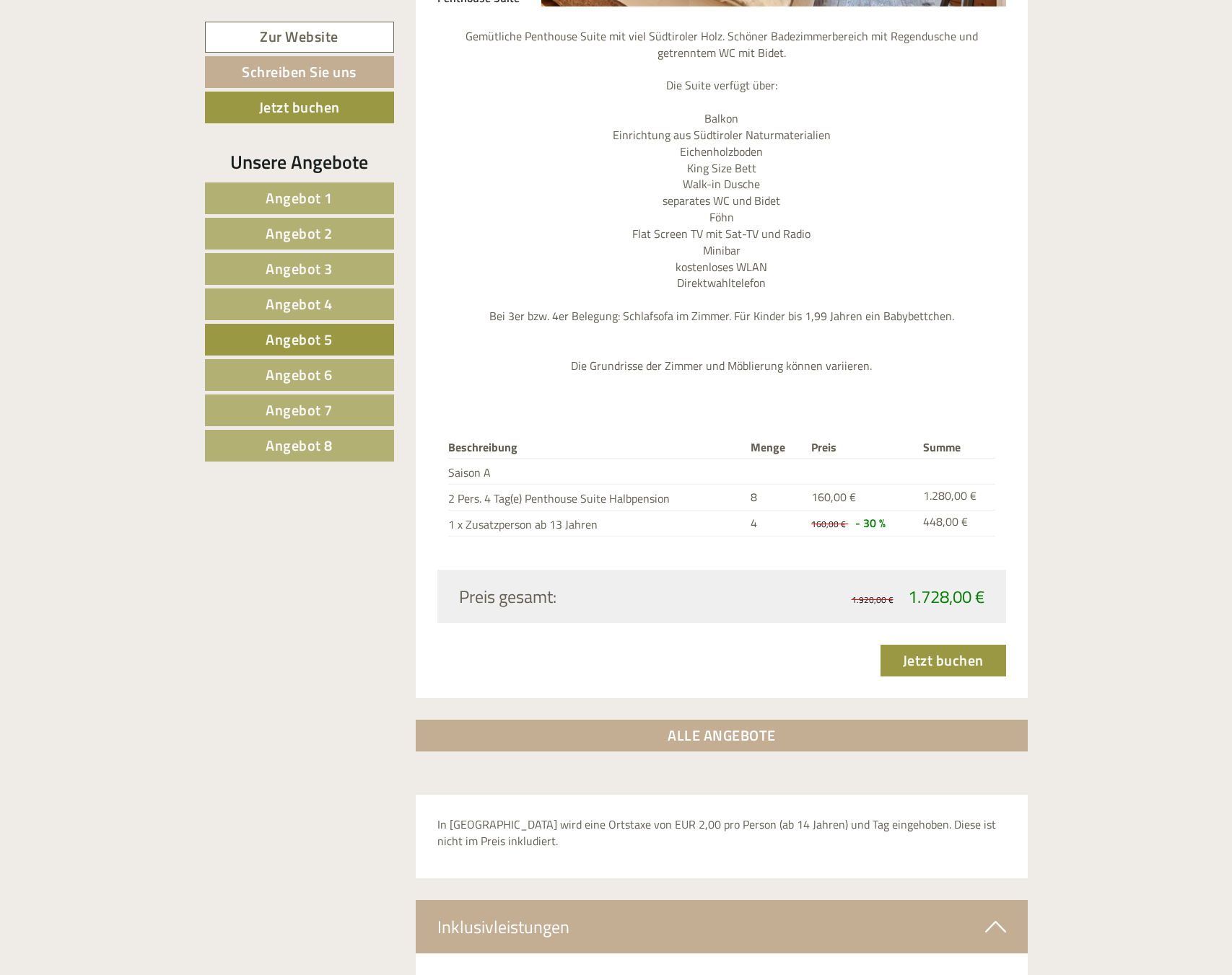
click at [344, 368] on link "Angebot 6" at bounding box center [299, 375] width 189 height 32
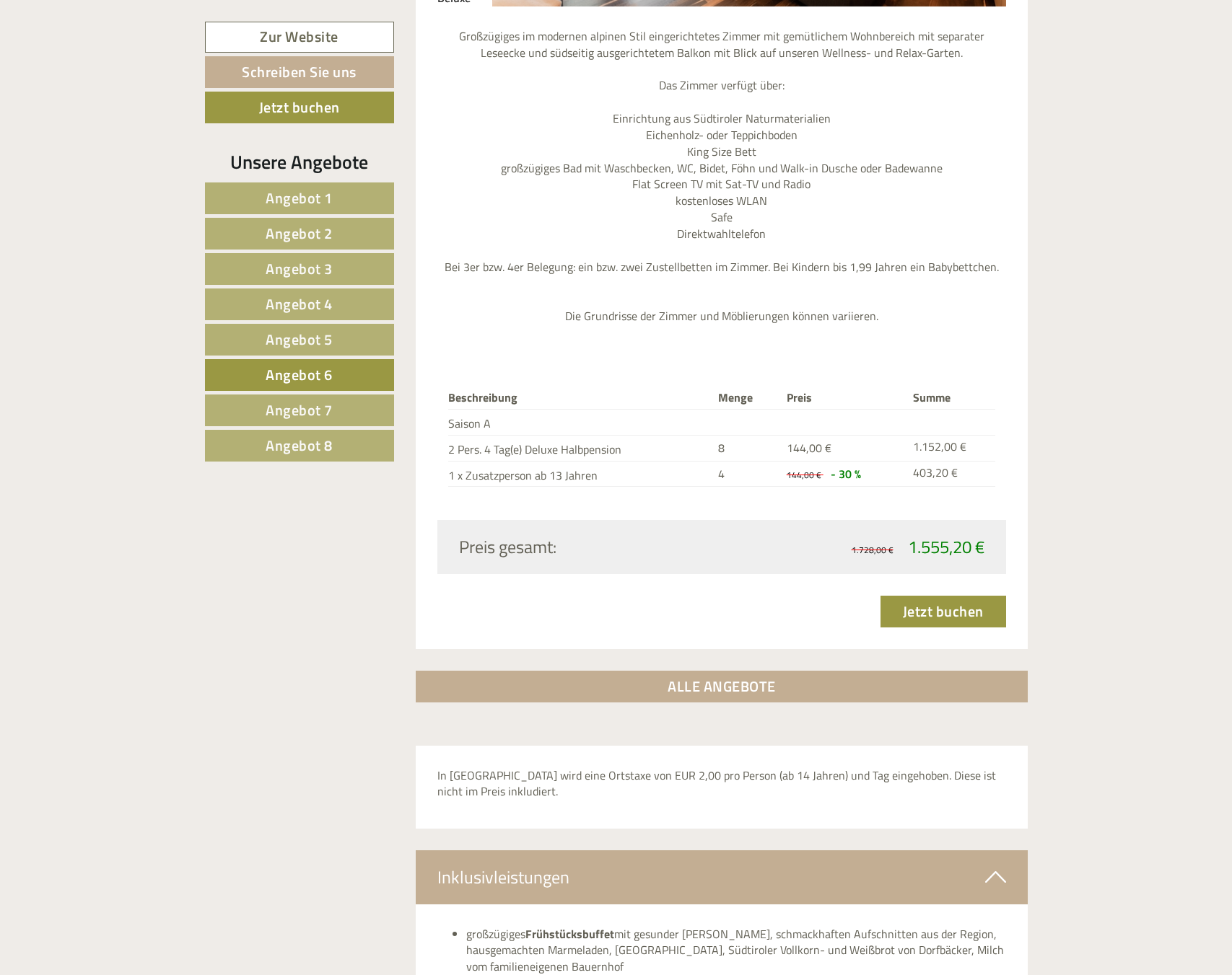
scroll to position [1046, 0]
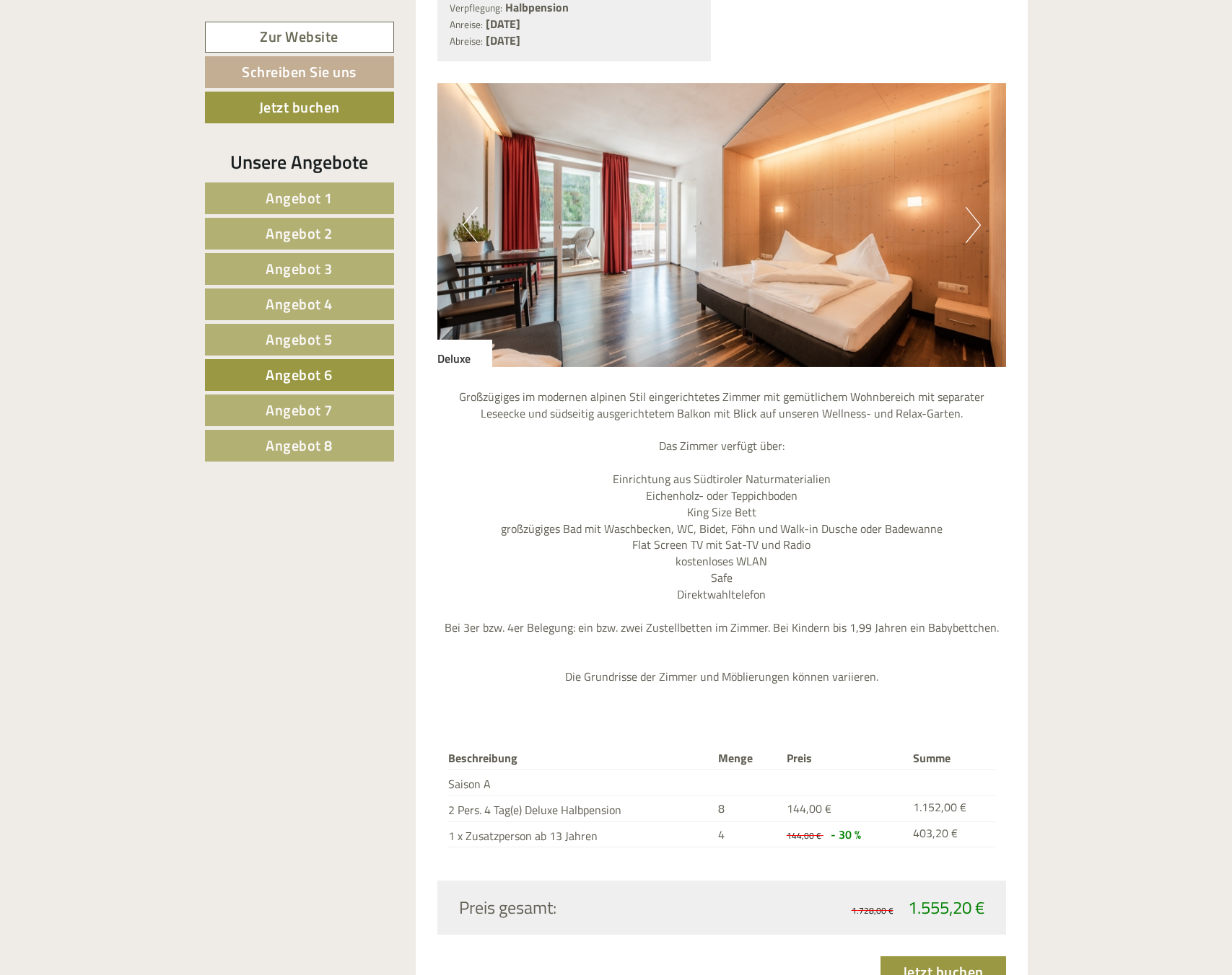
click at [996, 228] on img at bounding box center [722, 225] width 569 height 284
click at [966, 237] on button "Next" at bounding box center [973, 226] width 15 height 37
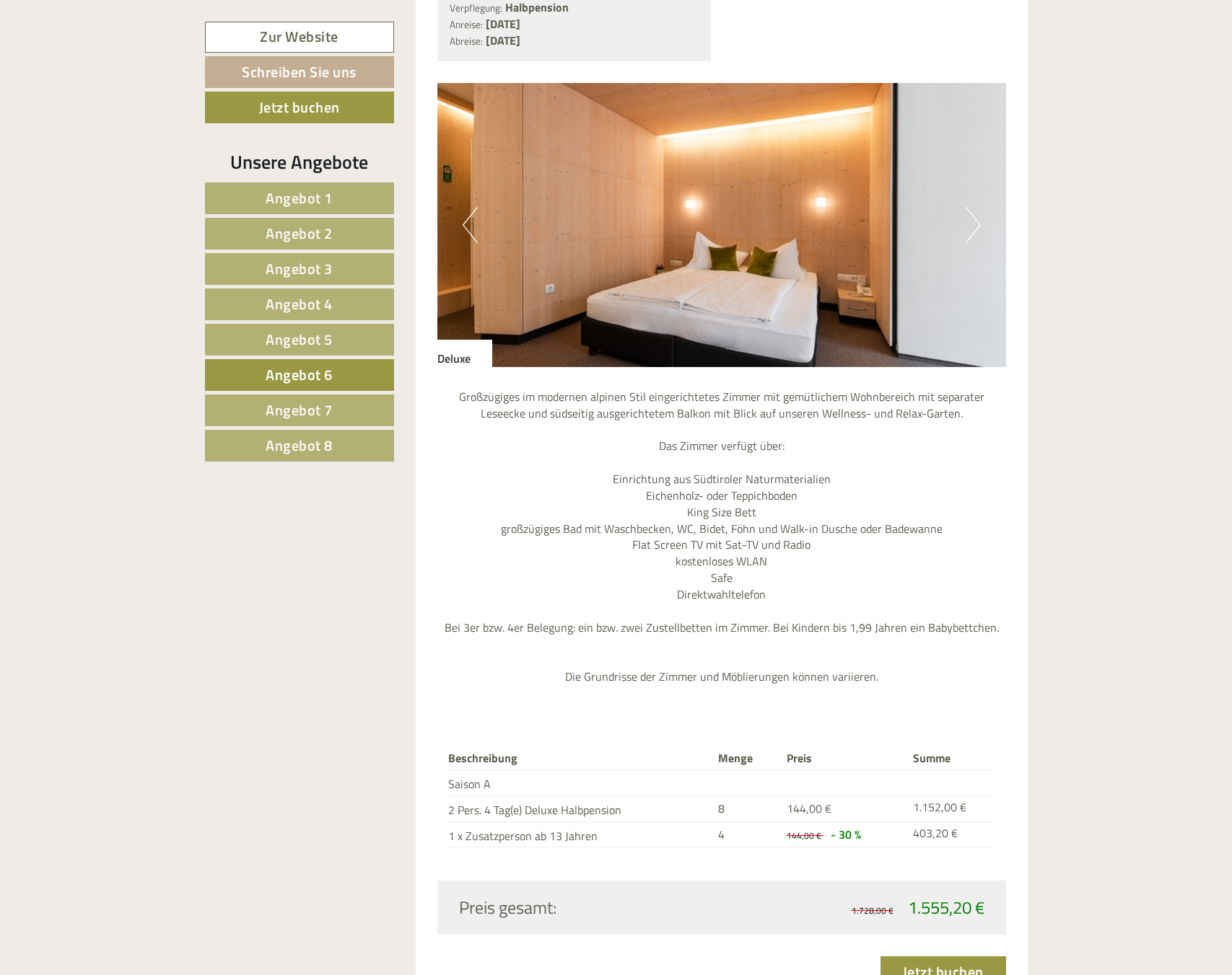
click at [966, 237] on button "Next" at bounding box center [973, 226] width 15 height 37
click at [964, 232] on img at bounding box center [722, 225] width 569 height 284
click at [966, 233] on button "Next" at bounding box center [973, 226] width 15 height 37
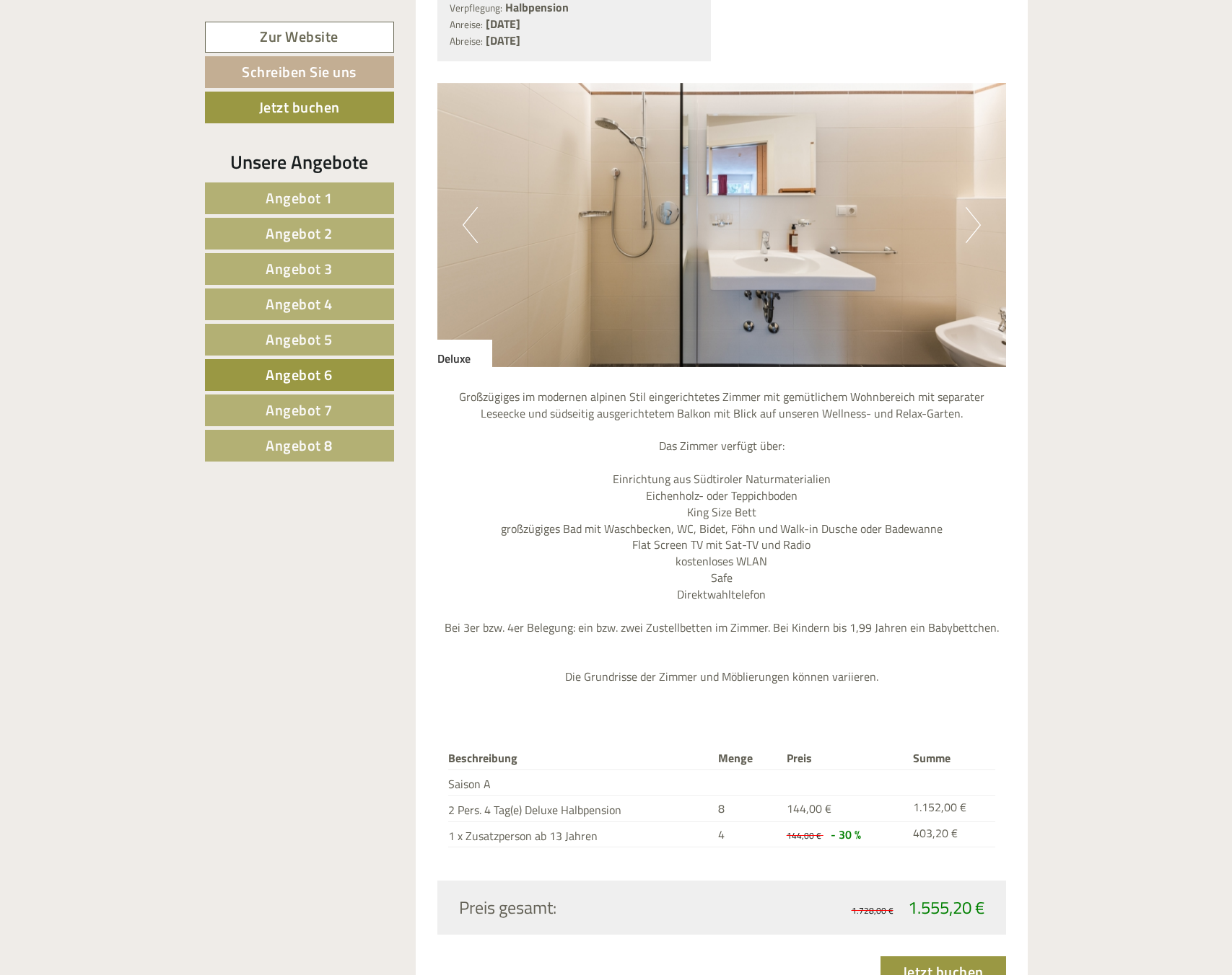
click at [966, 233] on button "Next" at bounding box center [973, 226] width 15 height 37
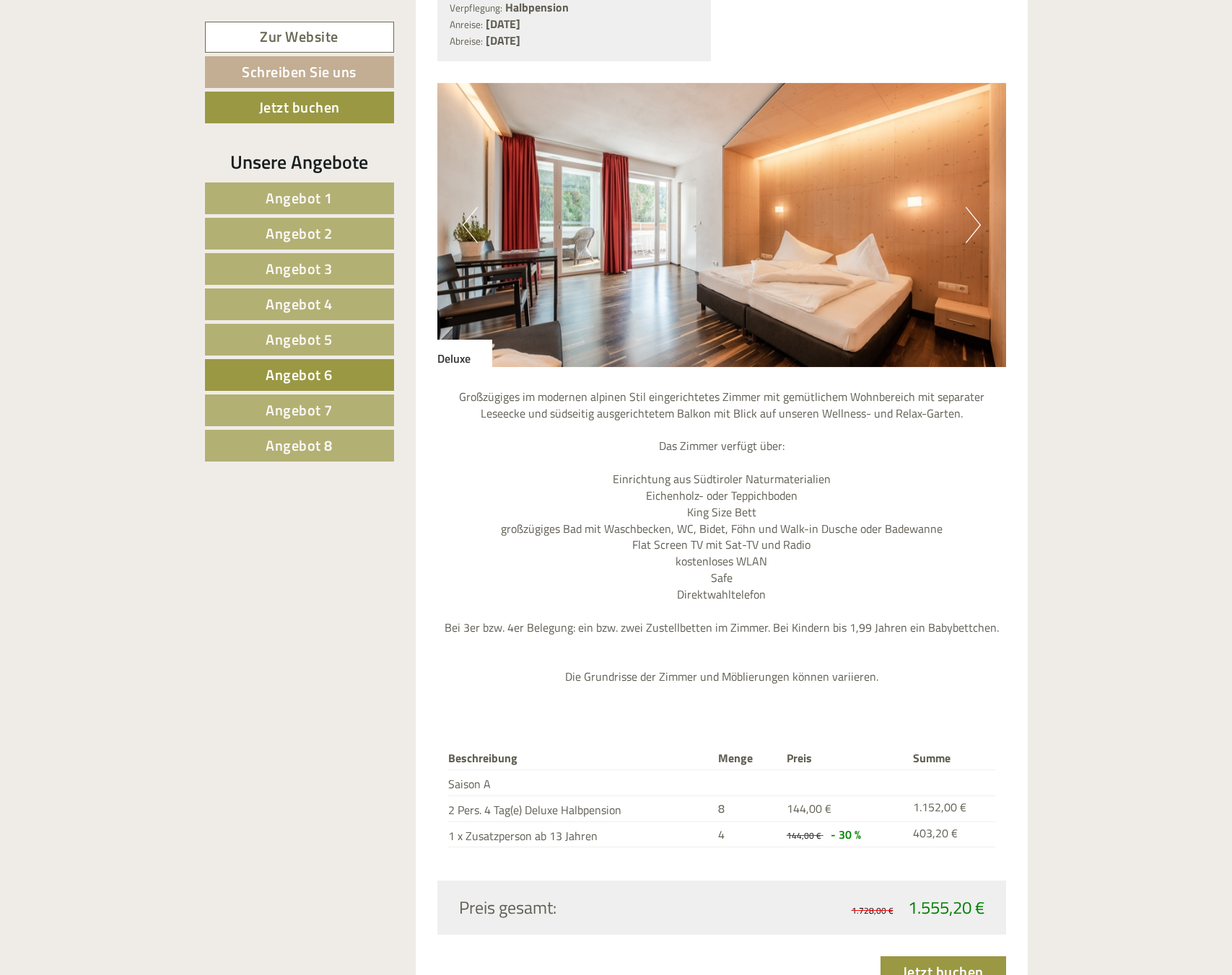
click at [966, 233] on button "Next" at bounding box center [973, 226] width 15 height 37
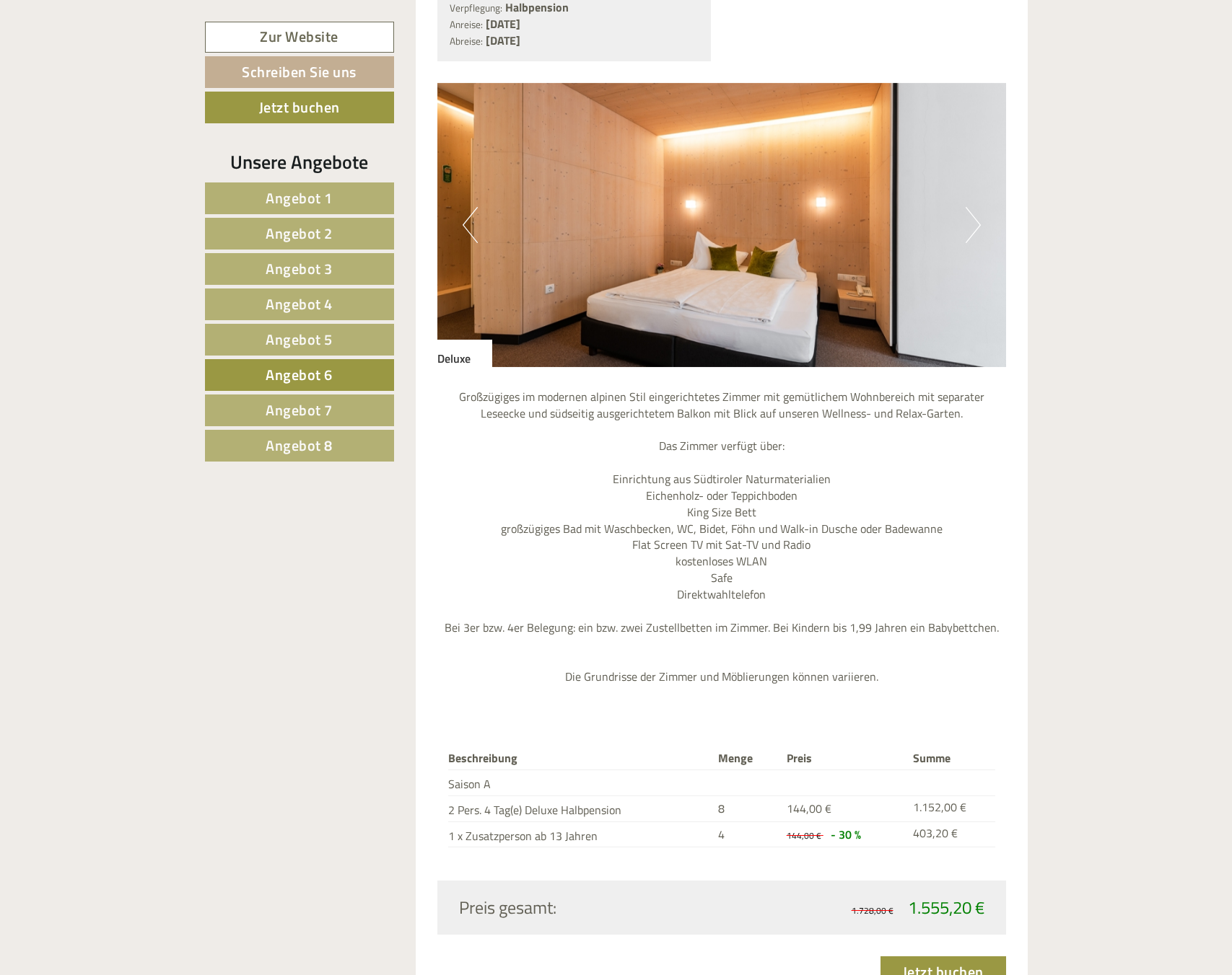
click at [966, 233] on button "Next" at bounding box center [973, 226] width 15 height 37
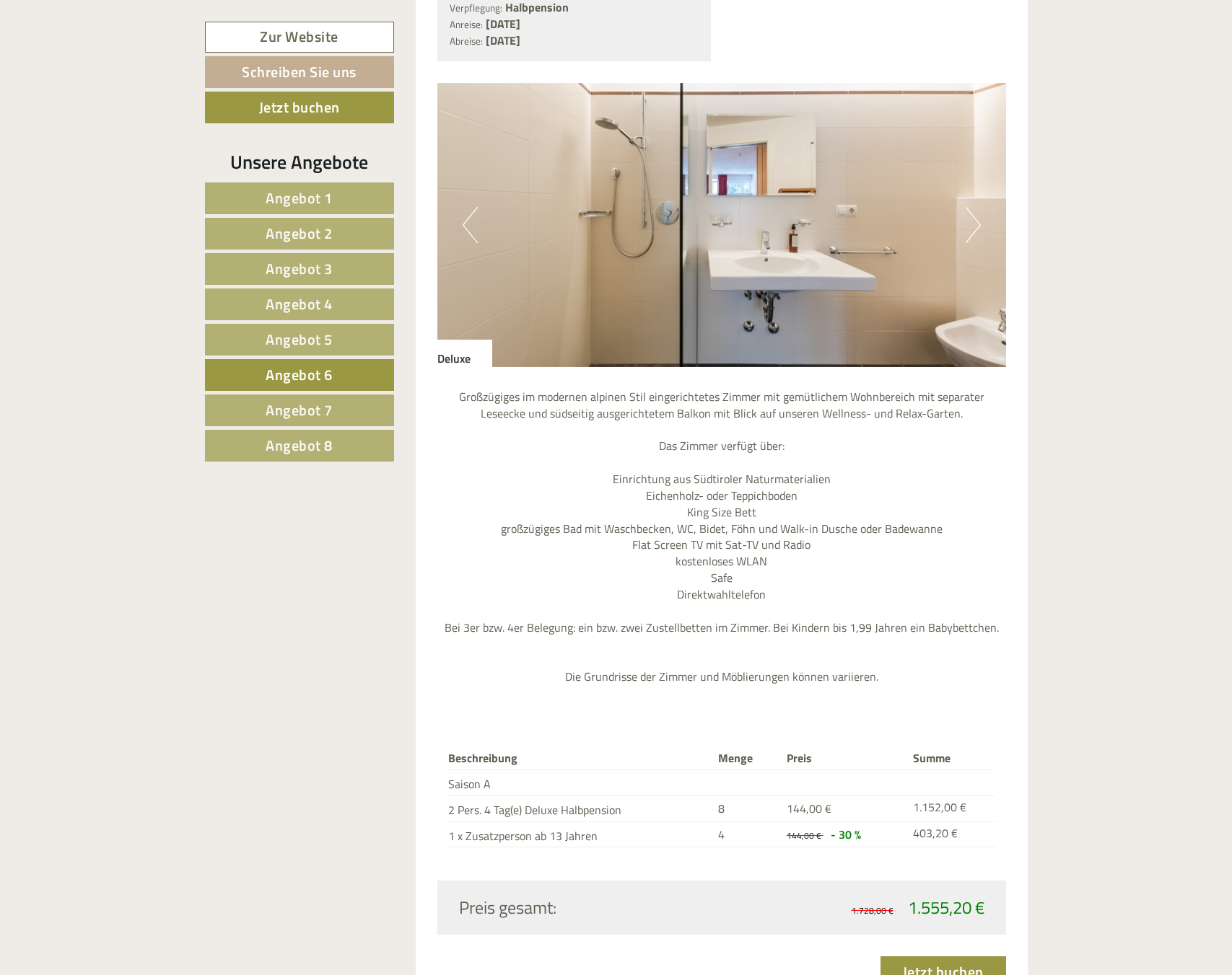
click at [295, 416] on span "Angebot 7" at bounding box center [299, 409] width 67 height 22
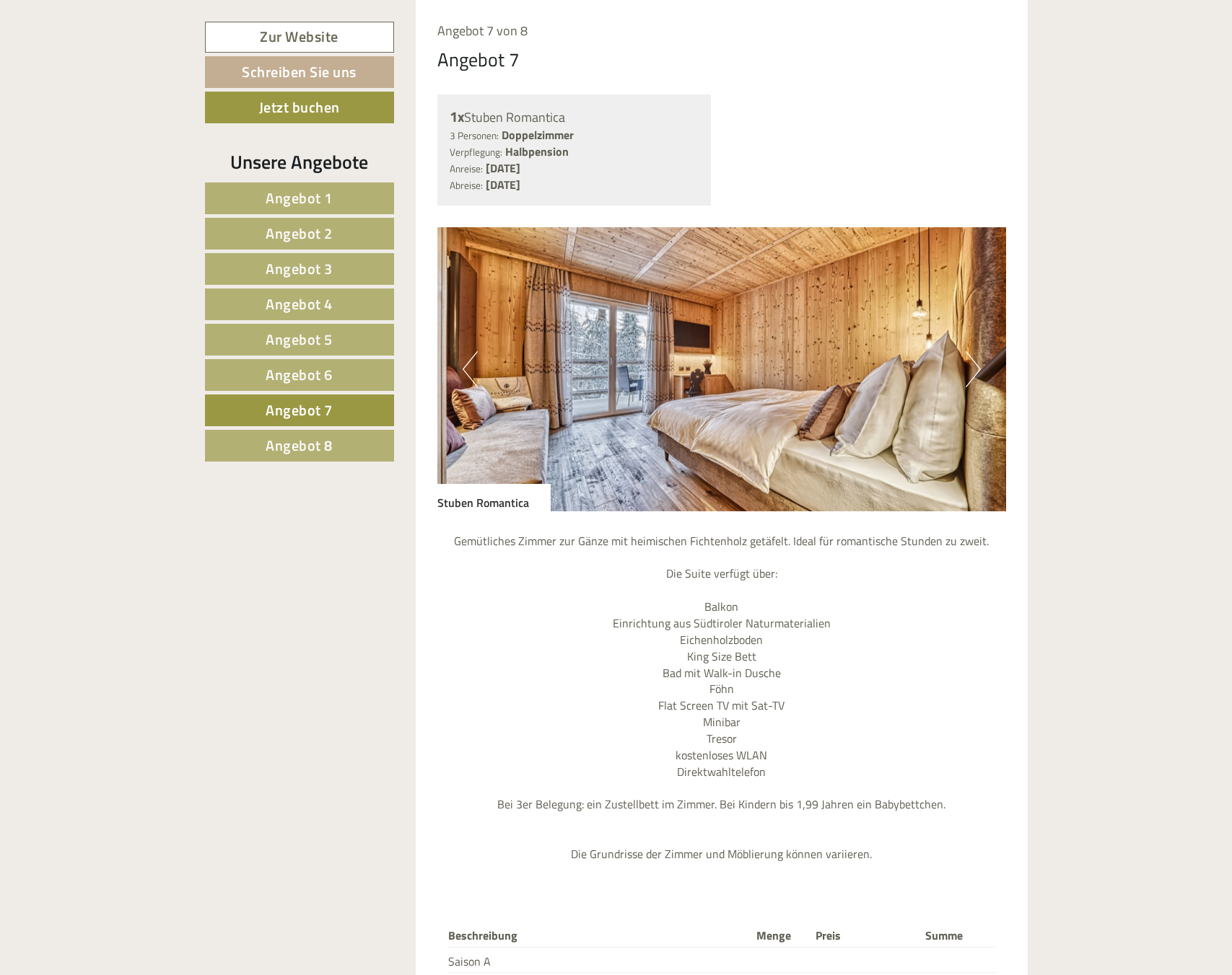
click at [996, 368] on img at bounding box center [722, 370] width 569 height 284
click at [961, 365] on img at bounding box center [722, 370] width 569 height 284
click at [970, 364] on button "Next" at bounding box center [973, 370] width 15 height 37
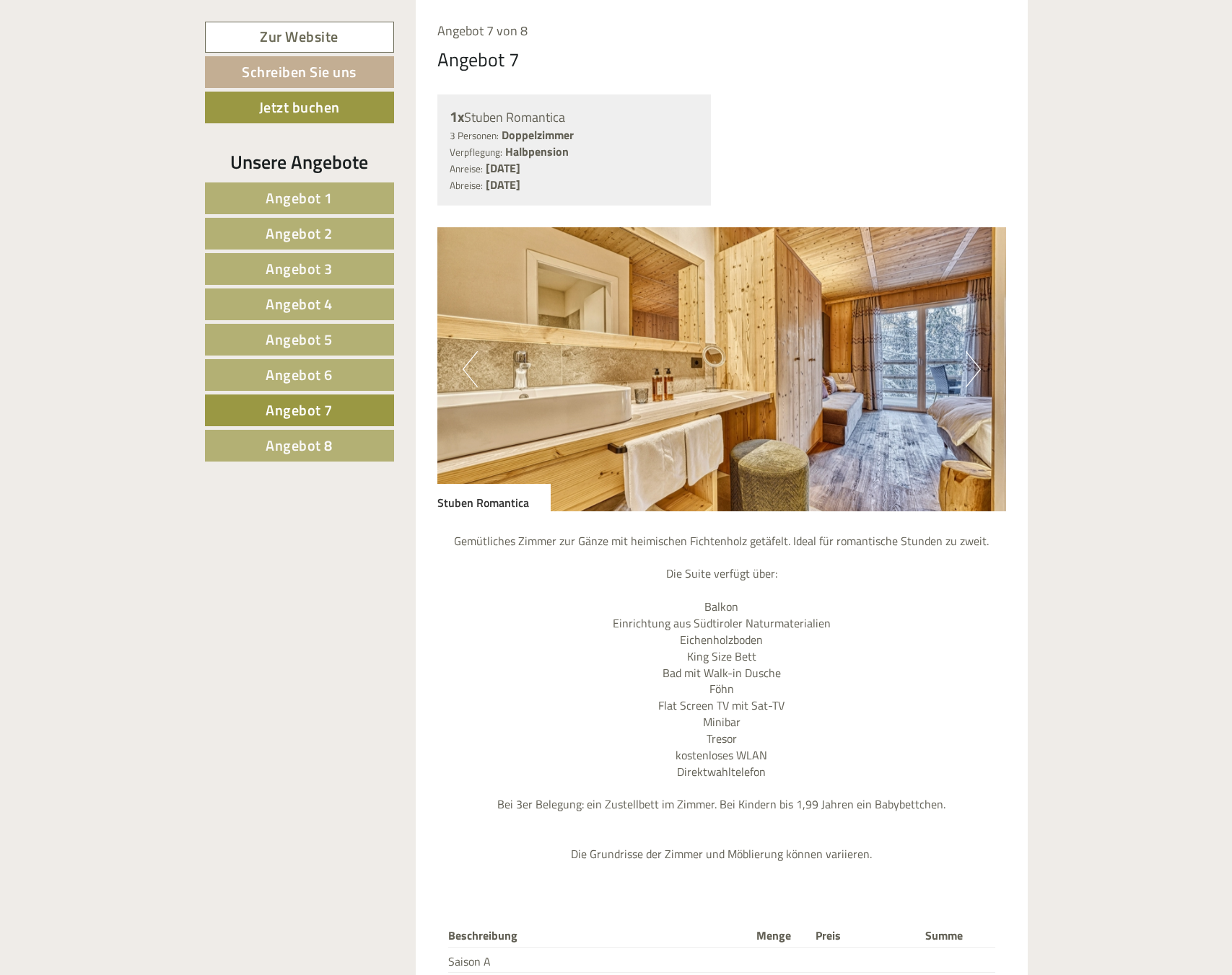
click at [970, 364] on button "Next" at bounding box center [973, 370] width 15 height 37
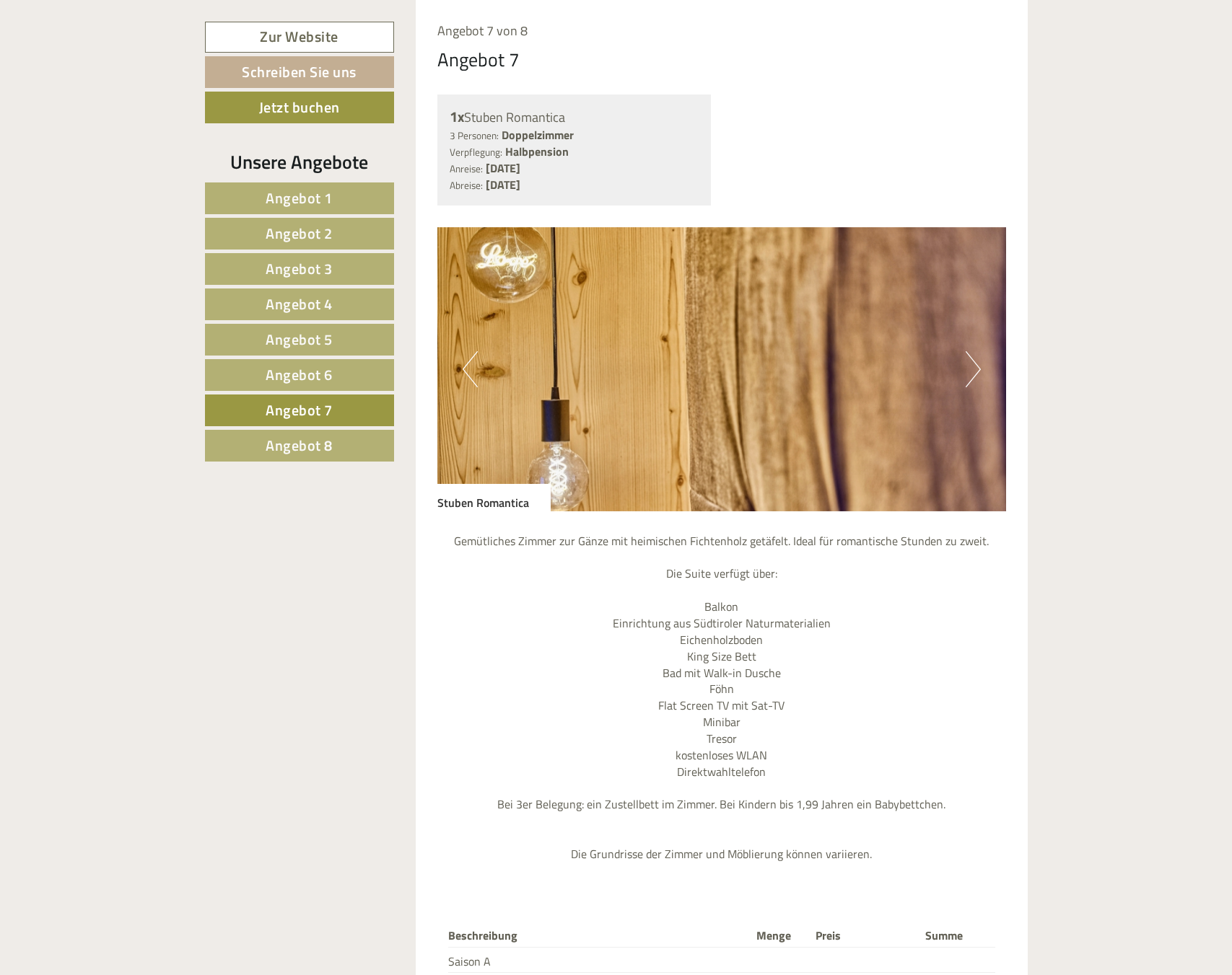
click at [970, 364] on button "Next" at bounding box center [973, 370] width 15 height 37
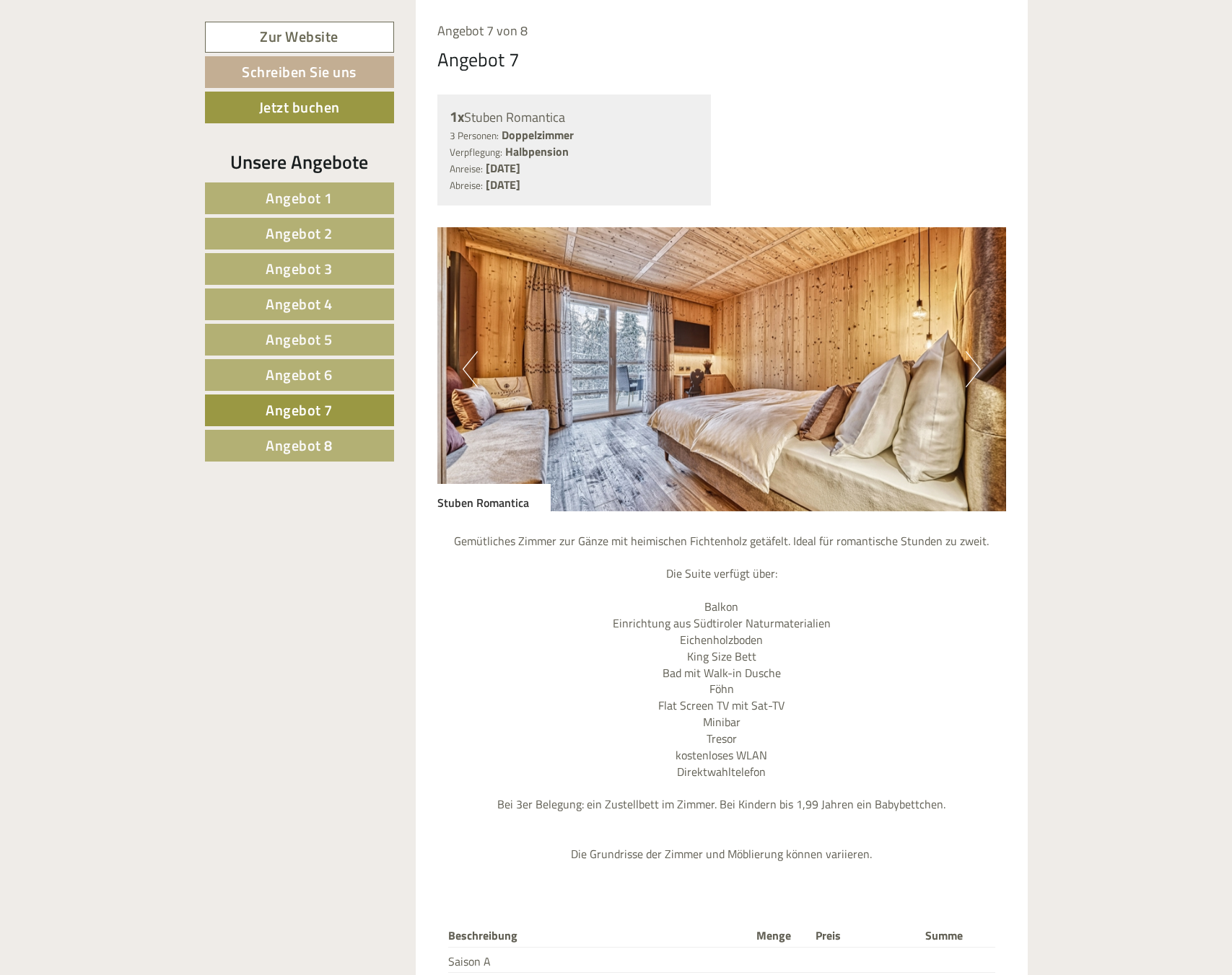
scroll to position [1262, 0]
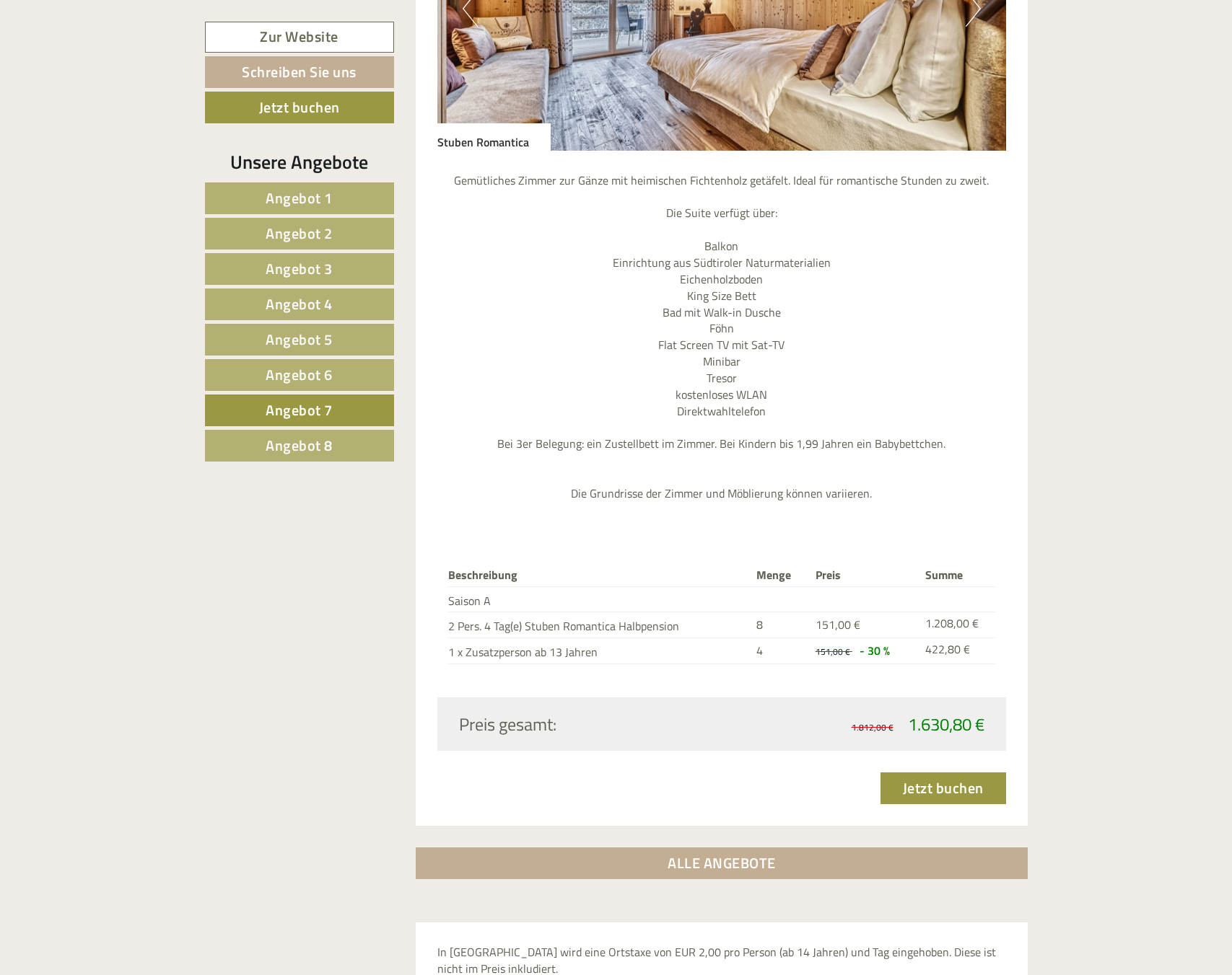
click at [325, 461] on link "Angebot 8" at bounding box center [299, 446] width 189 height 32
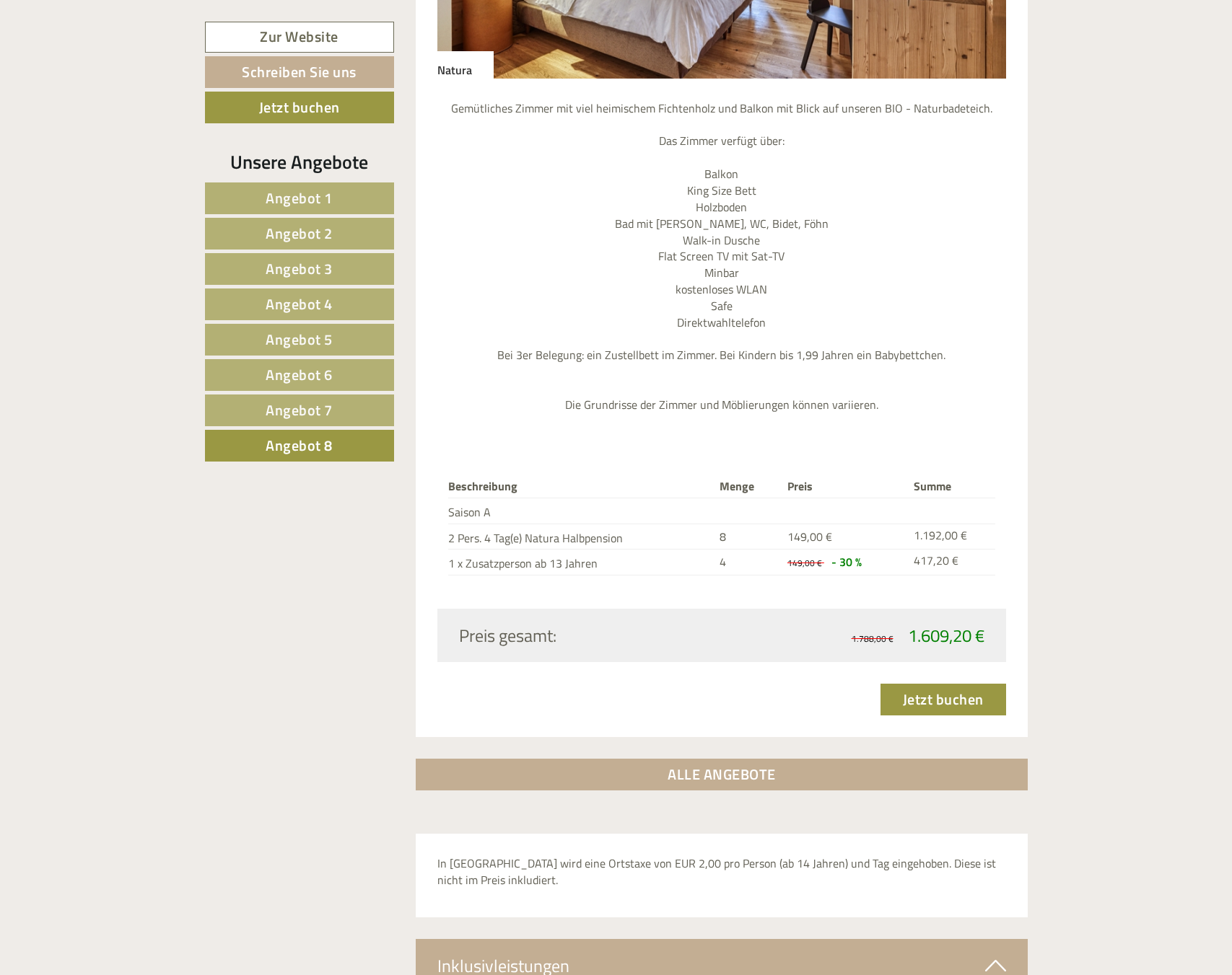
scroll to position [1406, 0]
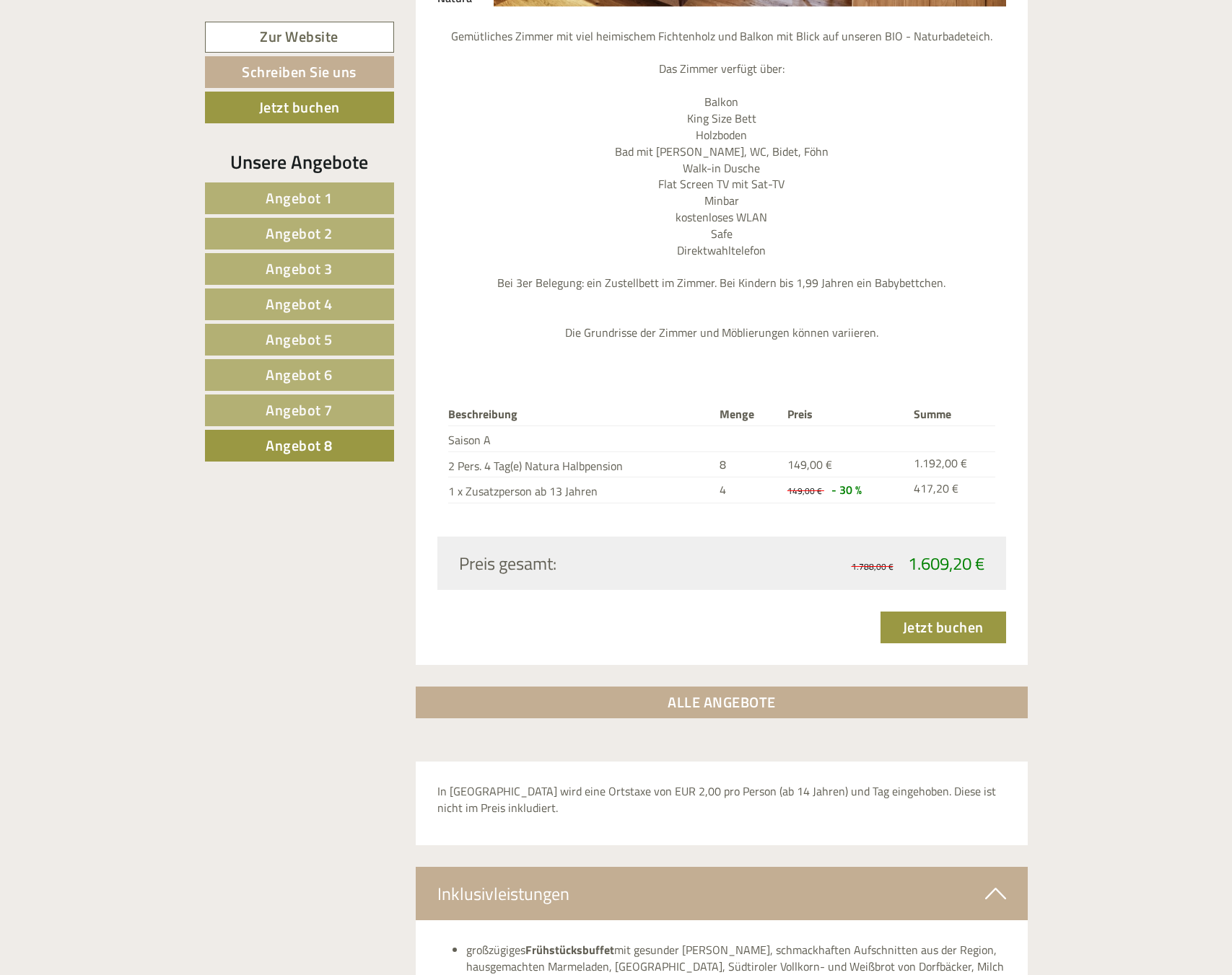
click at [348, 436] on link "Angebot 8" at bounding box center [299, 446] width 189 height 32
click at [339, 192] on link "Angebot 1" at bounding box center [299, 198] width 189 height 32
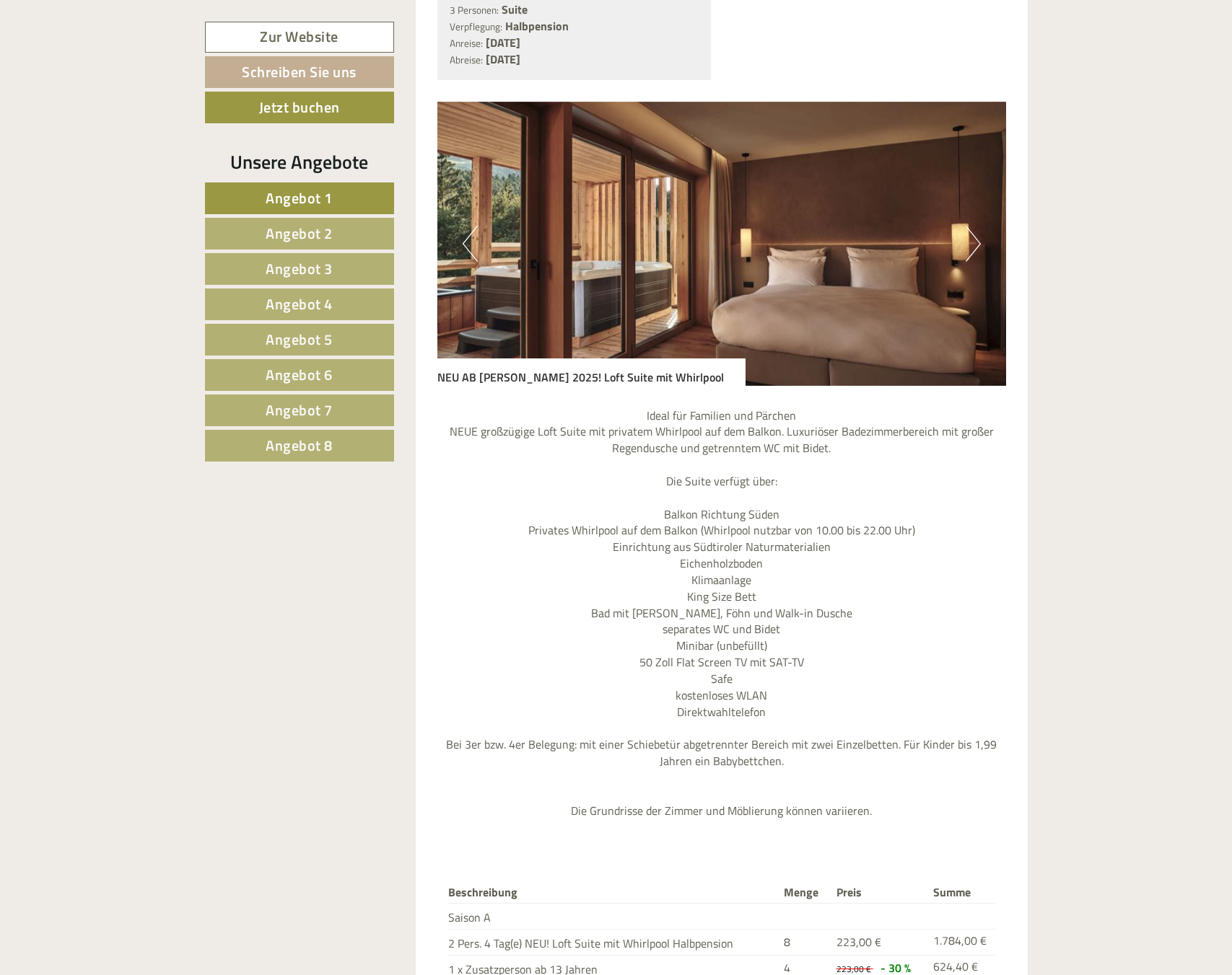
scroll to position [974, 0]
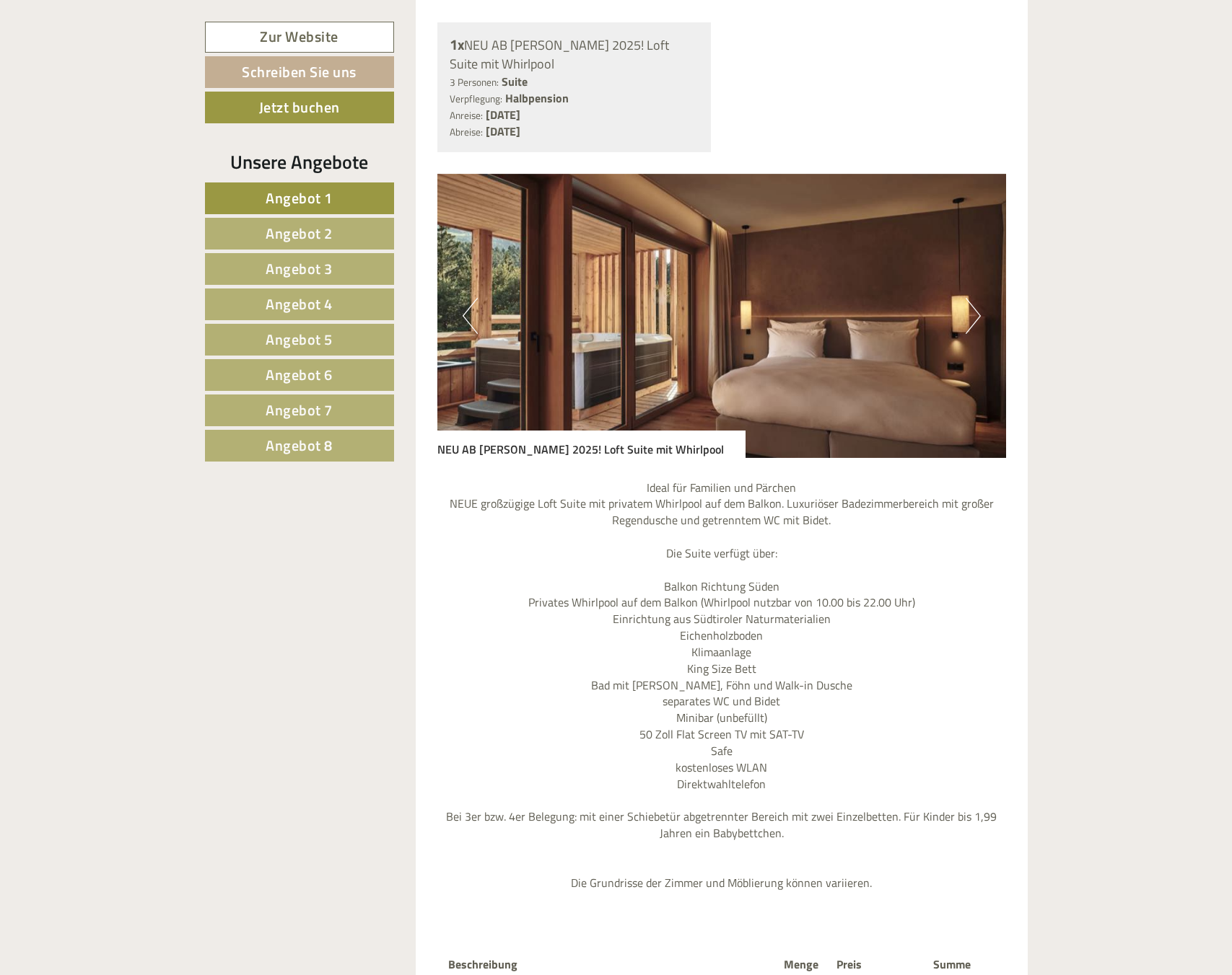
drag, startPoint x: 990, startPoint y: 320, endPoint x: 977, endPoint y: 323, distance: 13.3
click at [989, 320] on img at bounding box center [722, 316] width 569 height 284
click at [974, 323] on button "Next" at bounding box center [973, 316] width 15 height 37
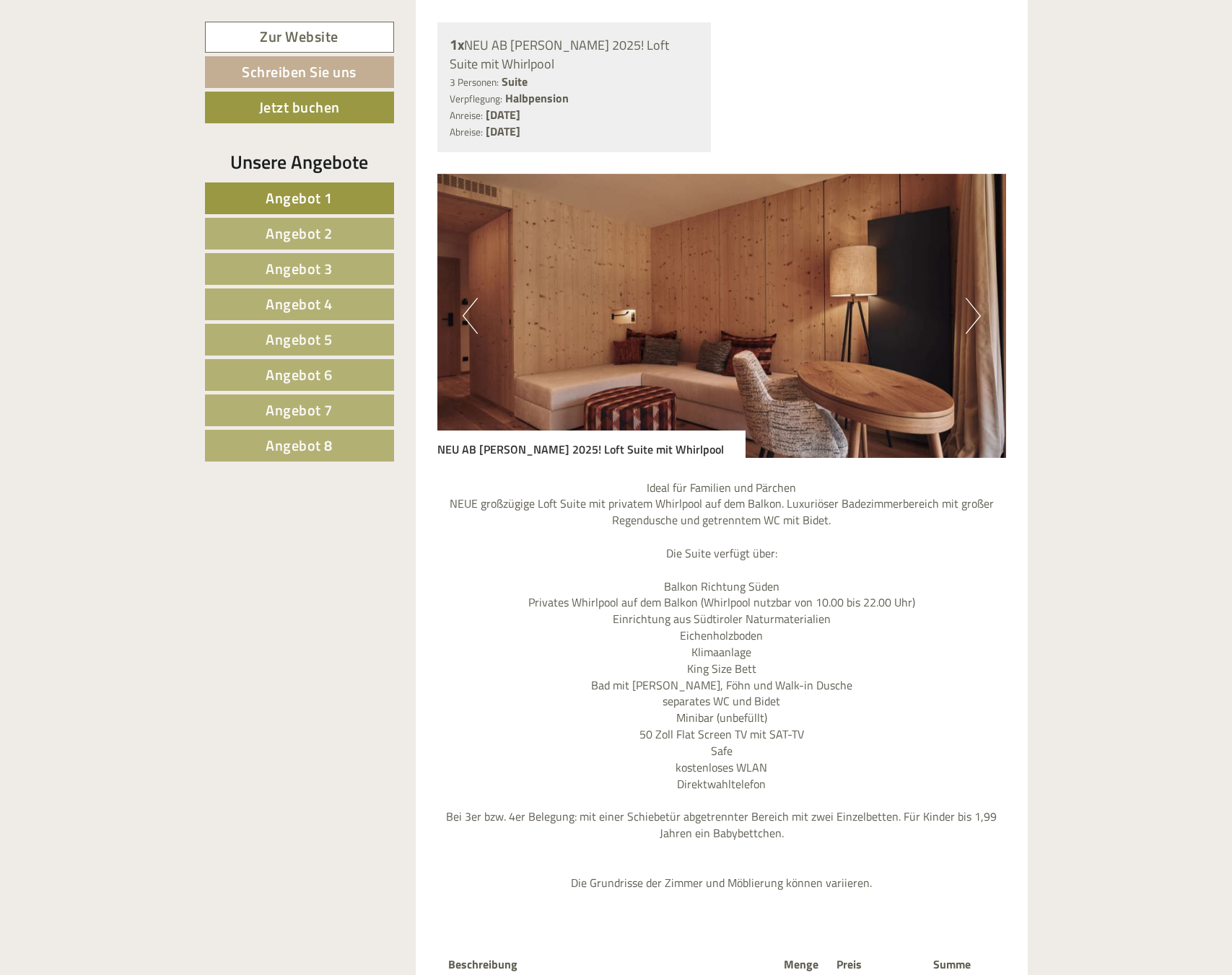
click at [975, 321] on button "Next" at bounding box center [973, 316] width 15 height 37
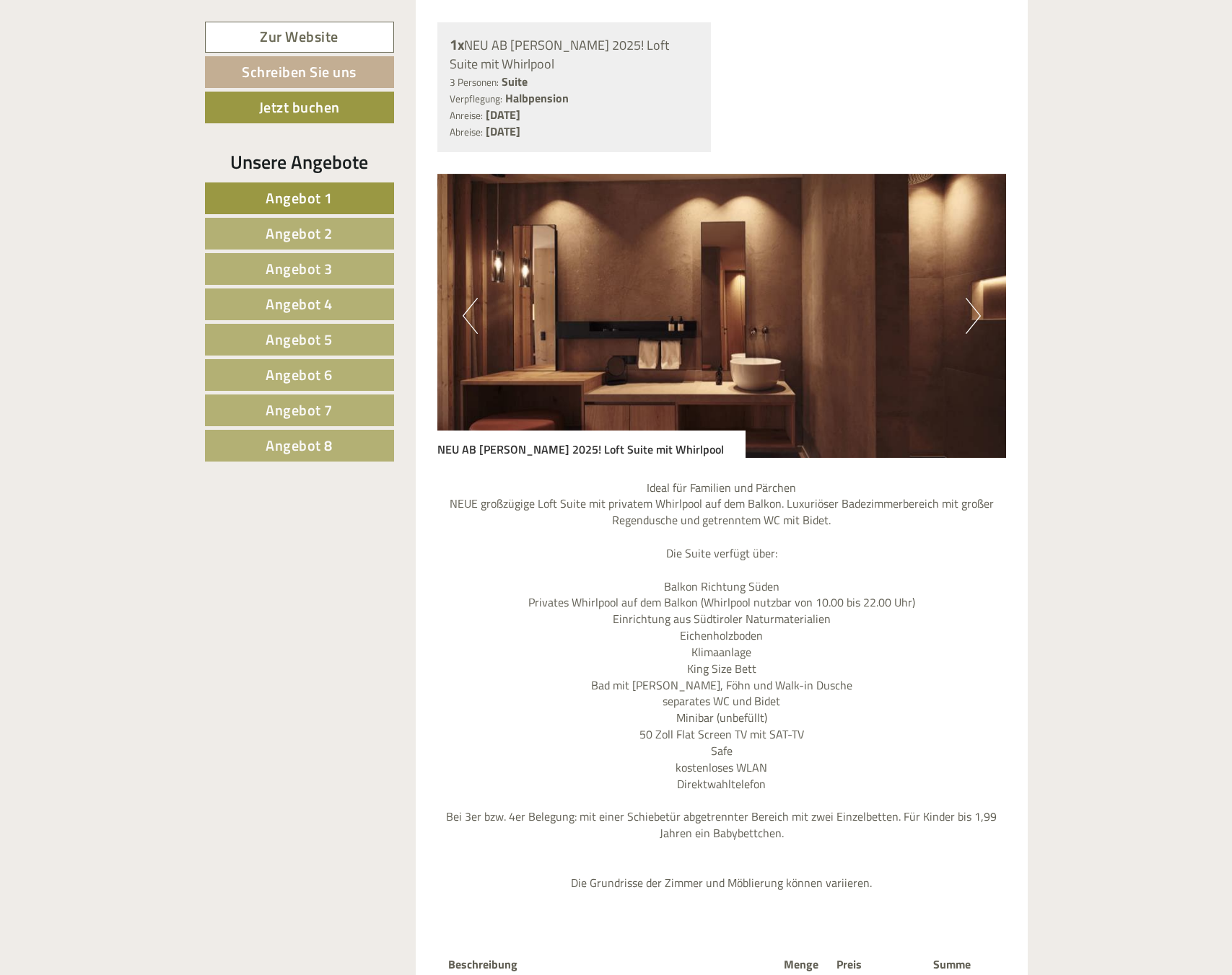
click at [975, 321] on button "Next" at bounding box center [973, 316] width 15 height 37
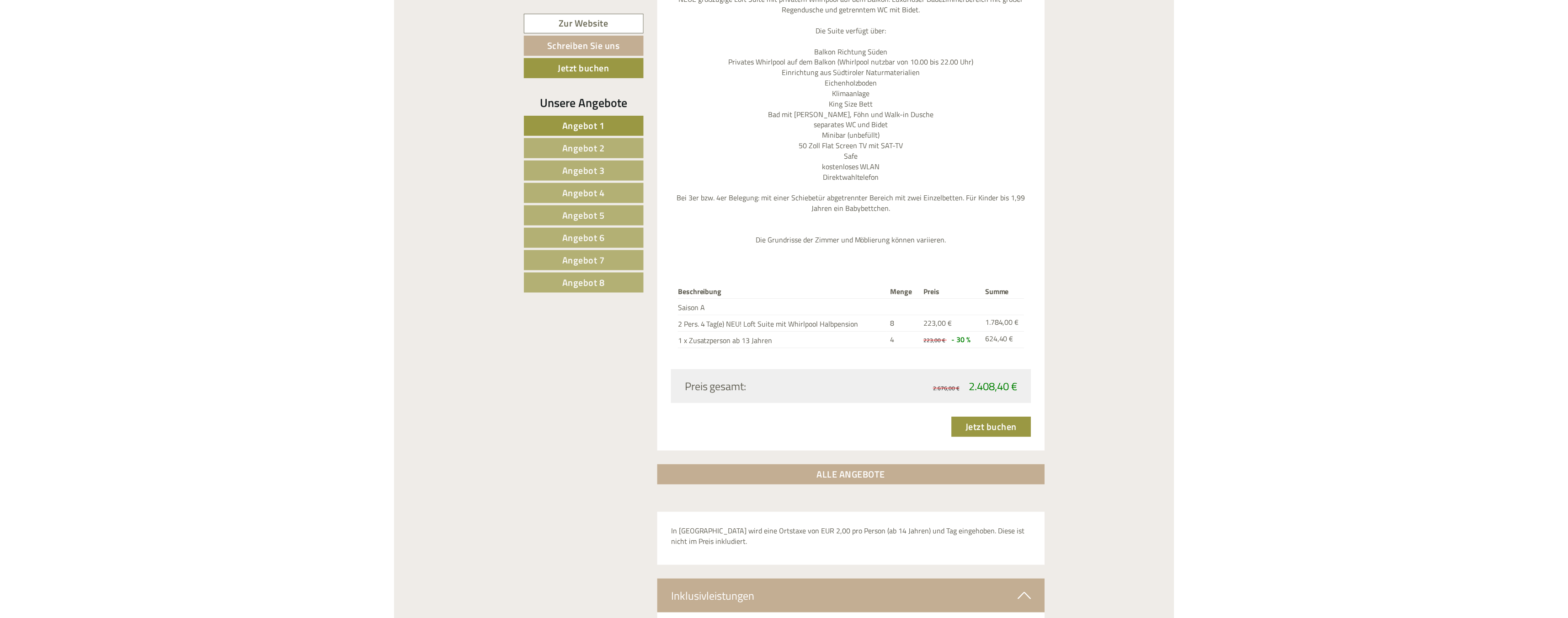
scroll to position [1245, 0]
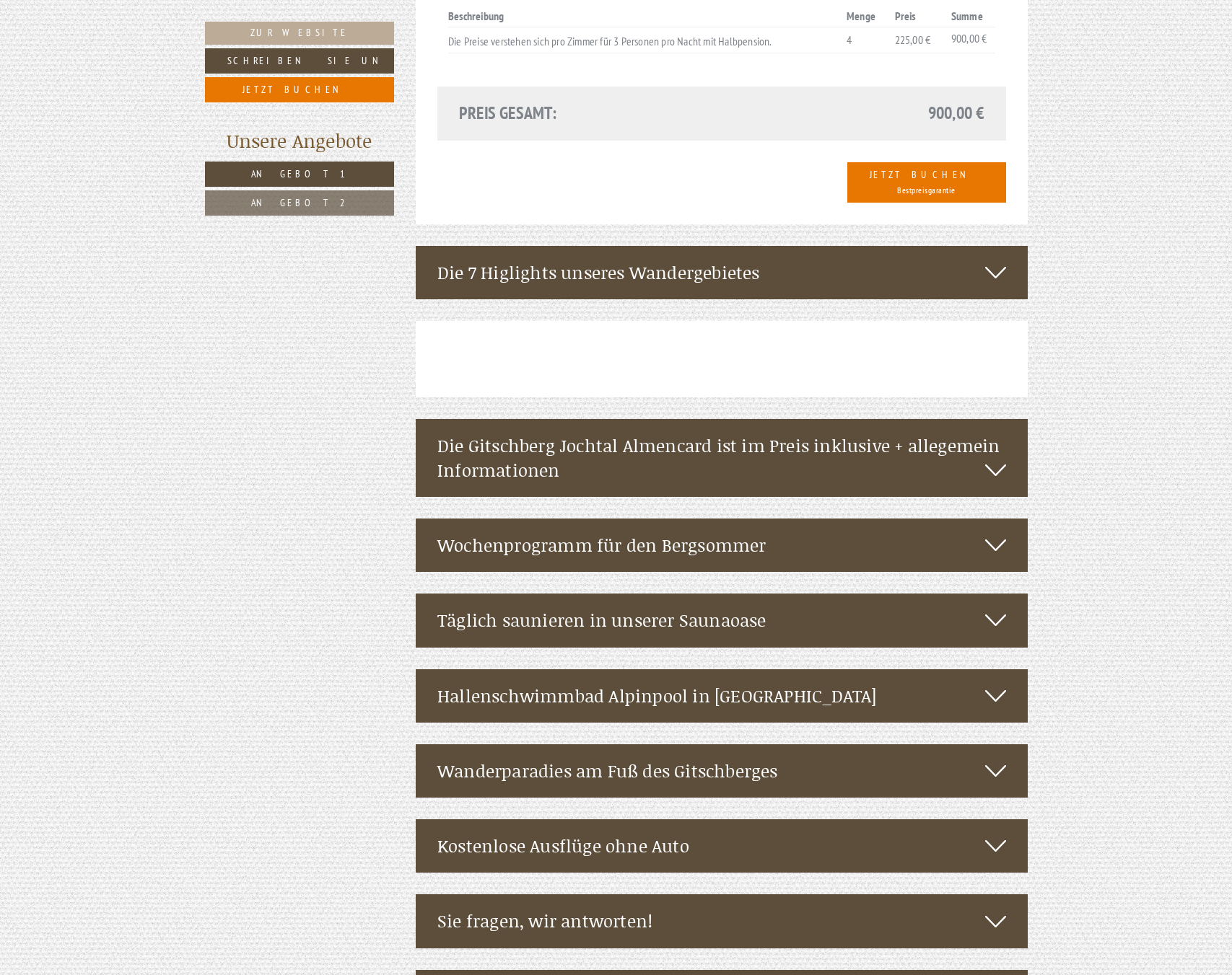
scroll to position [2955, 0]
